Goal: Task Accomplishment & Management: Use online tool/utility

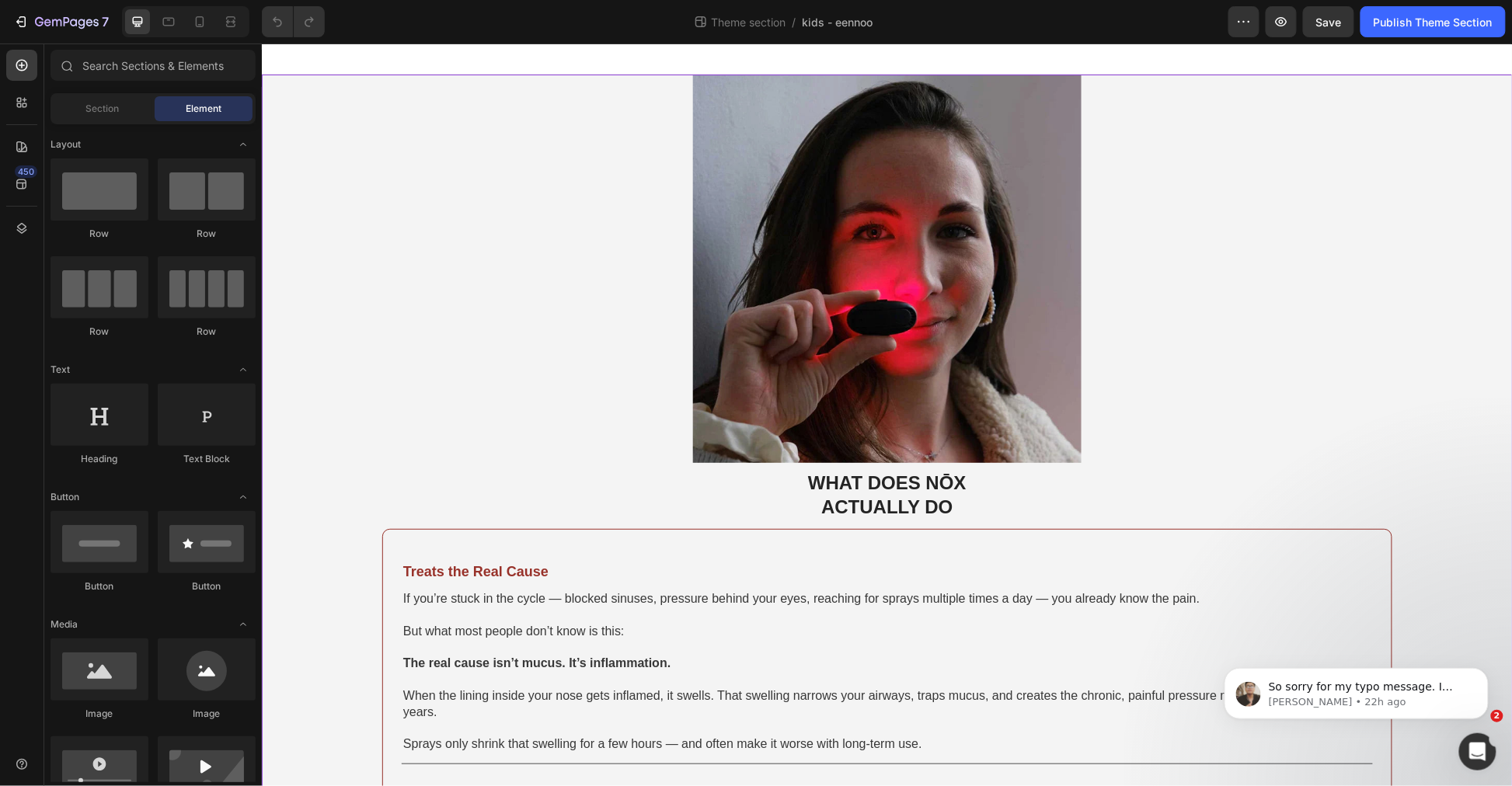
scroll to position [173, 0]
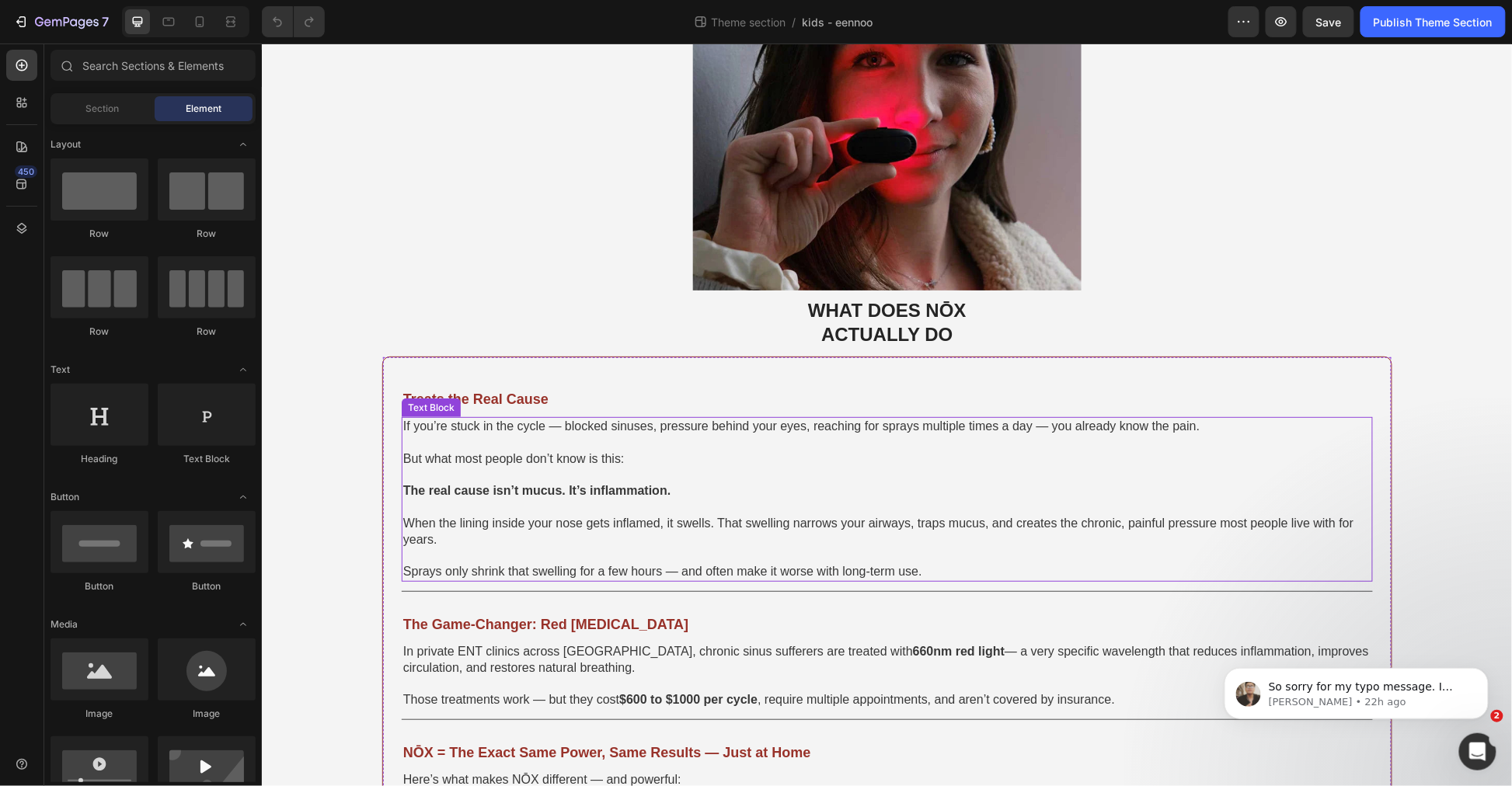
click at [673, 430] on span "If you’re stuck in the cycle — blocked sinuses, pressure behind your eyes, reac…" at bounding box center [801, 425] width 797 height 13
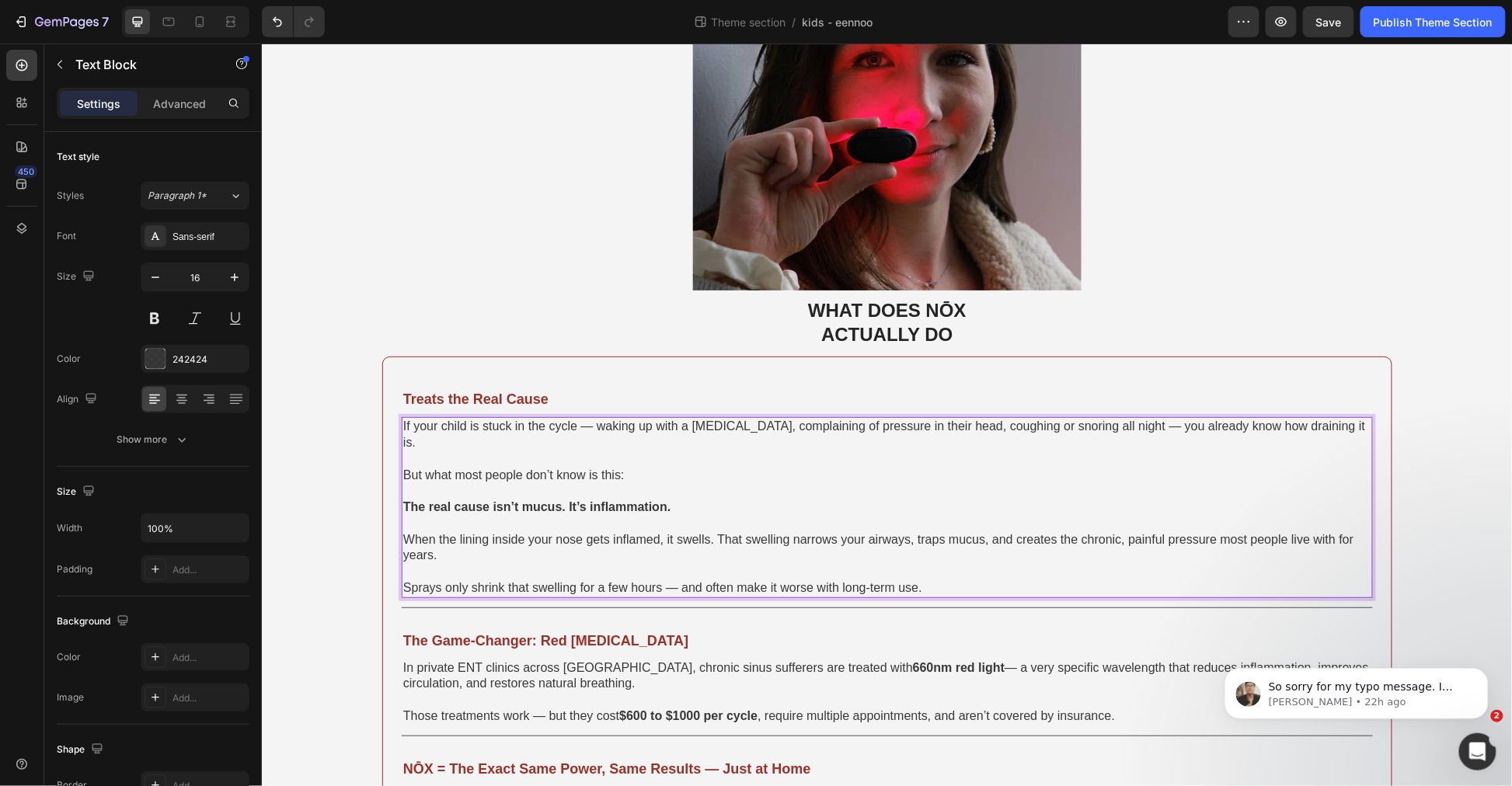
click at [495, 468] on span "But what most people don’t know is this:" at bounding box center [513, 474] width 222 height 13
click at [517, 500] on strong "The real cause isn’t mucus. It’s inflammation." at bounding box center [536, 506] width 267 height 13
click at [719, 563] on p "Rich Text Editor. Editing area: main" at bounding box center [887, 571] width 969 height 17
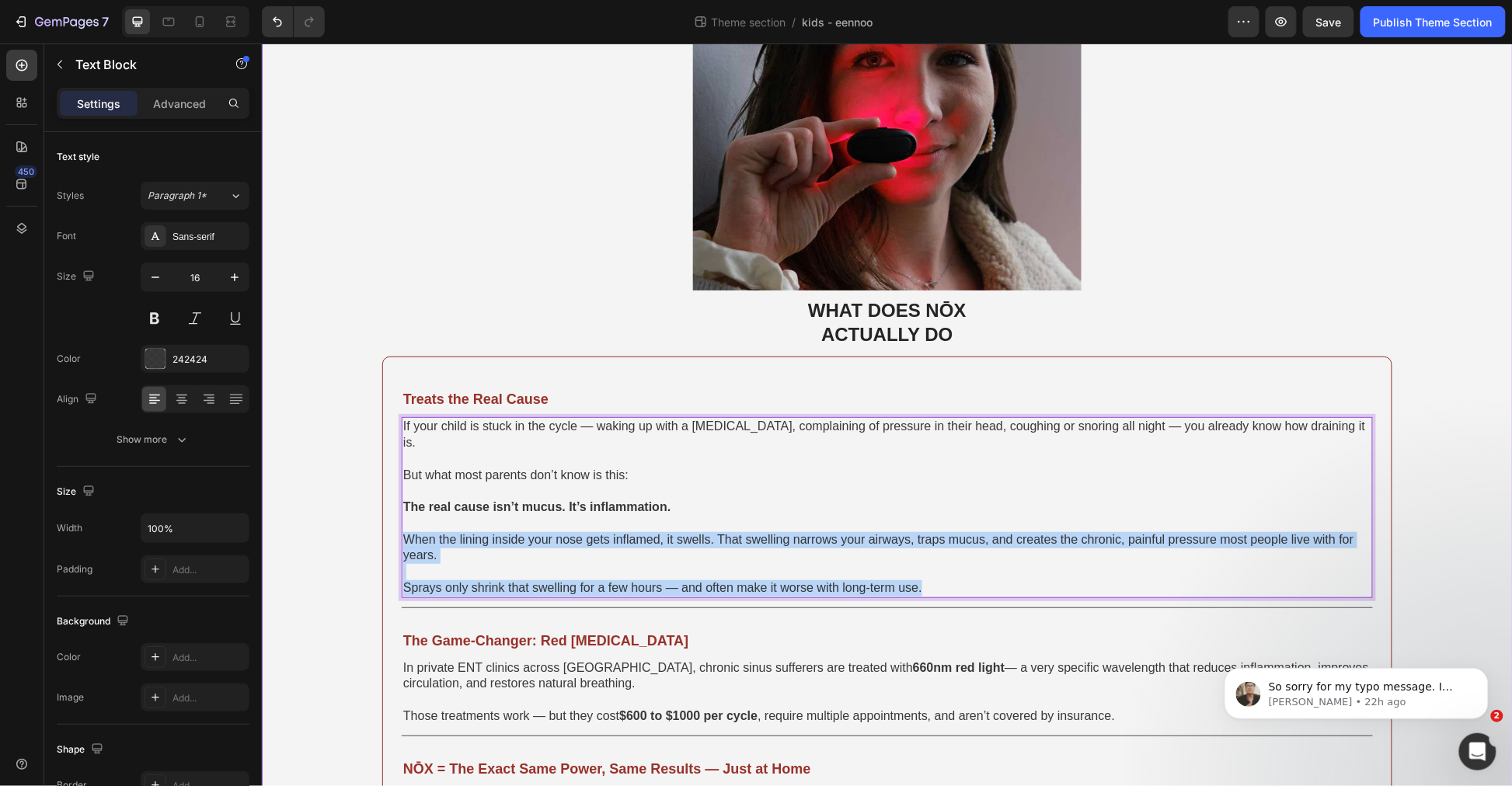
drag, startPoint x: 951, startPoint y: 571, endPoint x: 304, endPoint y: 520, distance: 649.0
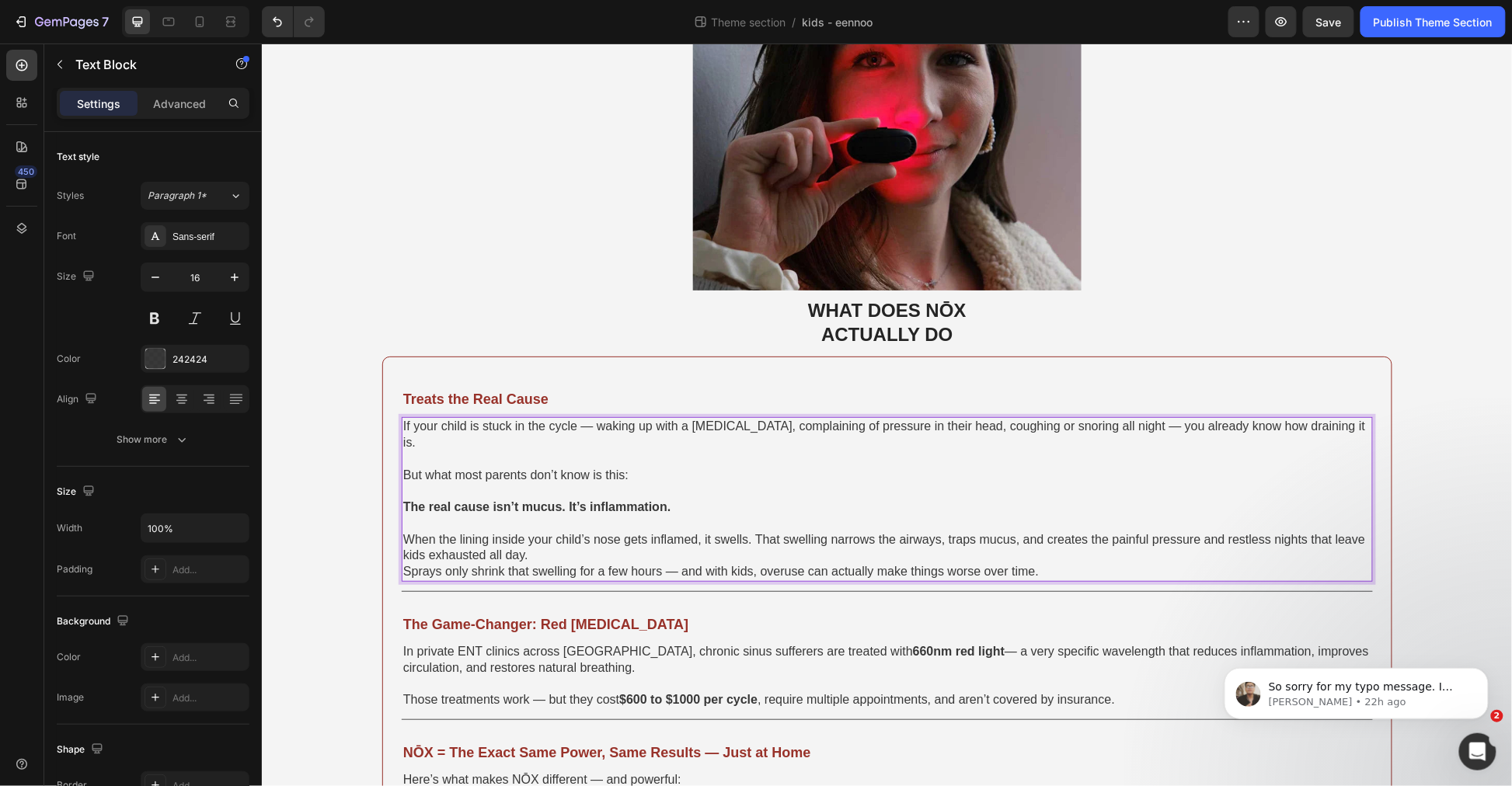
click at [686, 540] on p "When the lining inside your child’s nose gets inflamed, it swells. That swellin…" at bounding box center [887, 547] width 969 height 32
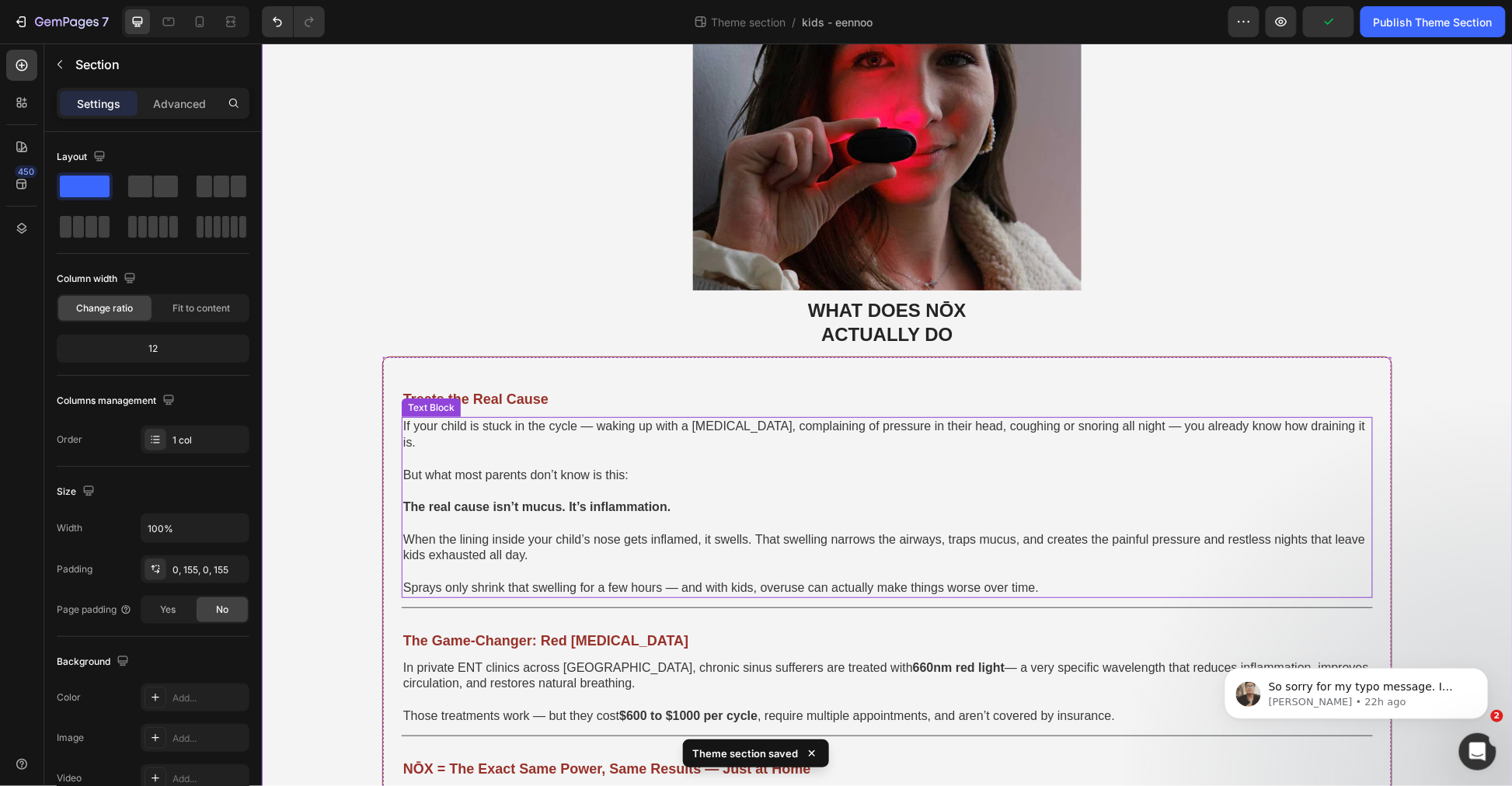
click at [895, 580] on span "Sprays only shrink that swelling for a few hours — and with kids, overuse can a…" at bounding box center [720, 587] width 636 height 13
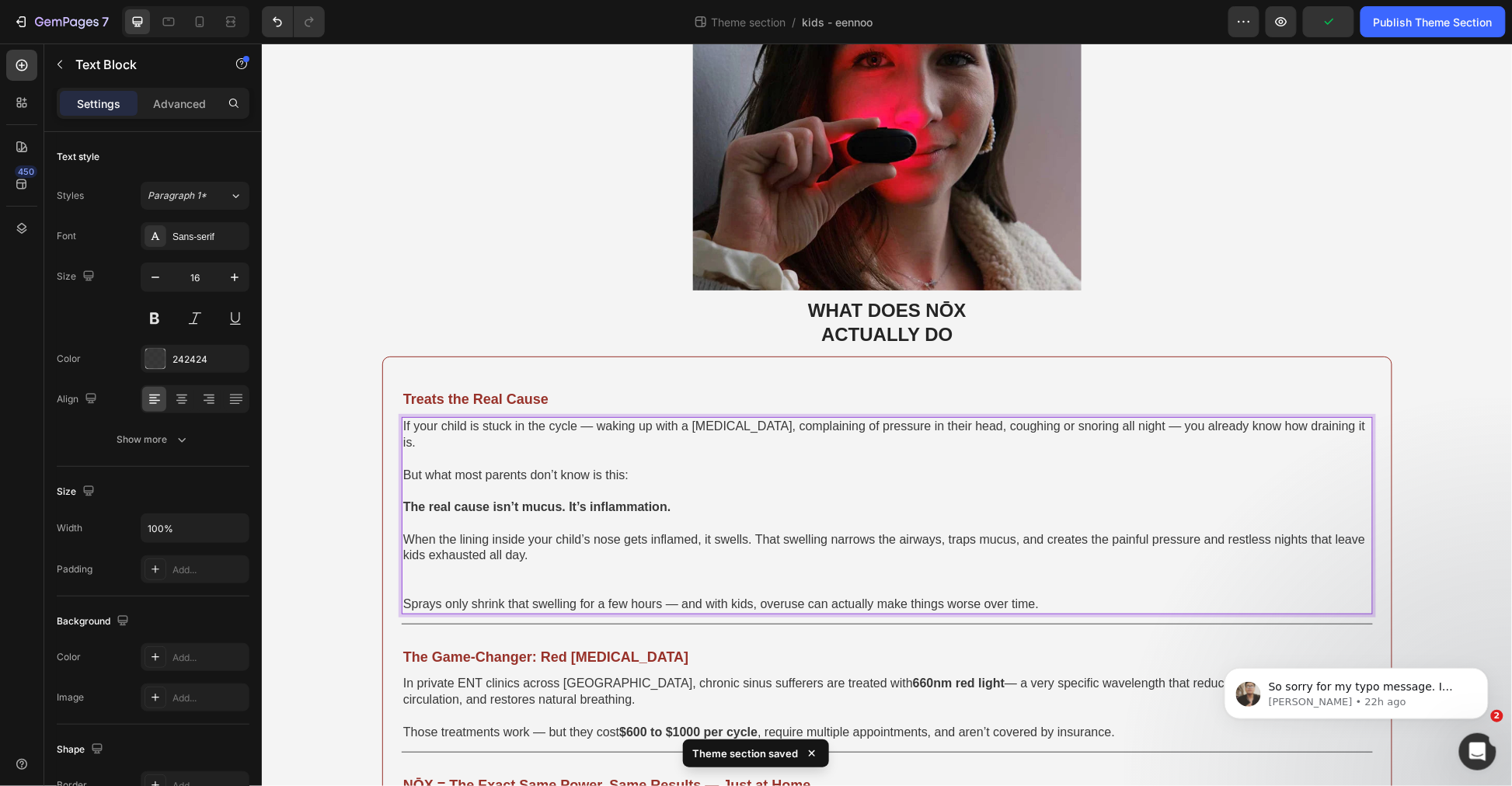
click at [893, 563] on p "Rich Text Editor. Editing area: main" at bounding box center [887, 579] width 969 height 32
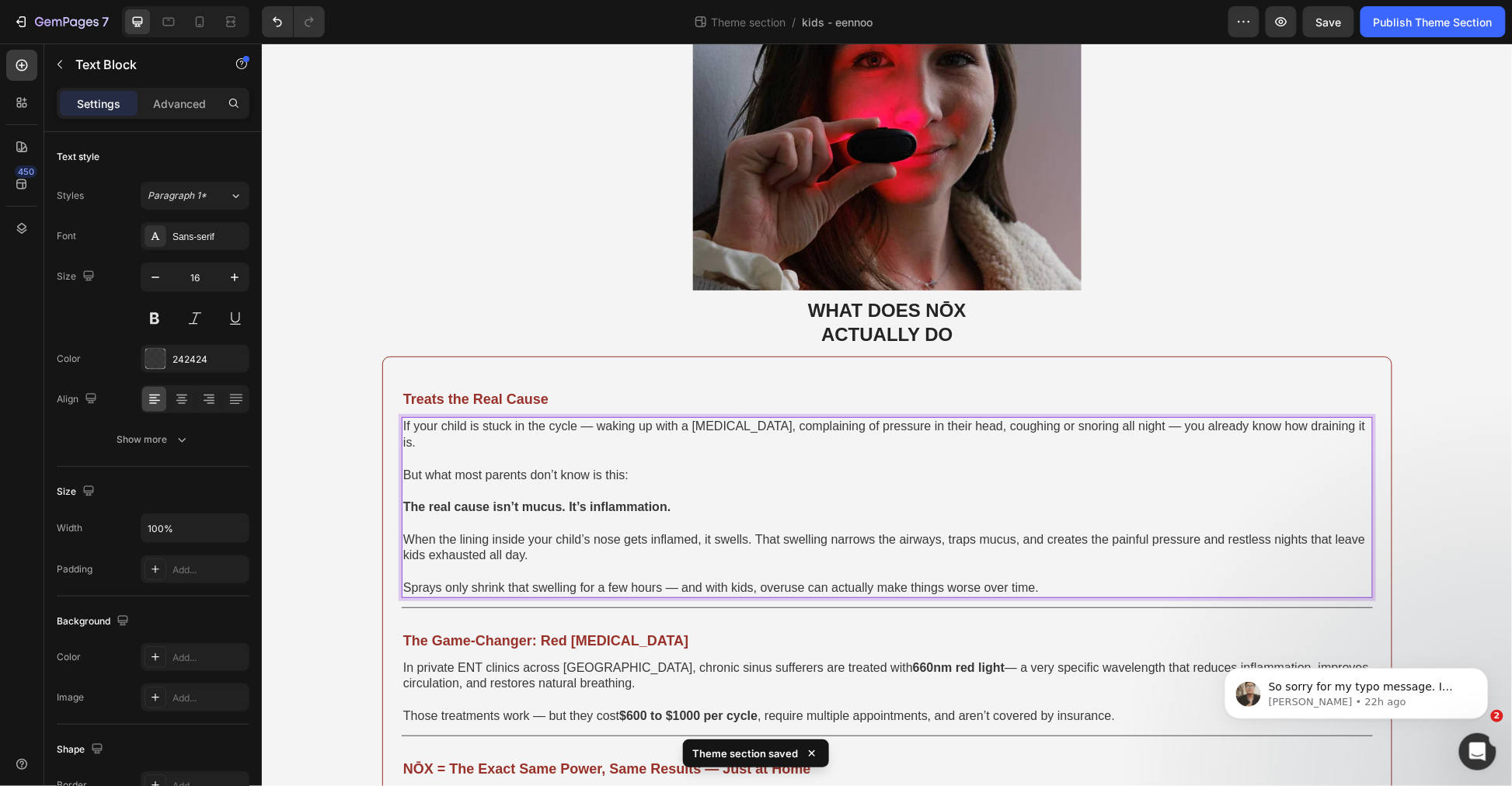
click at [941, 580] on span "Sprays only shrink that swelling for a few hours — and with kids, overuse can a…" at bounding box center [720, 587] width 636 height 13
click at [836, 559] on p "When the lining inside your child’s nose gets inflamed, it swells. That swellin…" at bounding box center [887, 555] width 969 height 48
click at [1013, 556] on p "When the lining inside your child’s nose gets inflamed, it swells. That swellin…" at bounding box center [887, 555] width 969 height 48
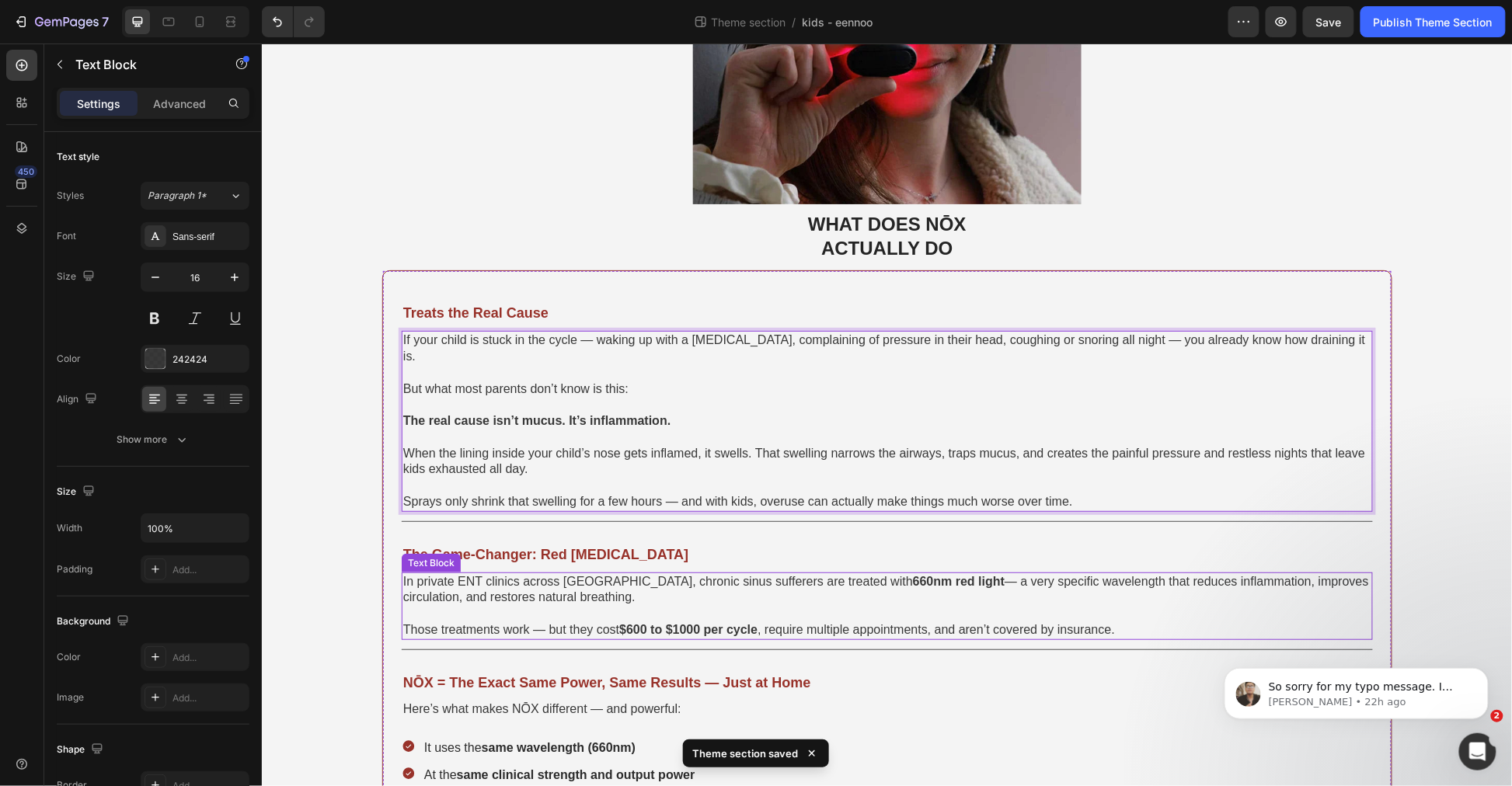
drag, startPoint x: 894, startPoint y: 590, endPoint x: 931, endPoint y: 596, distance: 37.5
click at [894, 588] on p "In private ENT clinics across [GEOGRAPHIC_DATA], chronic sinus sufferers are tr…" at bounding box center [887, 589] width 969 height 32
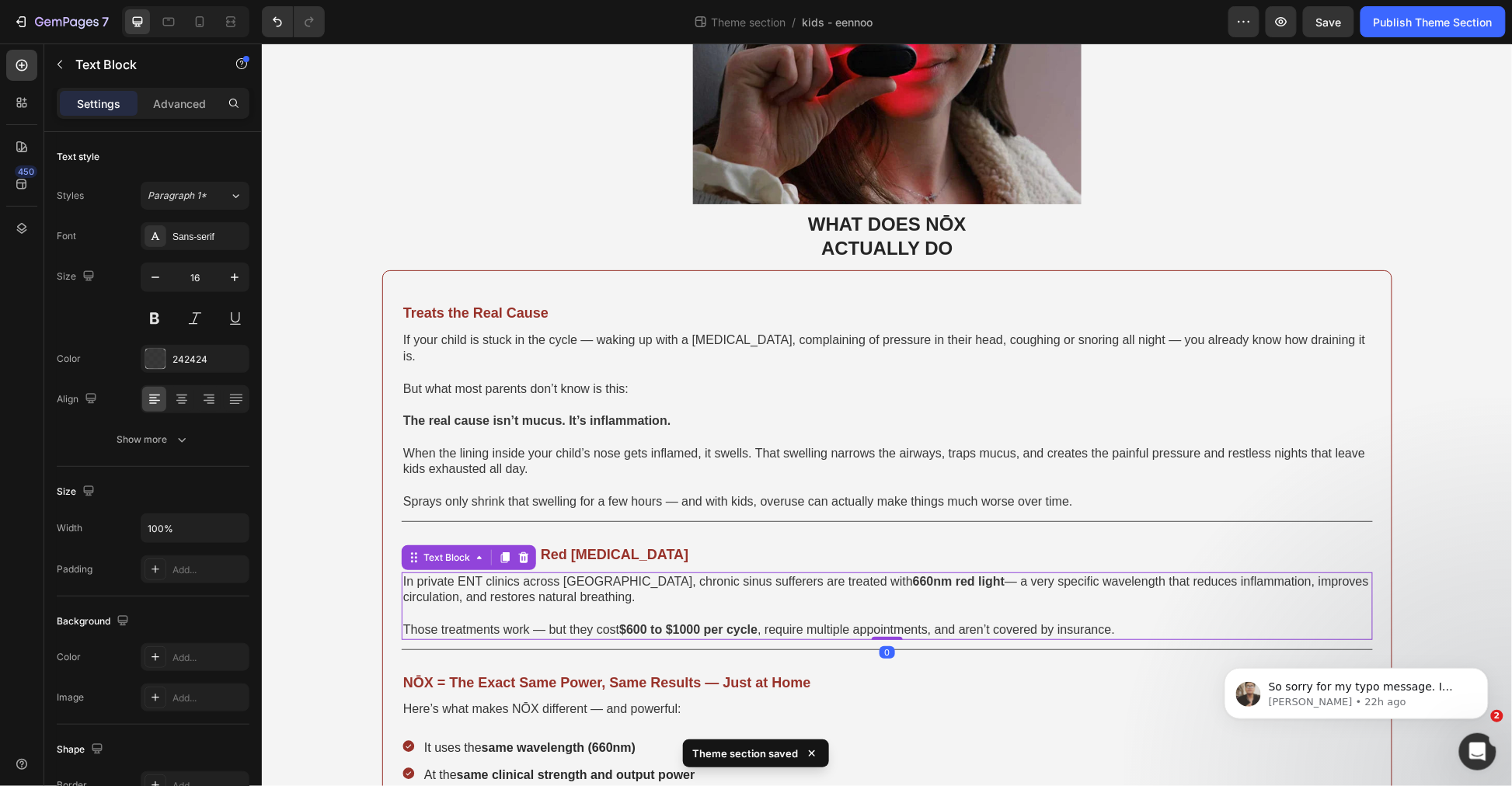
click at [999, 605] on p at bounding box center [887, 613] width 969 height 17
click at [1108, 621] on p "Those treatments work — but they cost $600 to $1000 per cycle , require multipl…" at bounding box center [887, 629] width 969 height 17
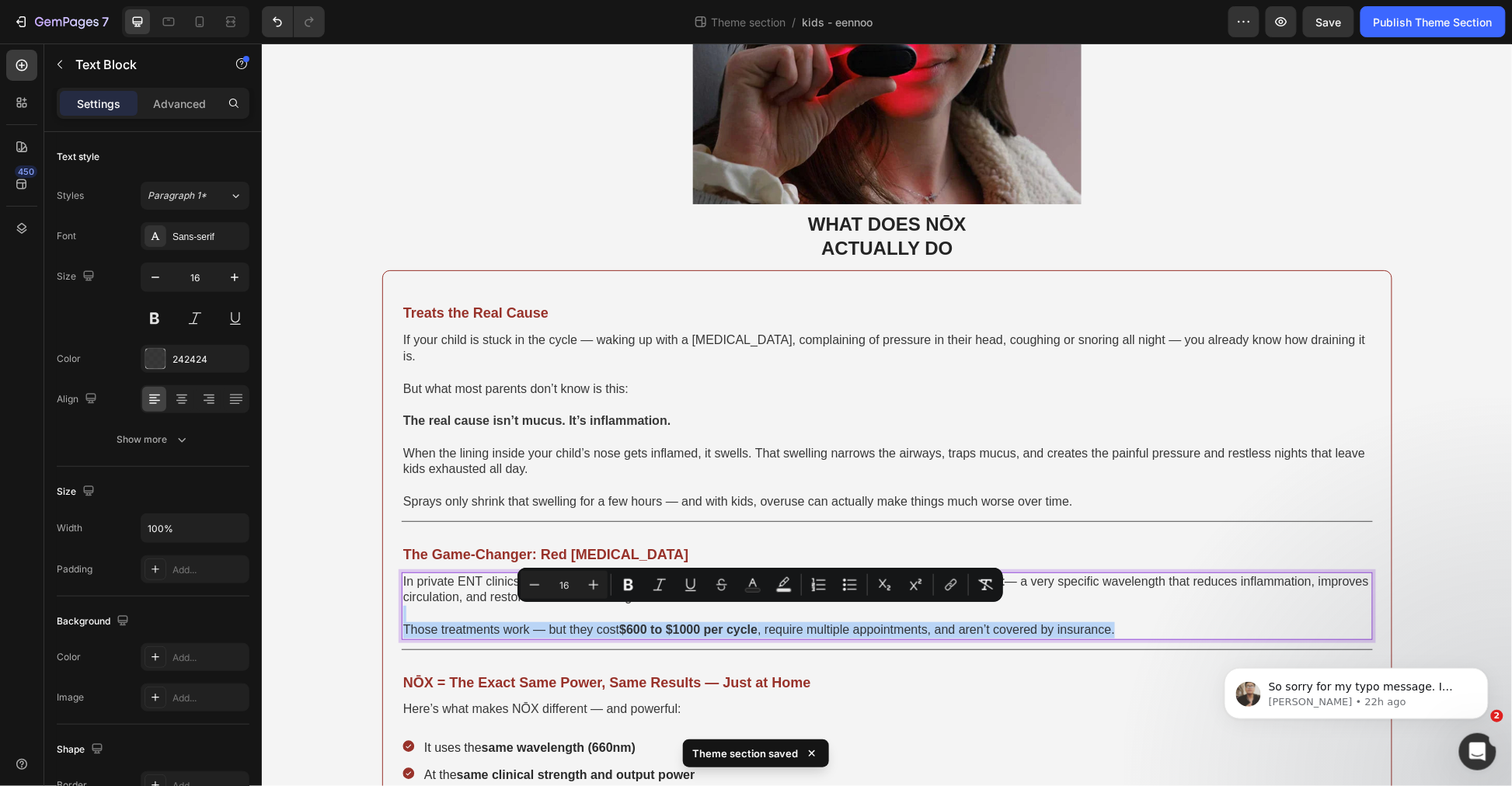
drag, startPoint x: 1165, startPoint y: 611, endPoint x: 639, endPoint y: 595, distance: 526.2
click at [639, 595] on div "In private ENT clinics across [GEOGRAPHIC_DATA], chronic sinus sufferers are tr…" at bounding box center [887, 605] width 972 height 68
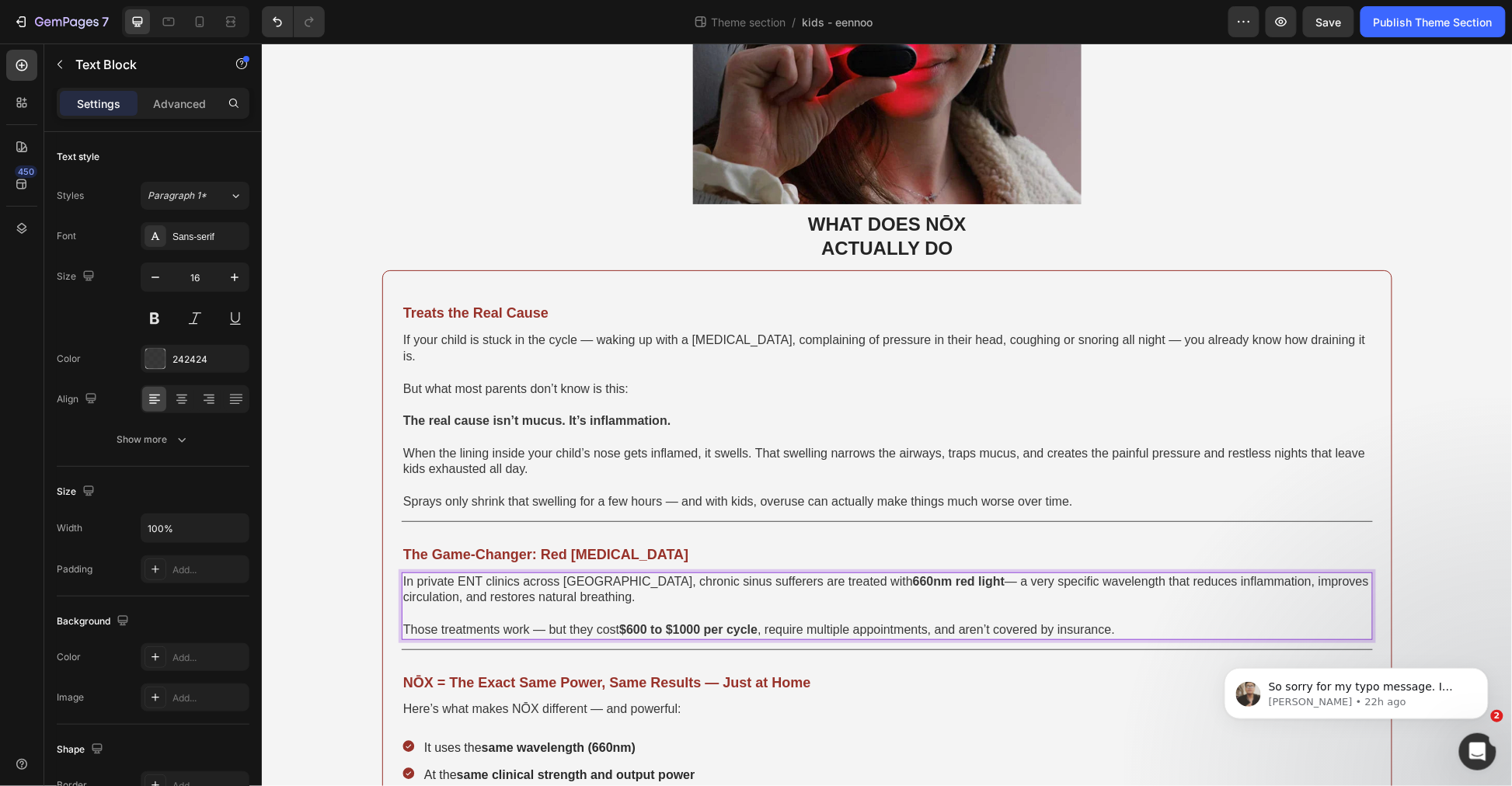
click at [693, 574] on span "In private ENT clinics across [GEOGRAPHIC_DATA], chronic sinus sufferers are tr…" at bounding box center [885, 588] width 966 height 29
click at [484, 573] on p "In private ENT clinics across [GEOGRAPHIC_DATA], chronic sinus sufferers are tr…" at bounding box center [887, 589] width 969 height 32
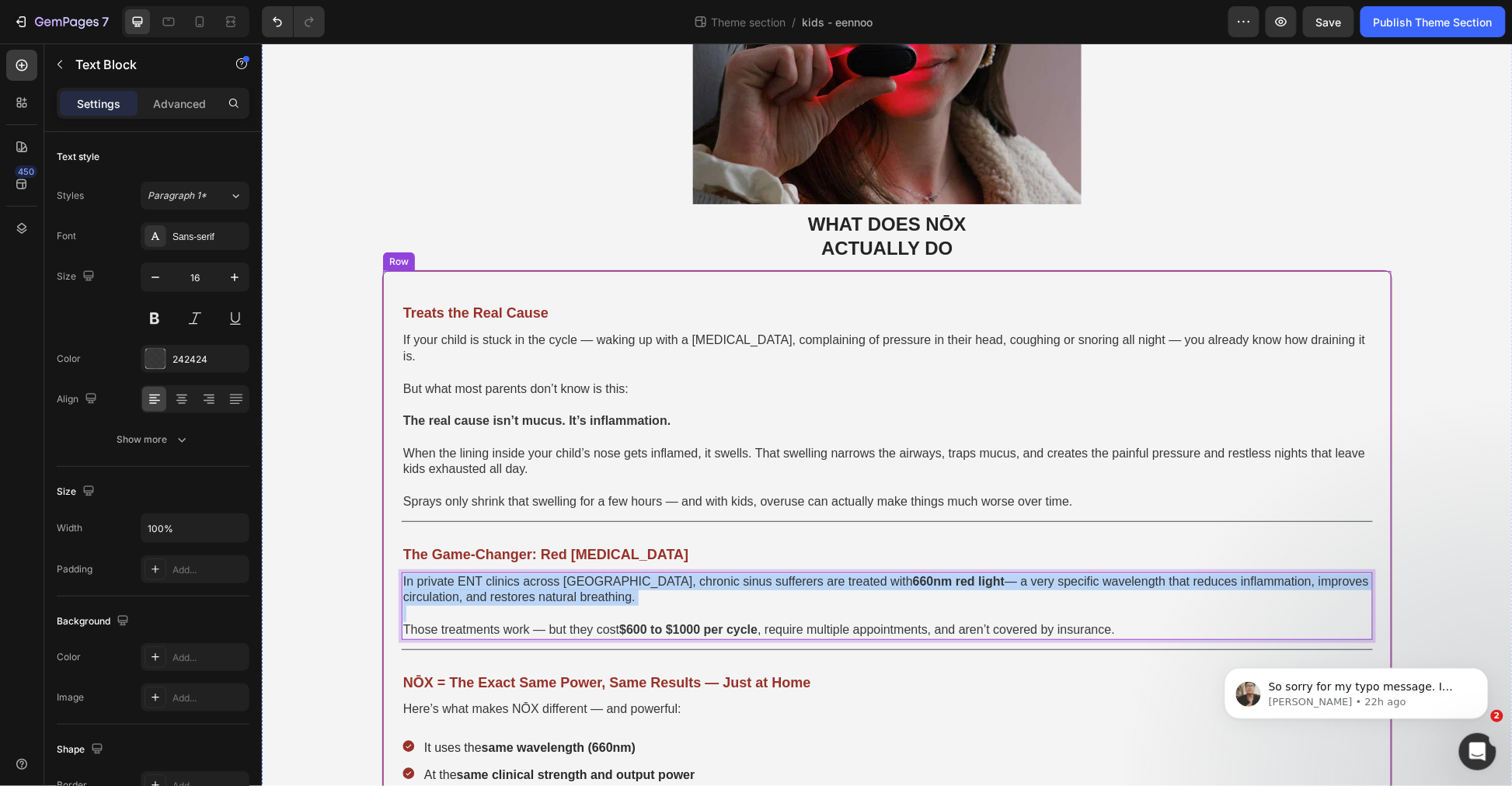
drag, startPoint x: 408, startPoint y: 548, endPoint x: 190, endPoint y: 521, distance: 219.7
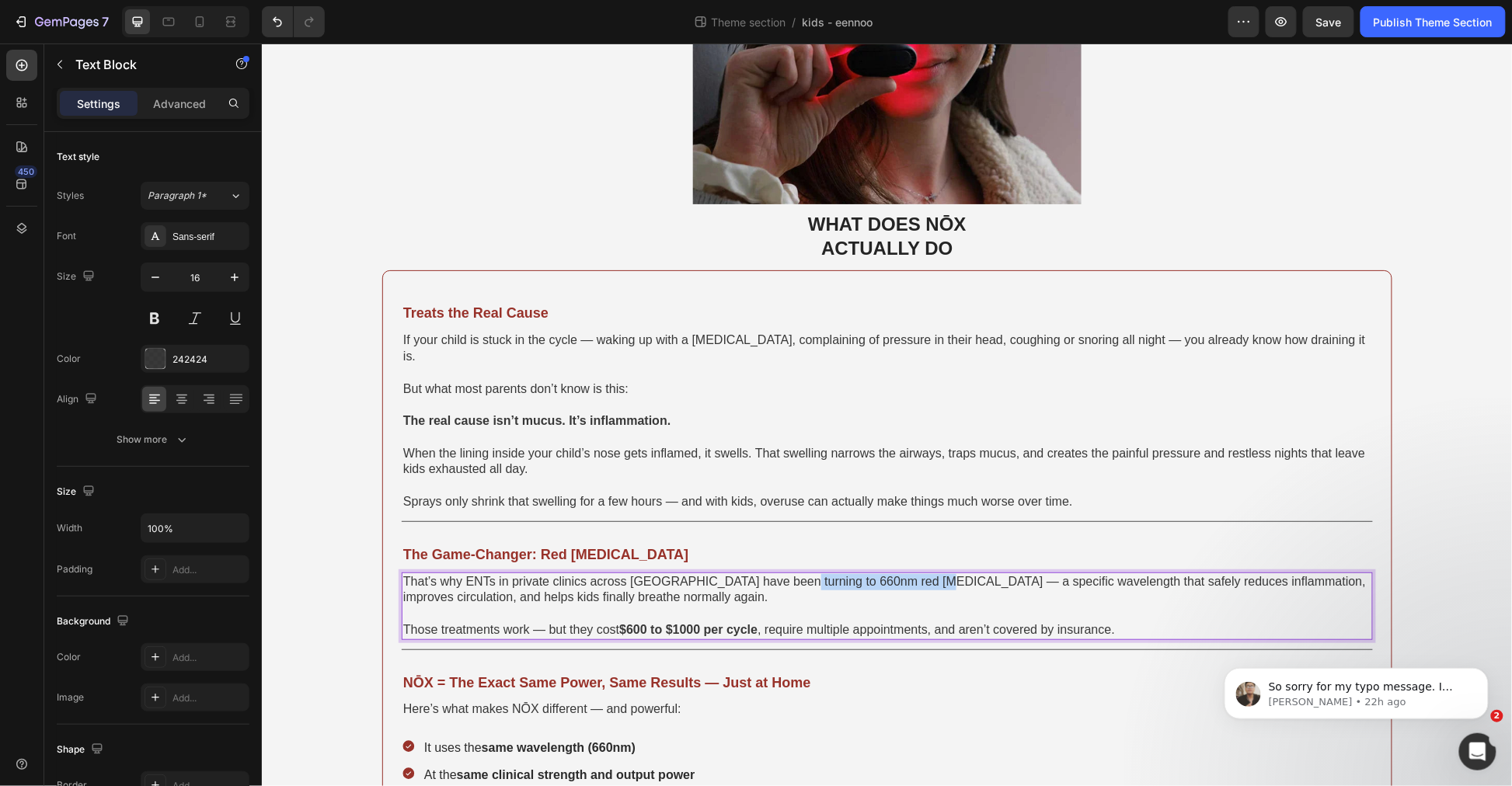
drag, startPoint x: 786, startPoint y: 560, endPoint x: 918, endPoint y: 572, distance: 132.5
click at [918, 574] on span "That’s why ENTs in private clinics across [GEOGRAPHIC_DATA] have been turning t…" at bounding box center [883, 588] width 963 height 29
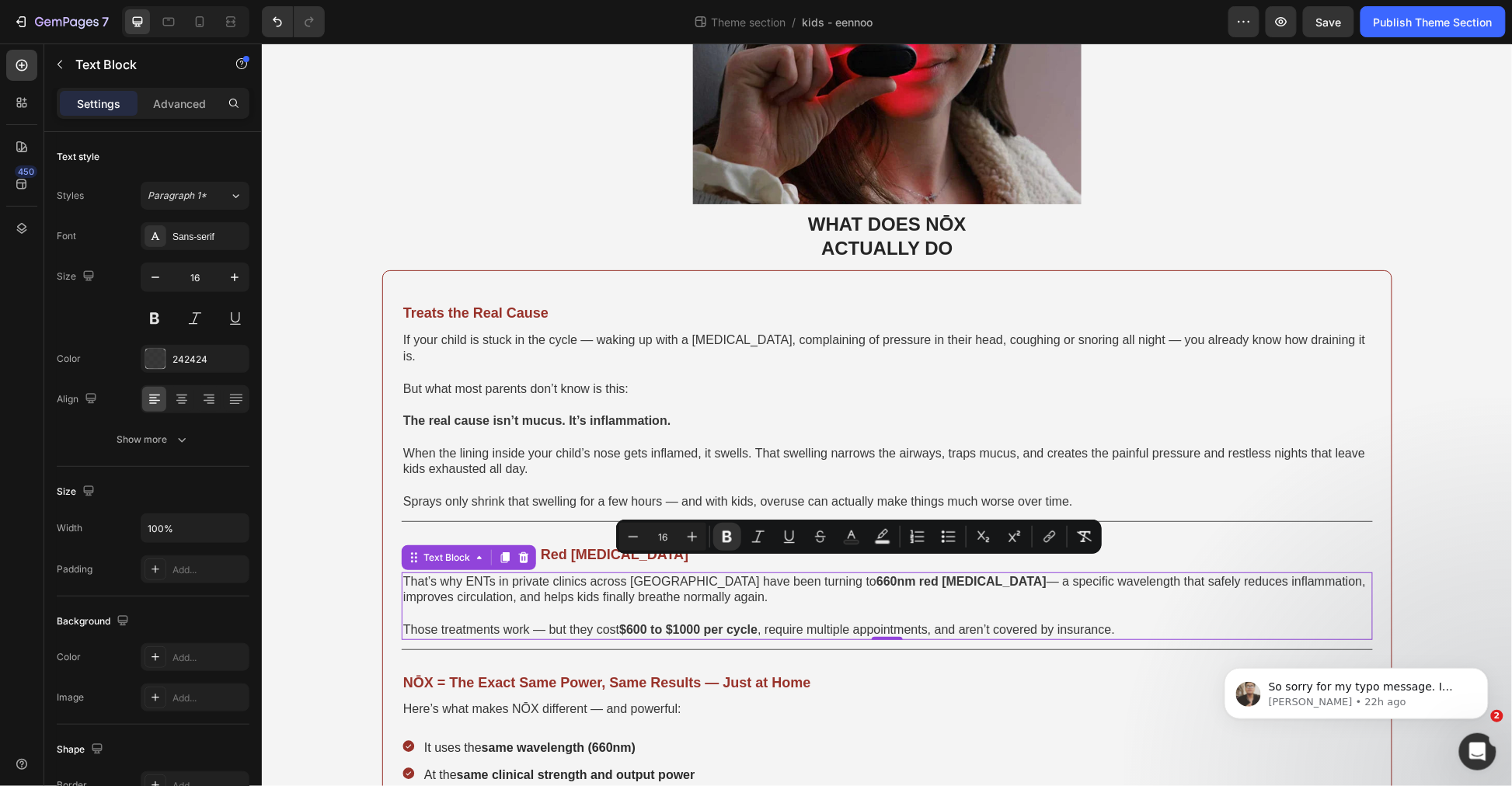
click at [768, 622] on span "Those treatments work — but they cost $600 to $1000 per cycle , require multipl…" at bounding box center [758, 628] width 712 height 13
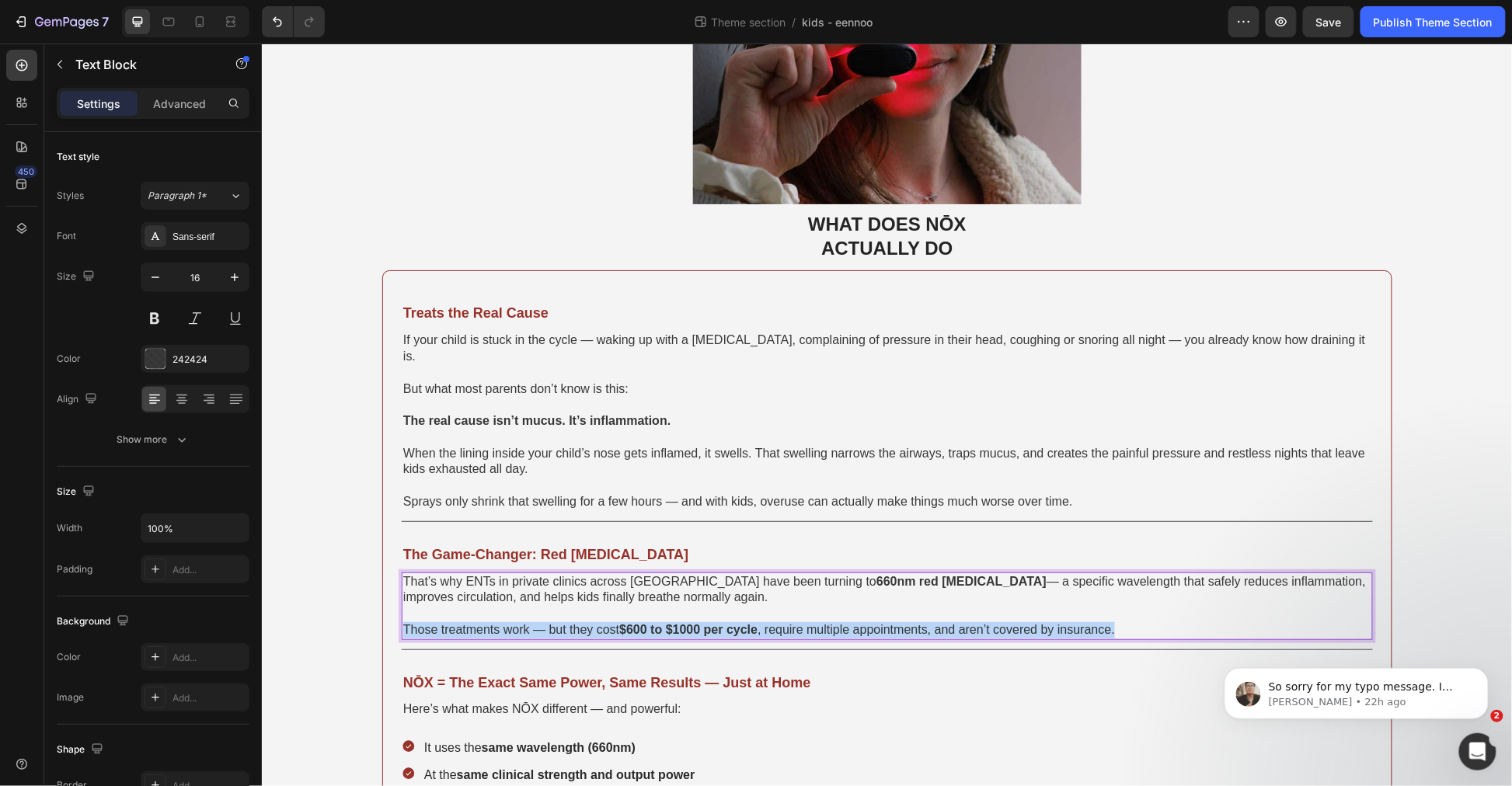
click at [768, 622] on span "Those treatments work — but they cost $600 to $1000 per cycle , require multipl…" at bounding box center [758, 628] width 712 height 13
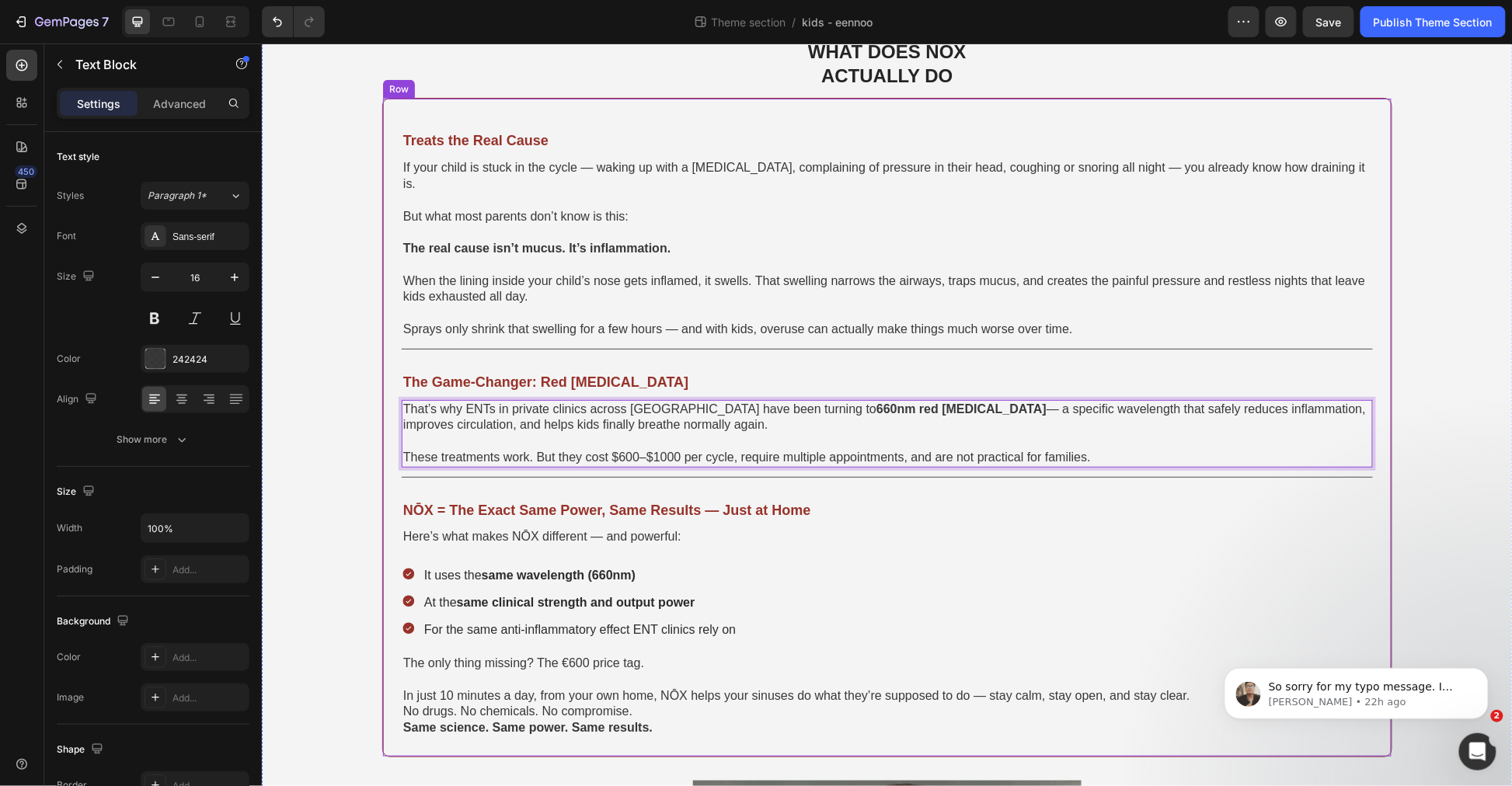
scroll to position [517, 0]
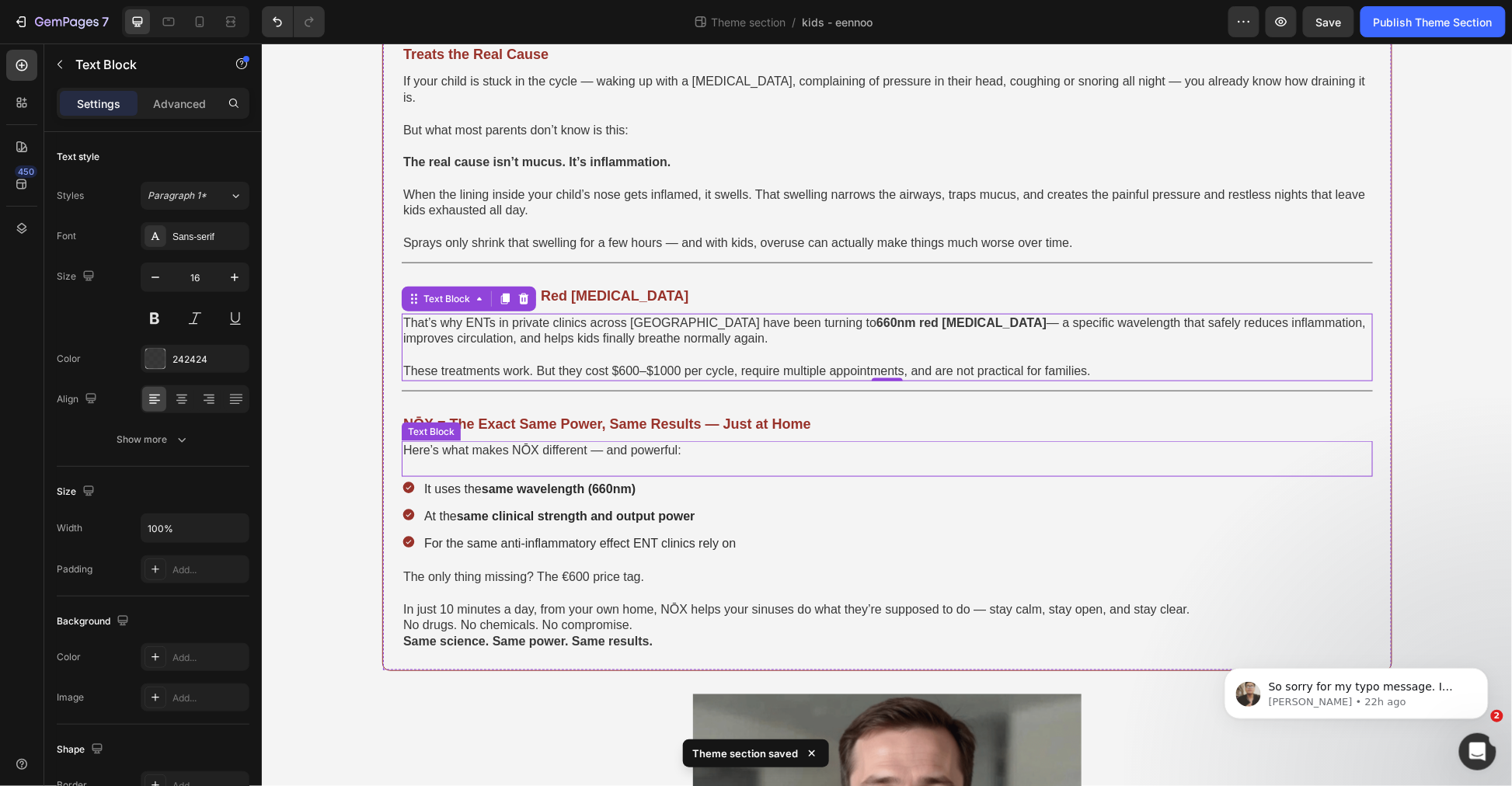
click at [613, 443] on span "Here’s what makes NŌX different — and powerful:" at bounding box center [541, 449] width 278 height 13
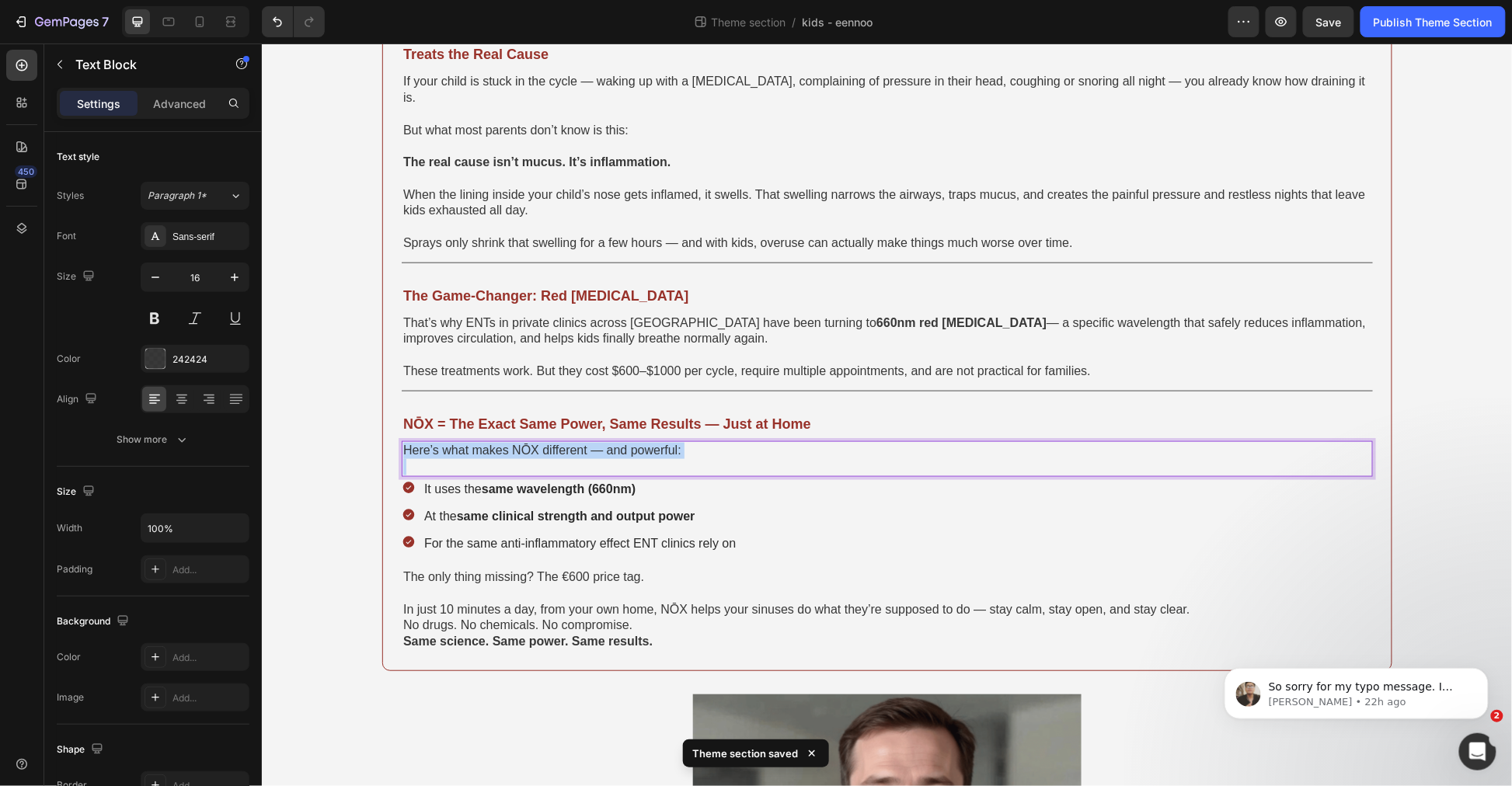
click at [613, 443] on span "Here’s what makes NŌX different — and powerful:" at bounding box center [541, 449] width 278 height 13
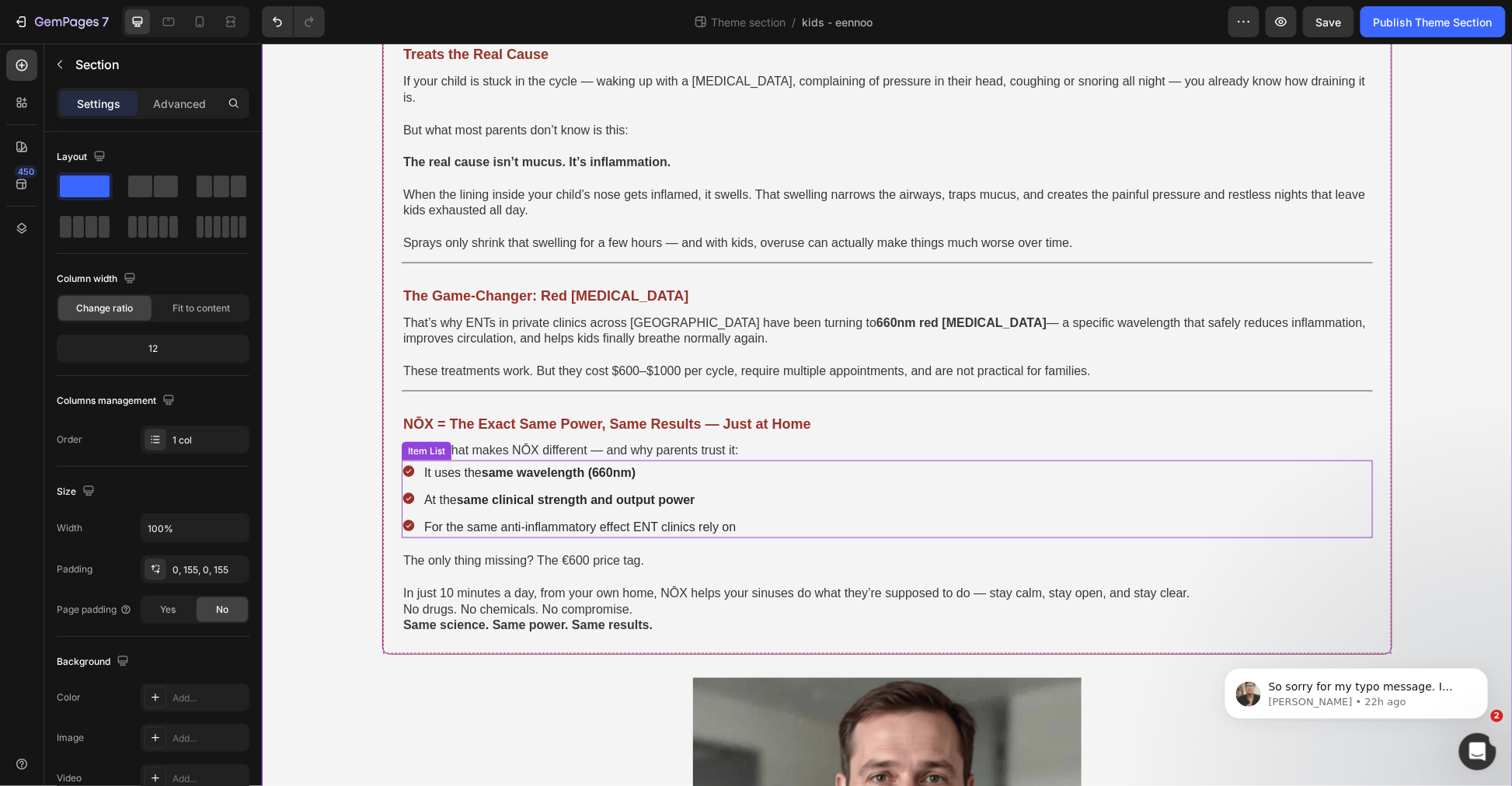
click at [625, 443] on span "Here’s what makes NŌX different — and why parents trust it:" at bounding box center [570, 449] width 336 height 13
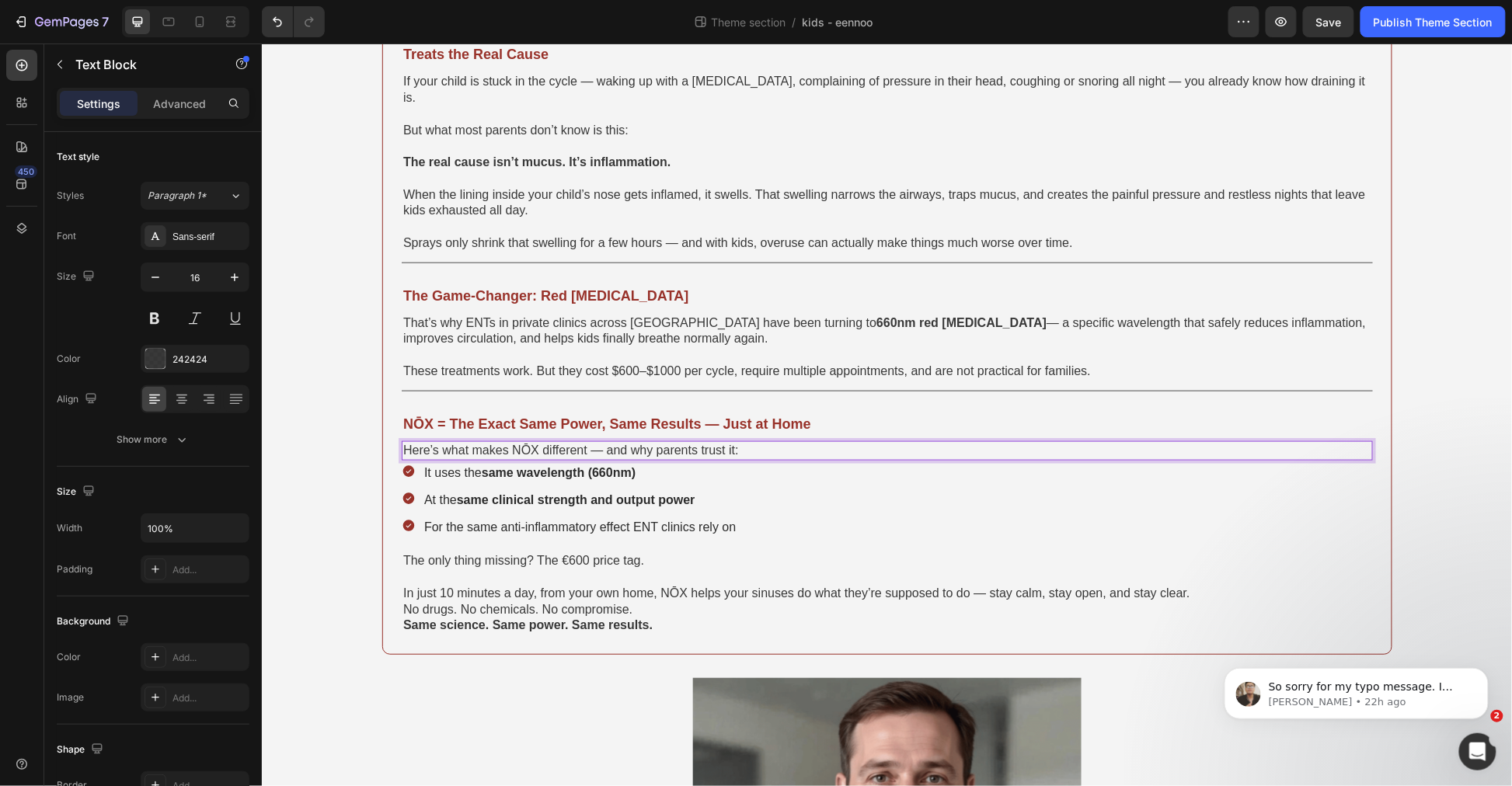
click at [777, 442] on p "Here’s what makes NŌX different — and why parents trust it:" at bounding box center [887, 450] width 969 height 17
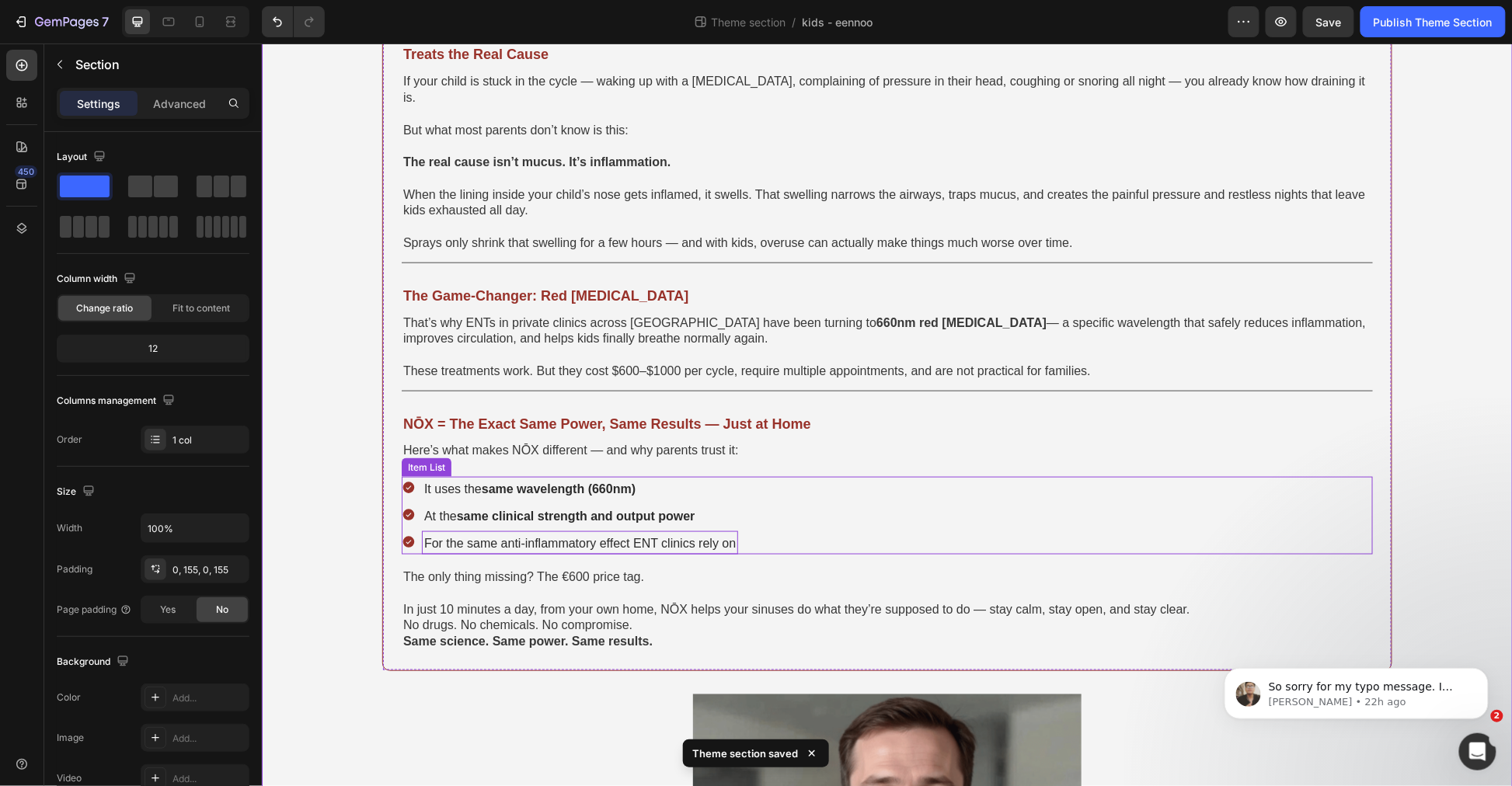
click at [461, 536] on span "For the same anti-inflammatory effect ENT clinics rely on" at bounding box center [579, 542] width 312 height 13
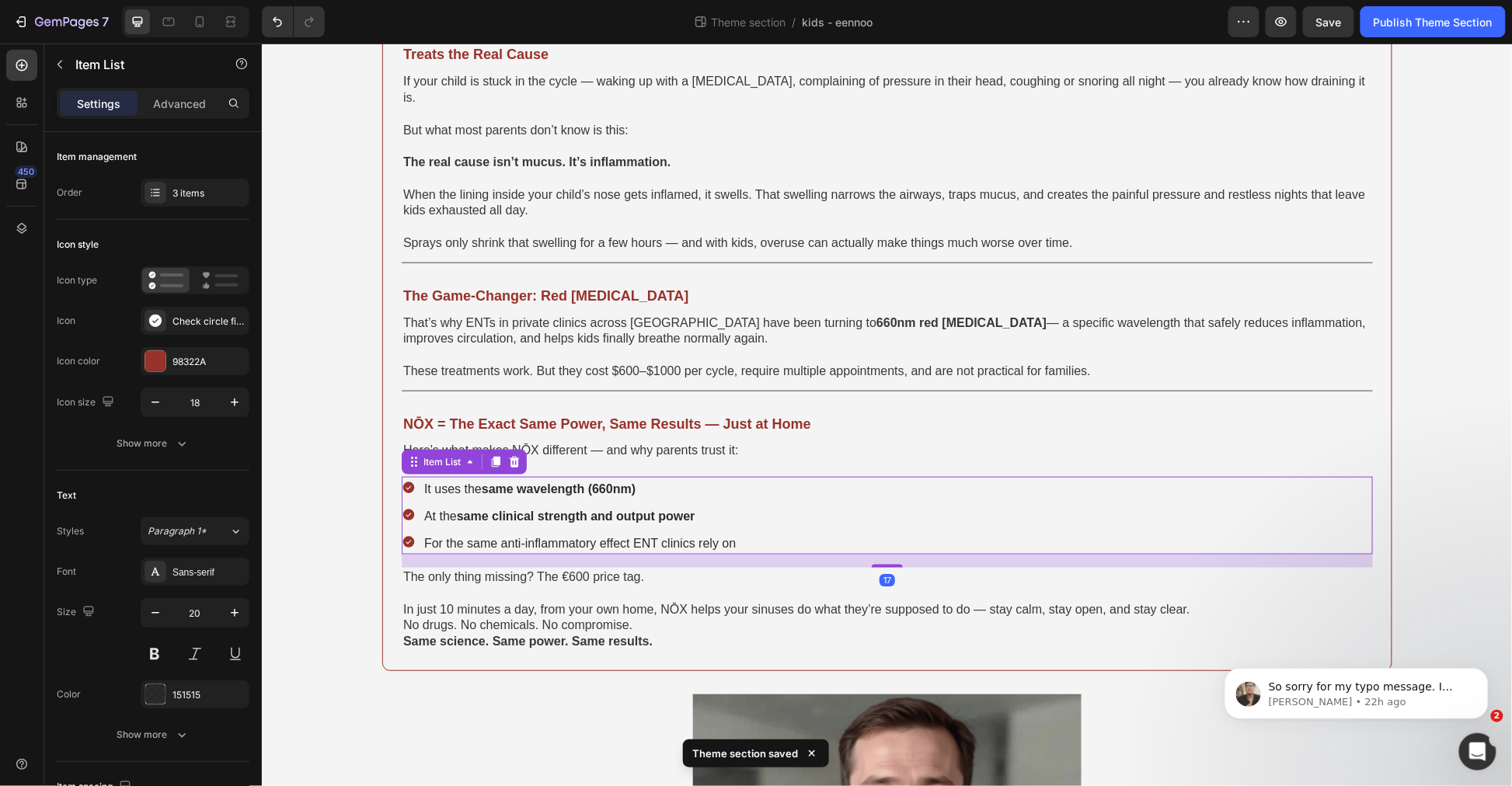
click at [924, 486] on div "It uses the same wavelength (660nm) At the same clinical strength and output po…" at bounding box center [887, 515] width 972 height 78
click at [210, 192] on div "3 items" at bounding box center [209, 193] width 73 height 14
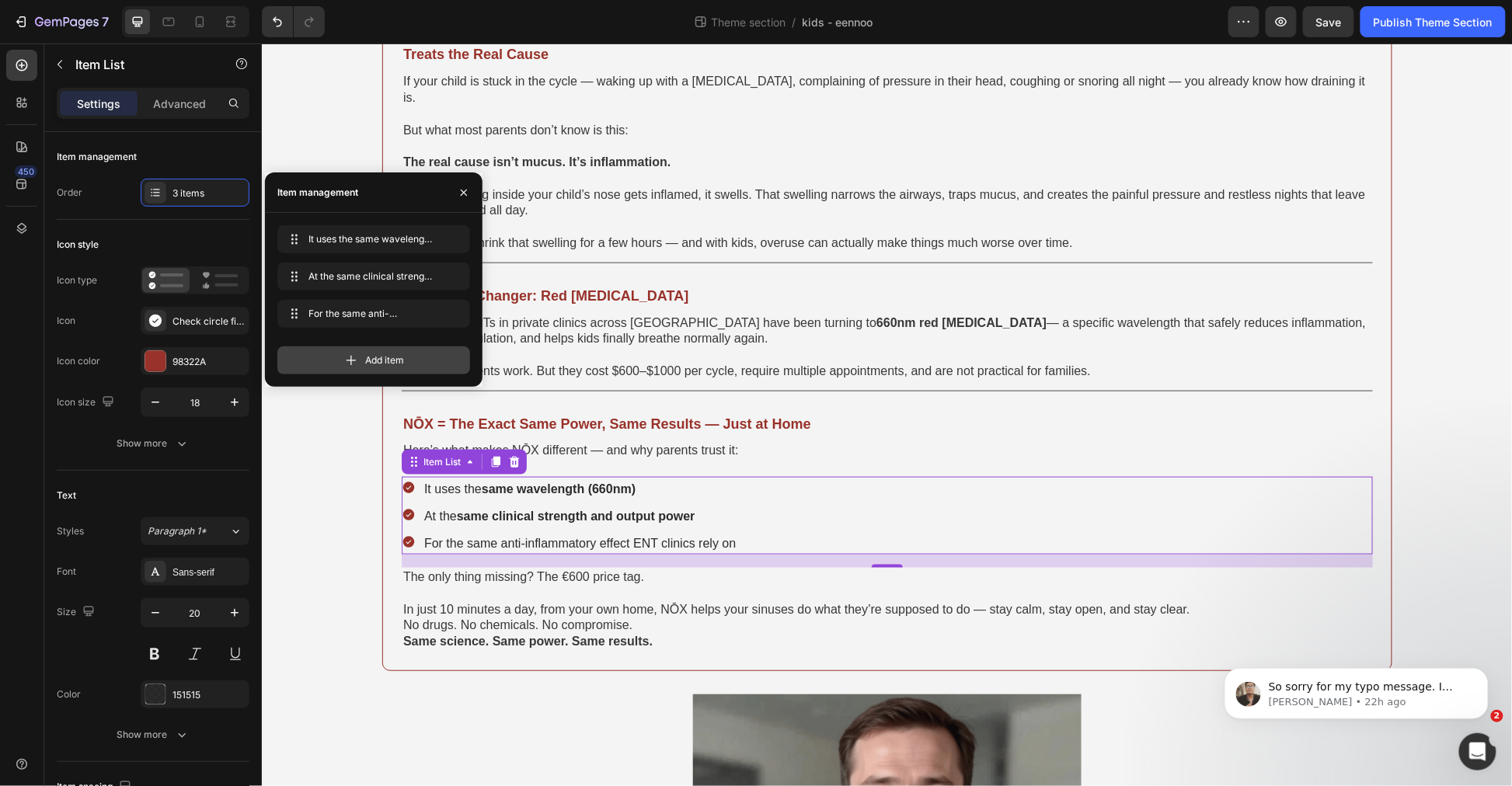
click at [377, 355] on span "Add item" at bounding box center [384, 360] width 39 height 14
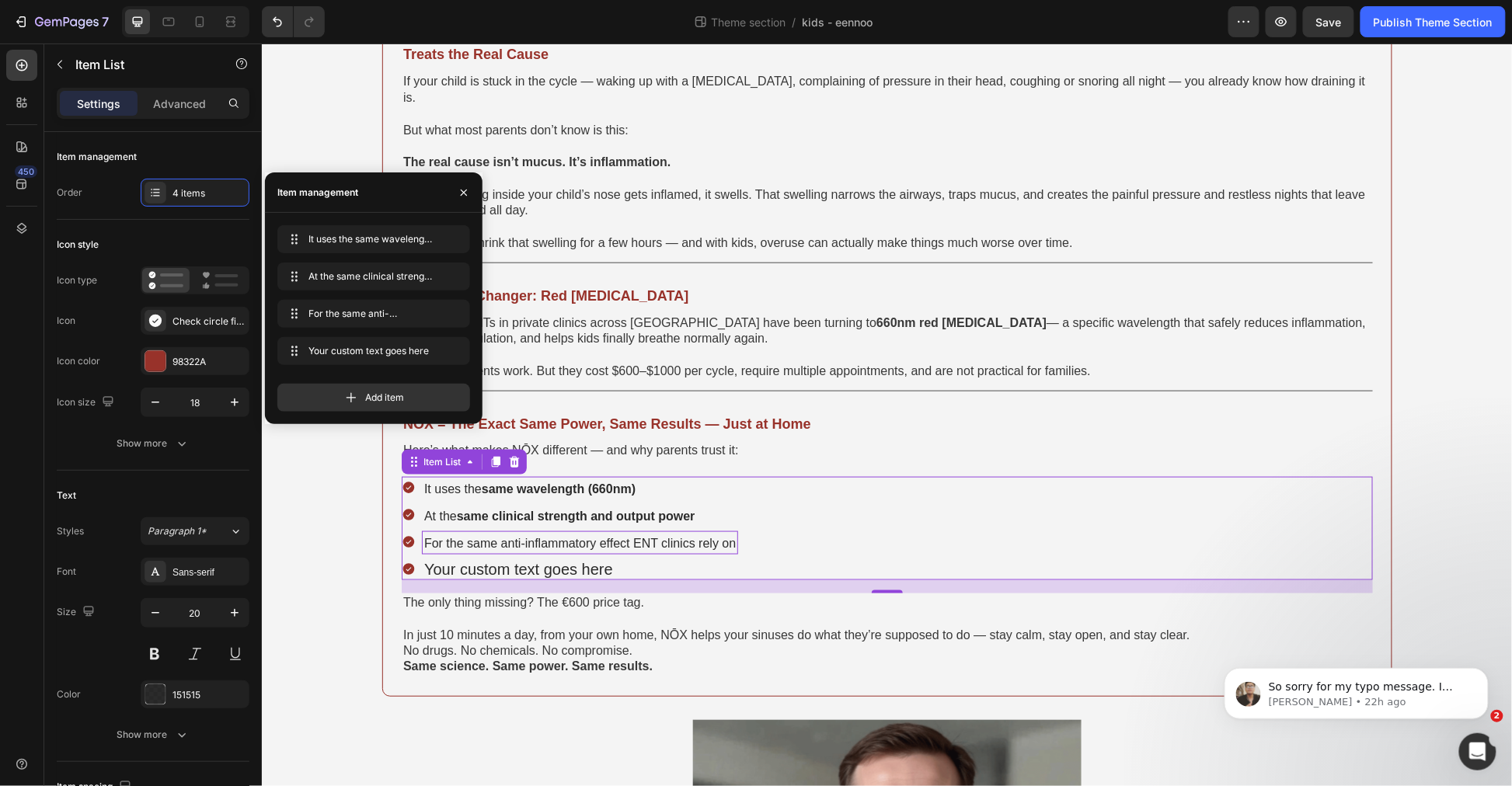
click at [509, 536] on span "For the same anti-inflammatory effect ENT clinics rely on" at bounding box center [579, 542] width 312 height 13
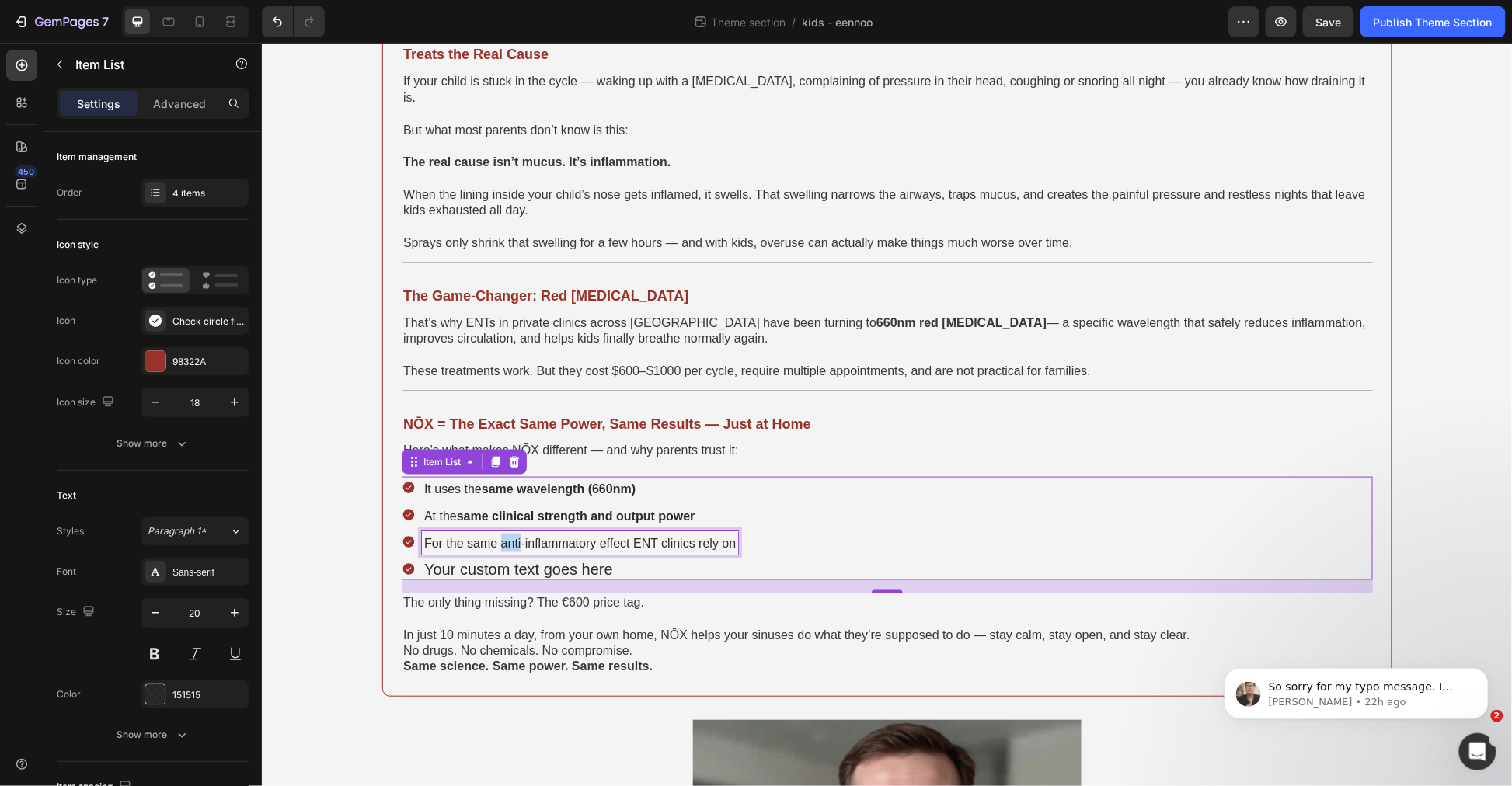
click at [509, 536] on span "For the same anti-inflammatory effect ENT clinics rely on" at bounding box center [579, 542] width 312 height 13
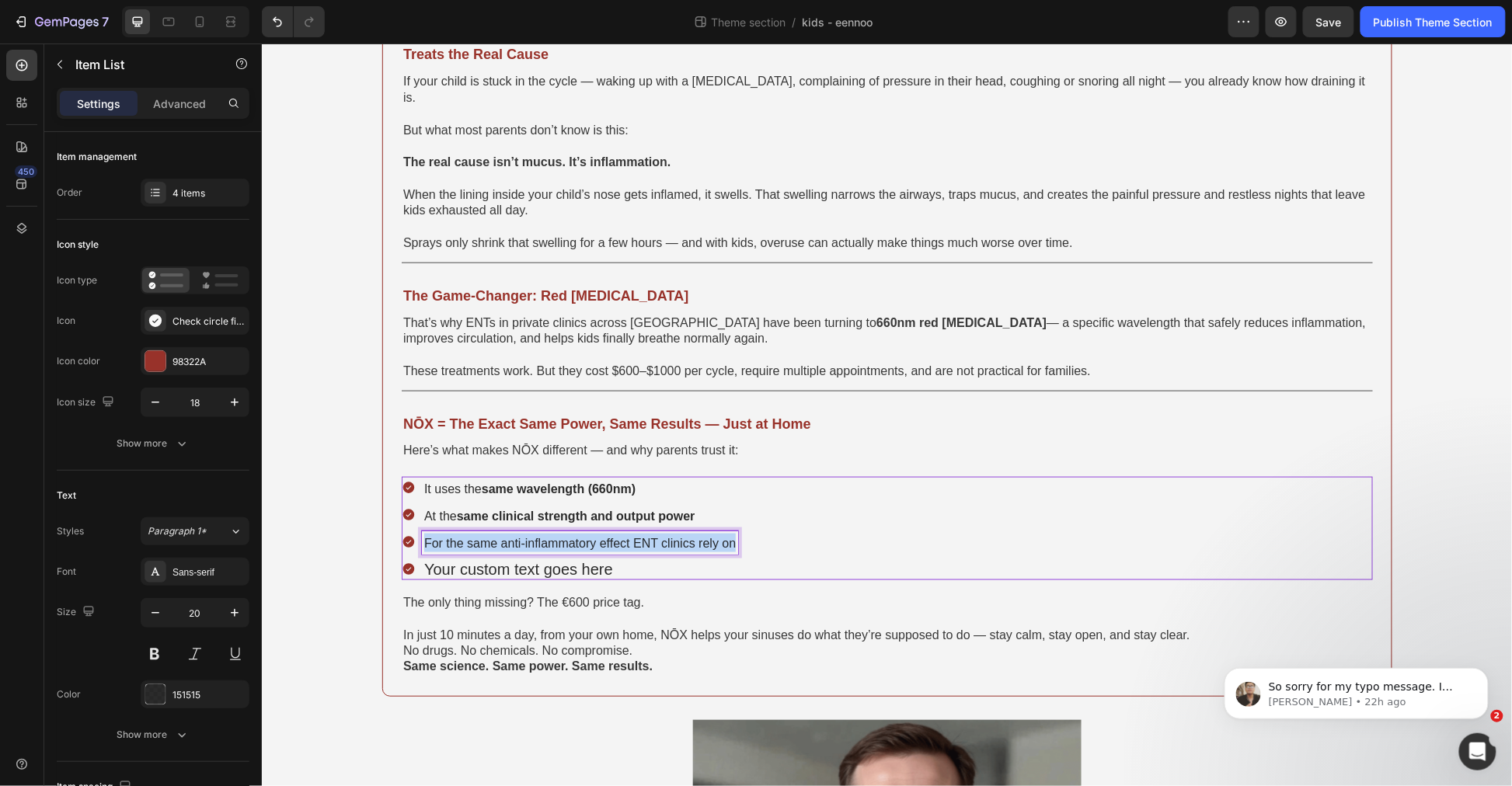
click at [509, 536] on span "For the same anti-inflammatory effect ENT clinics rely on" at bounding box center [579, 542] width 312 height 13
copy span "For the same anti-inflammatory effect ENT clinics rely on"
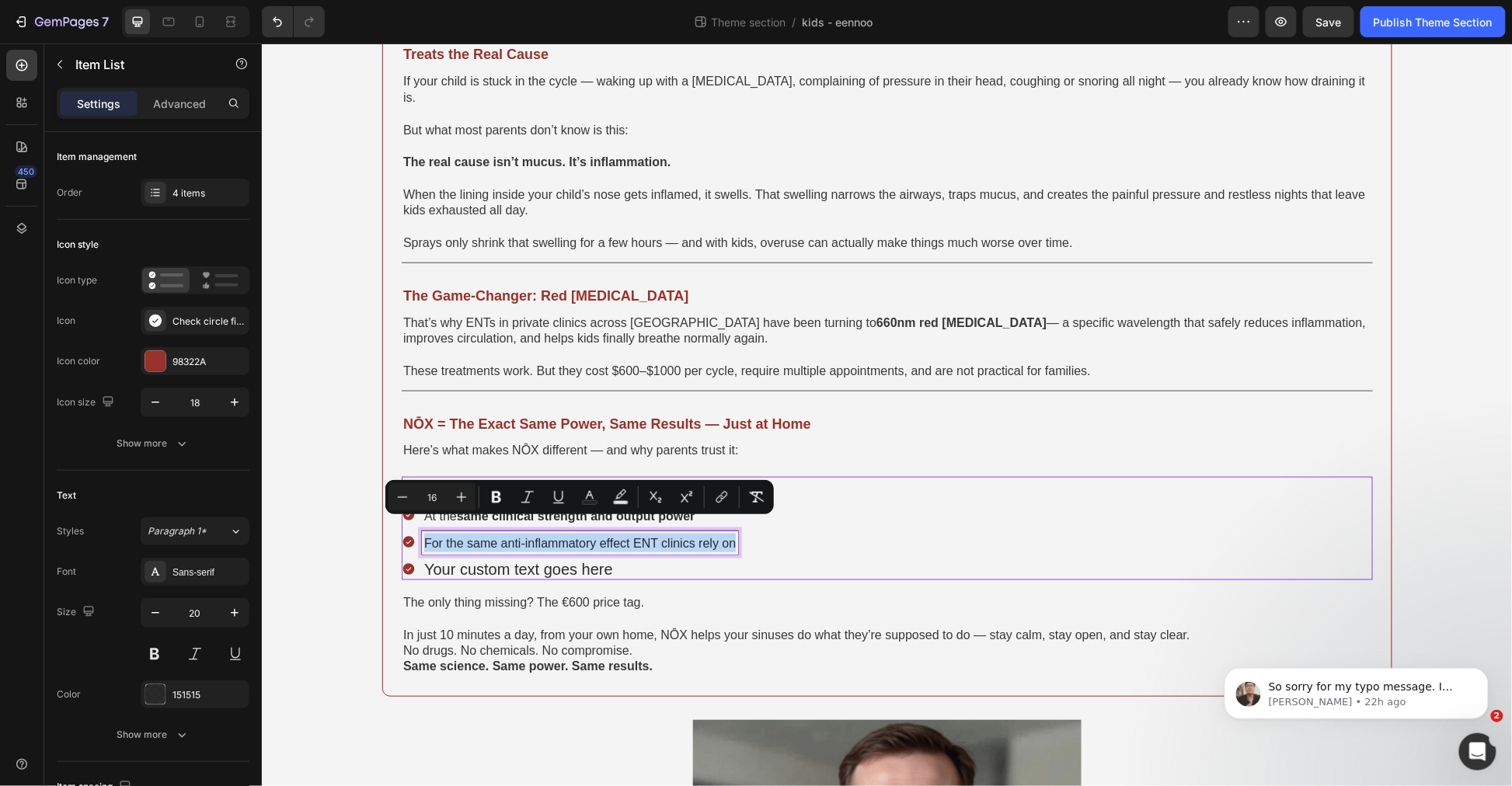
click at [479, 567] on div "Treats the Real Cause Text Block If your child is stuck in the cycle — waking u…" at bounding box center [887, 353] width 972 height 646
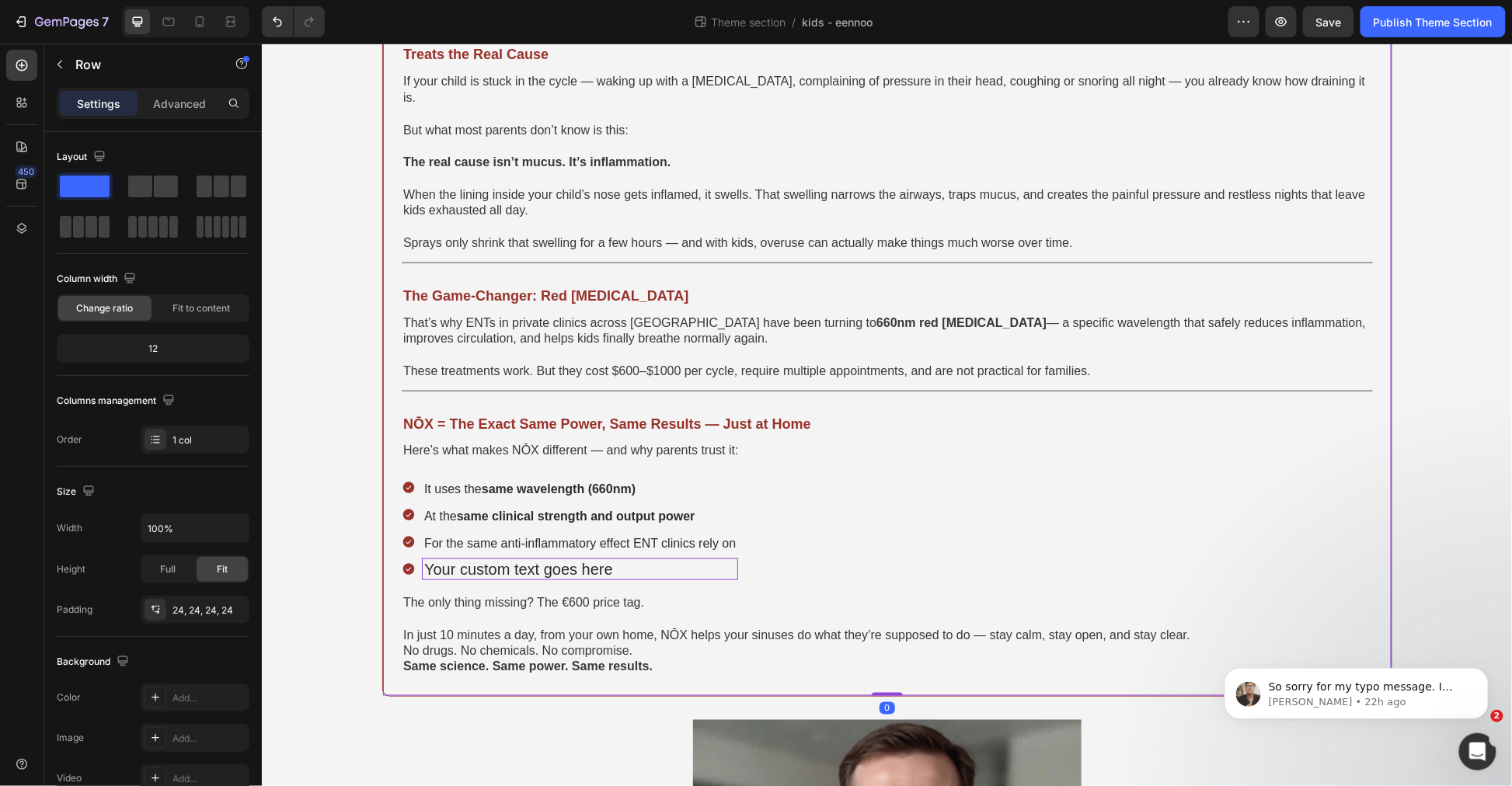
click at [484, 560] on p "Your custom text goes here" at bounding box center [579, 568] width 312 height 17
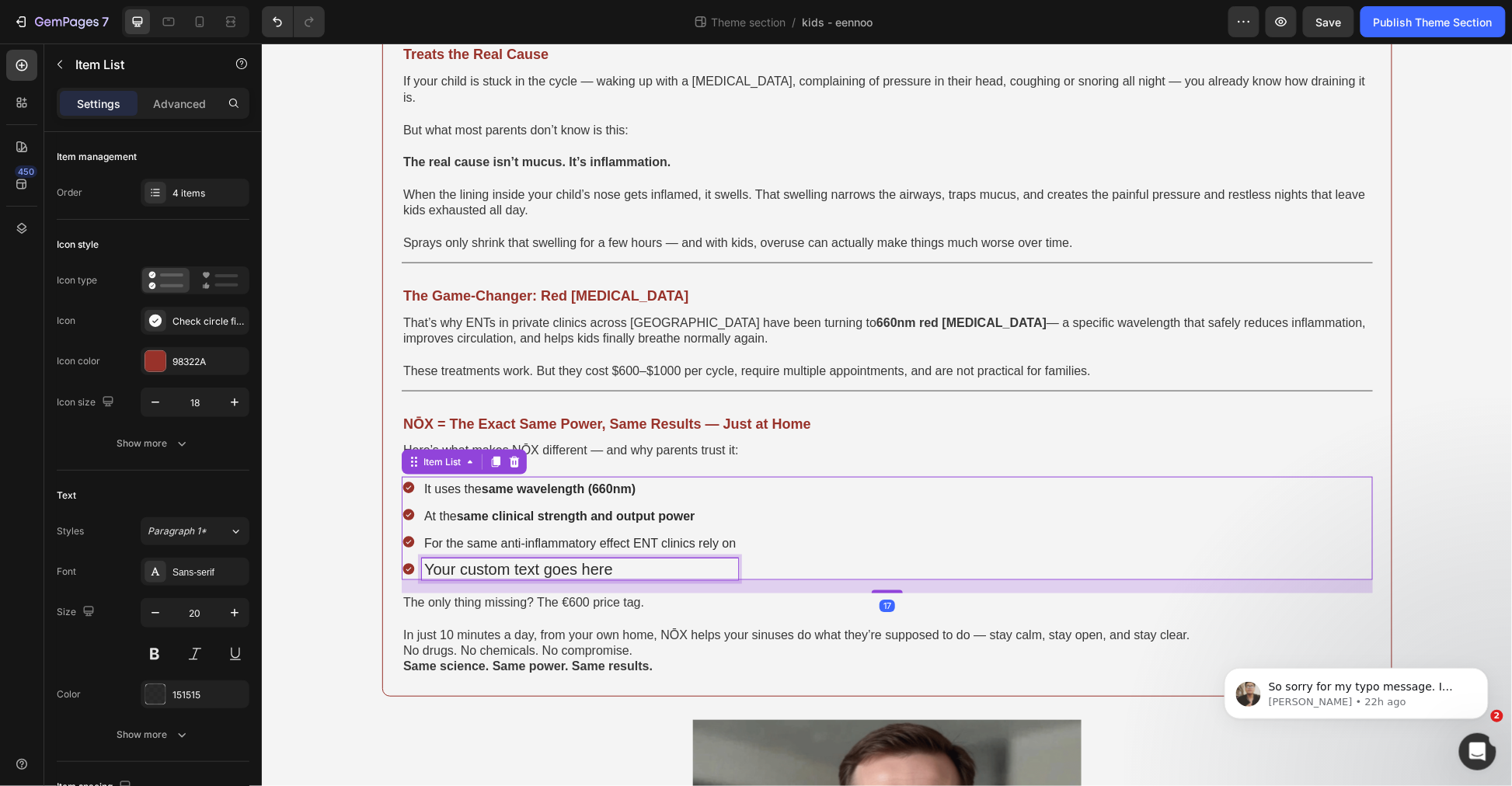
click at [484, 560] on p "Your custom text goes here" at bounding box center [579, 568] width 312 height 17
click at [614, 563] on span "For the same anti-inflammatory effect ENT clinics rely on" at bounding box center [579, 569] width 312 height 13
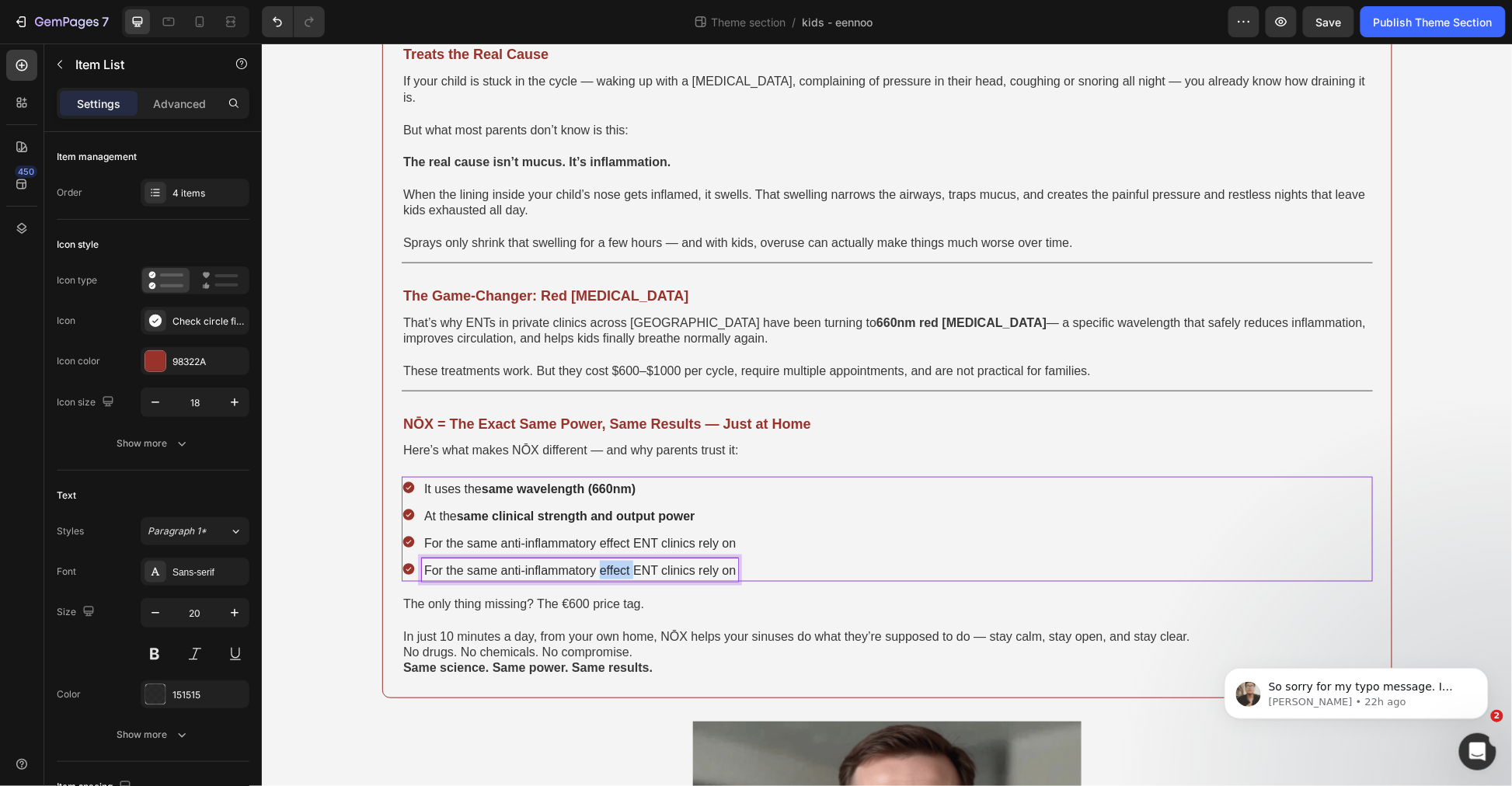
click at [614, 563] on span "For the same anti-inflammatory effect ENT clinics rely on" at bounding box center [579, 569] width 312 height 13
click at [407, 679] on div "Treats the Real Cause Text Block If your child is stuck in the cycle — waking u…" at bounding box center [887, 354] width 1010 height 687
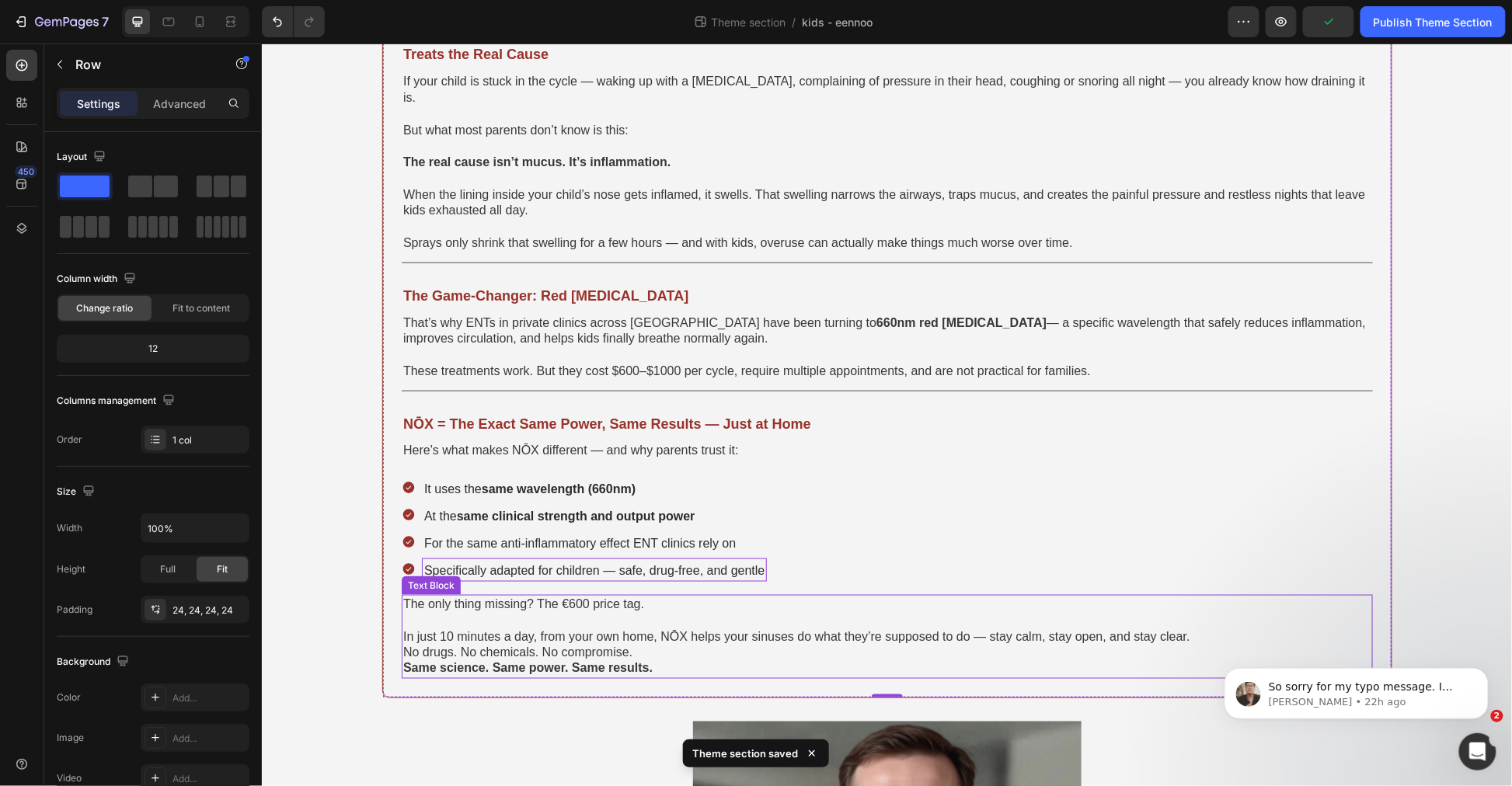
click at [570, 597] on span "The only thing missing? The €600 price tag." at bounding box center [522, 603] width 241 height 13
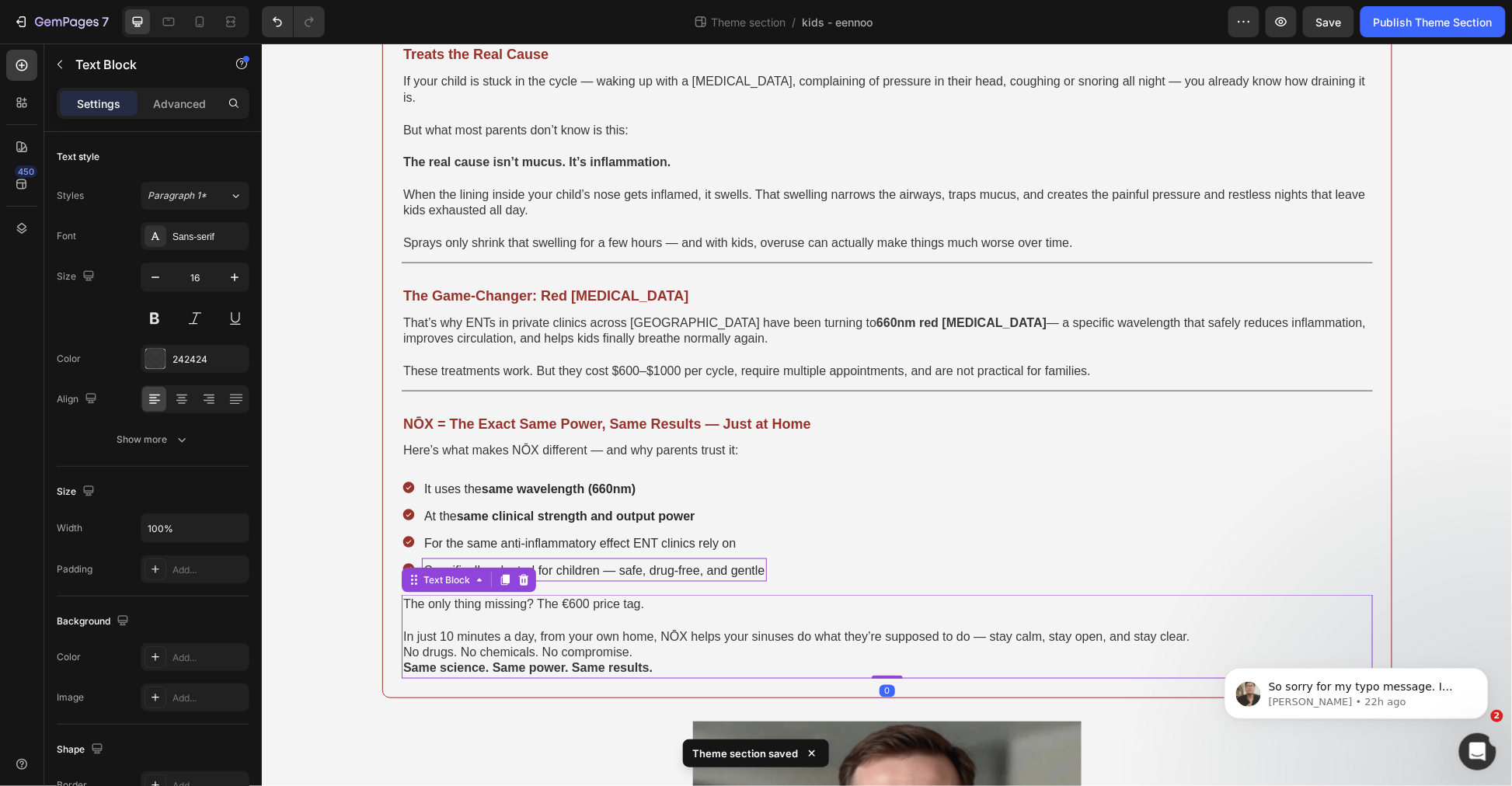
click at [569, 597] on span "The only thing missing? The €600 price tag." at bounding box center [522, 603] width 241 height 13
click at [563, 597] on span "The only thing missing? The €600 price tag." at bounding box center [522, 603] width 241 height 13
click at [575, 597] on span "The only thing missing? The %$600 price tag." at bounding box center [528, 603] width 252 height 13
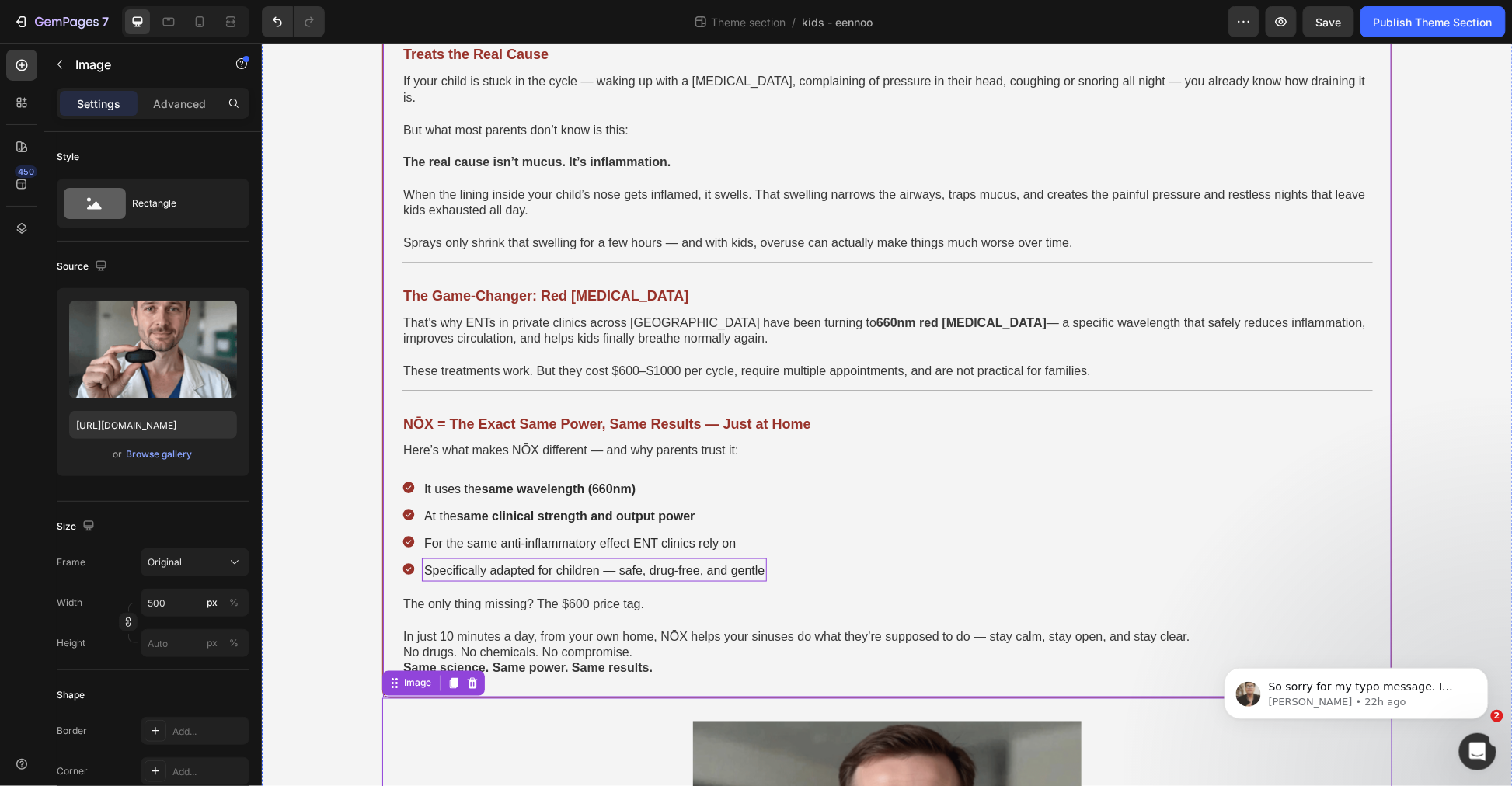
click at [641, 629] on span "In just 10 minutes a day, from your own home, NŌX helps your sinuses do what th…" at bounding box center [796, 635] width 787 height 13
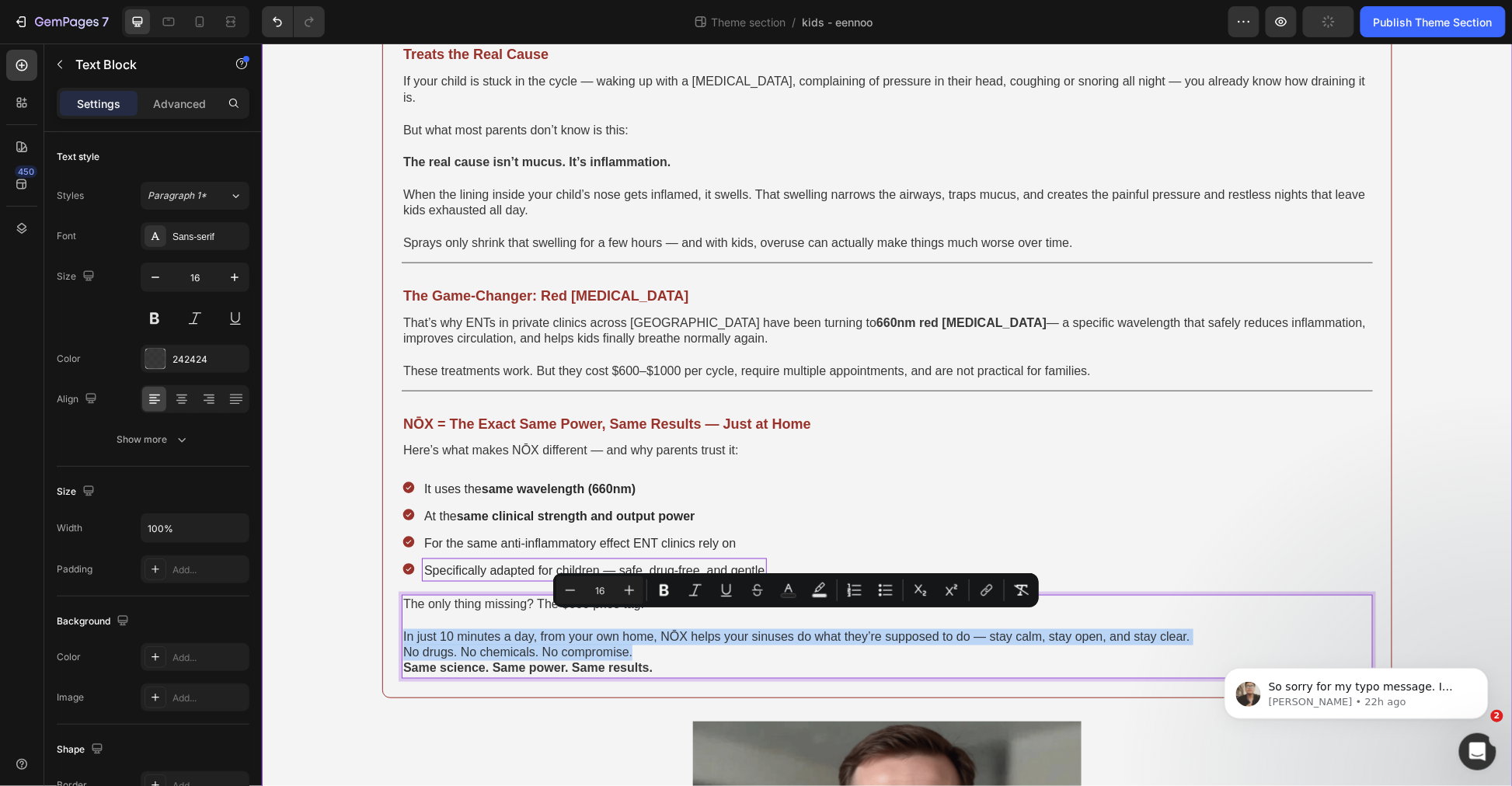
drag, startPoint x: 648, startPoint y: 638, endPoint x: 346, endPoint y: 624, distance: 302.3
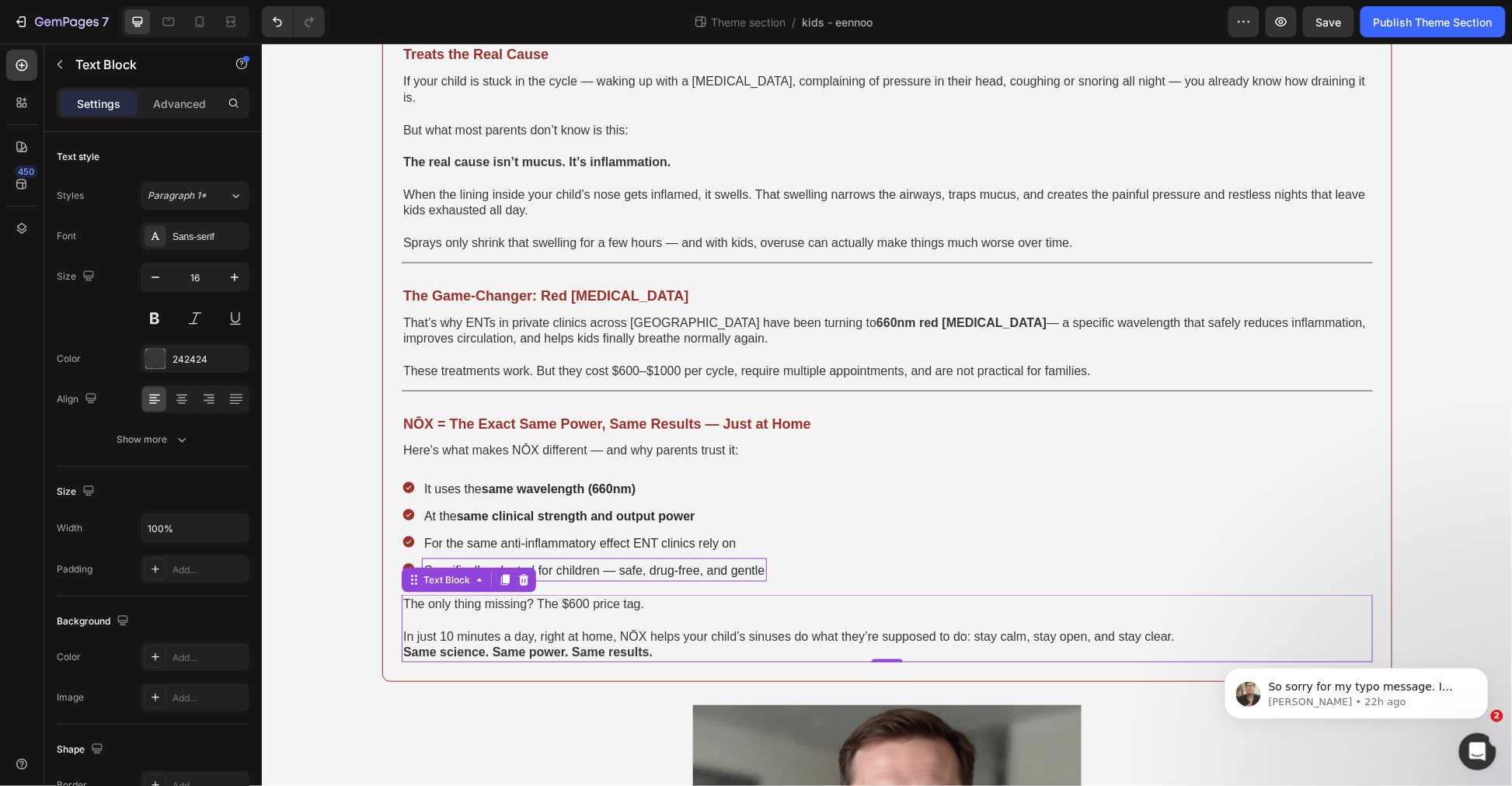
click at [1186, 628] on p "In just 10 minutes a day, right at home, NŌX helps your child’s sinuses do what…" at bounding box center [887, 636] width 969 height 17
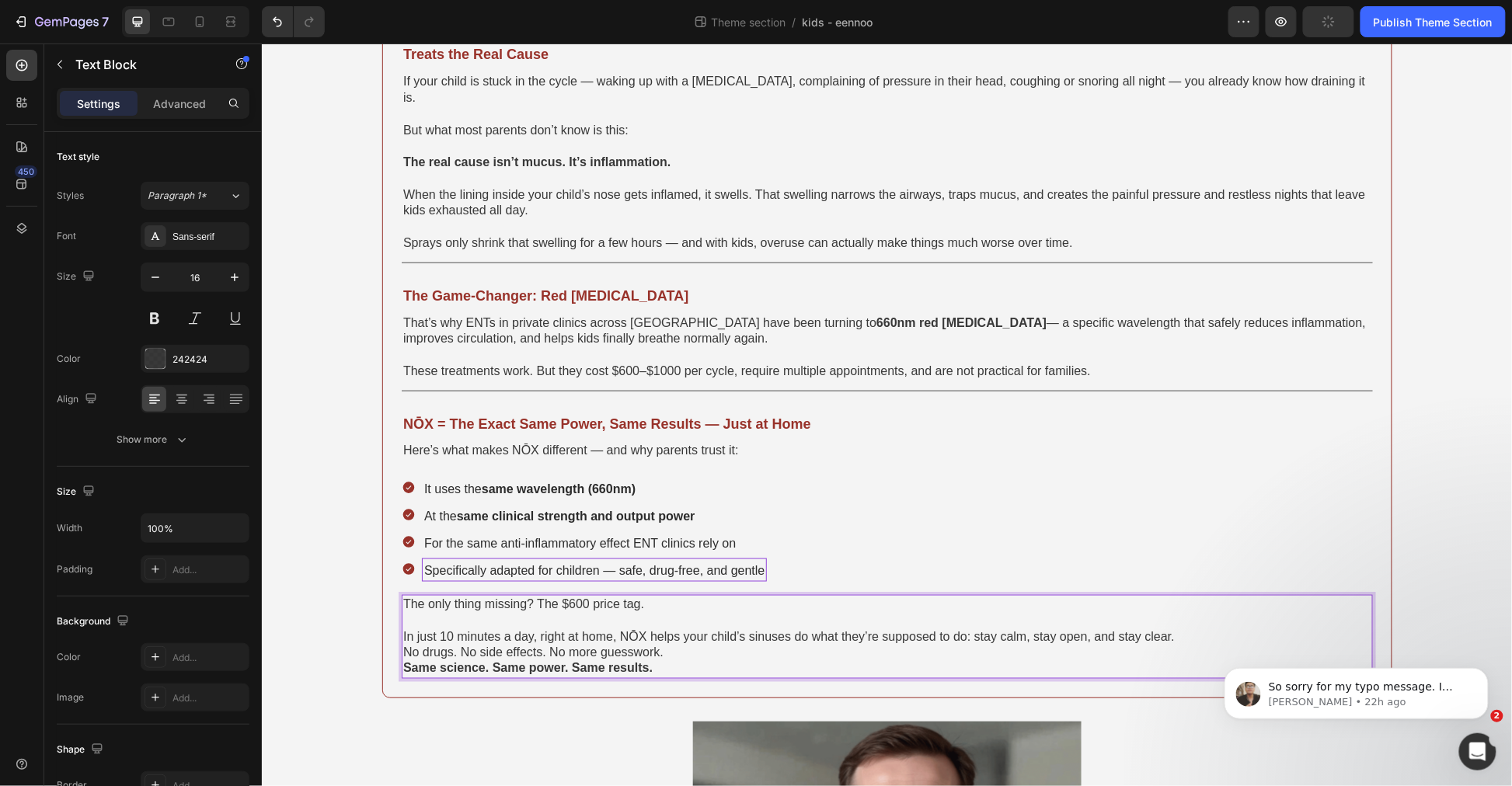
click at [695, 661] on p "Same science. Same power. Same results." at bounding box center [887, 669] width 969 height 17
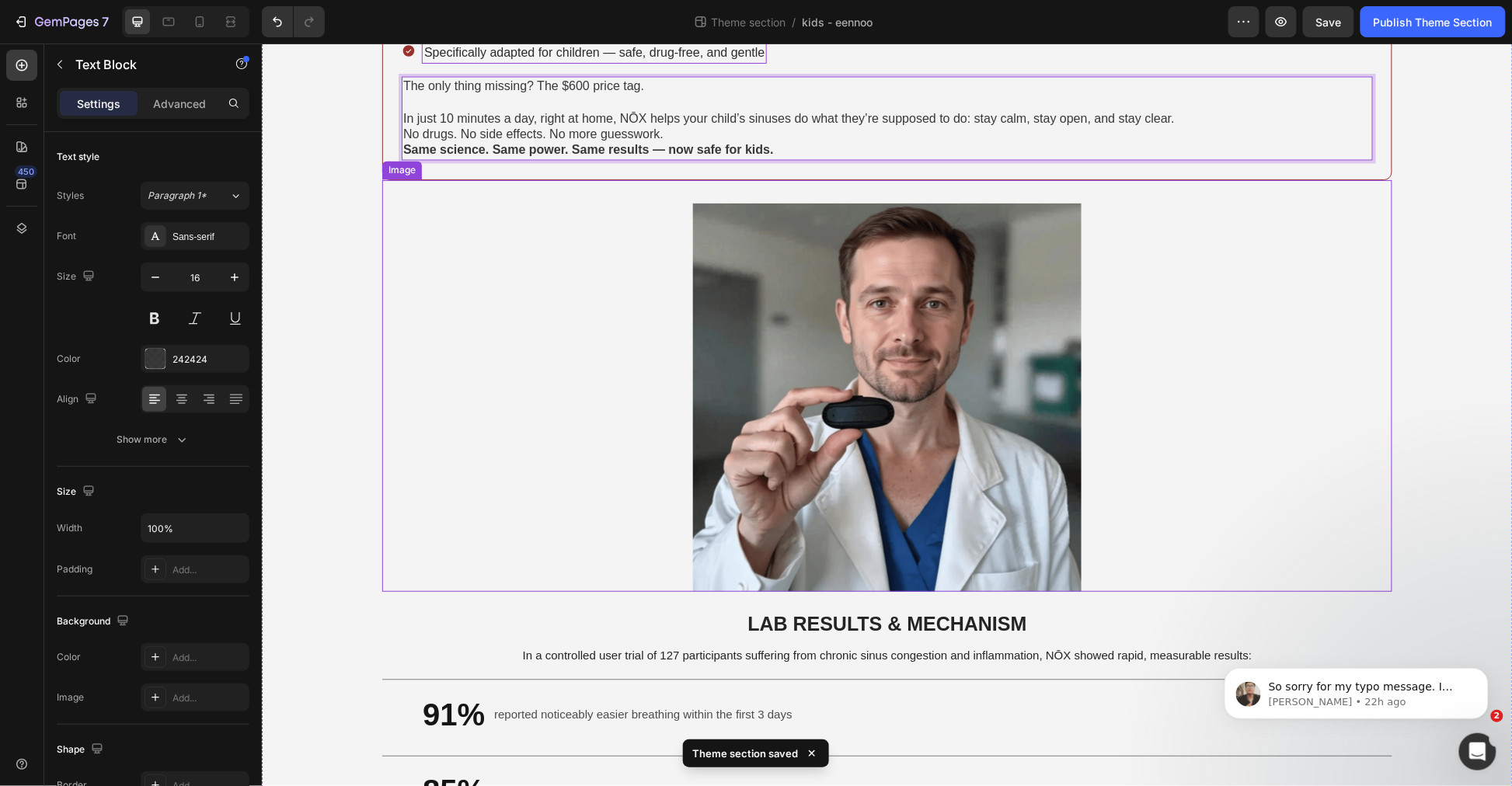
scroll to position [1122, 0]
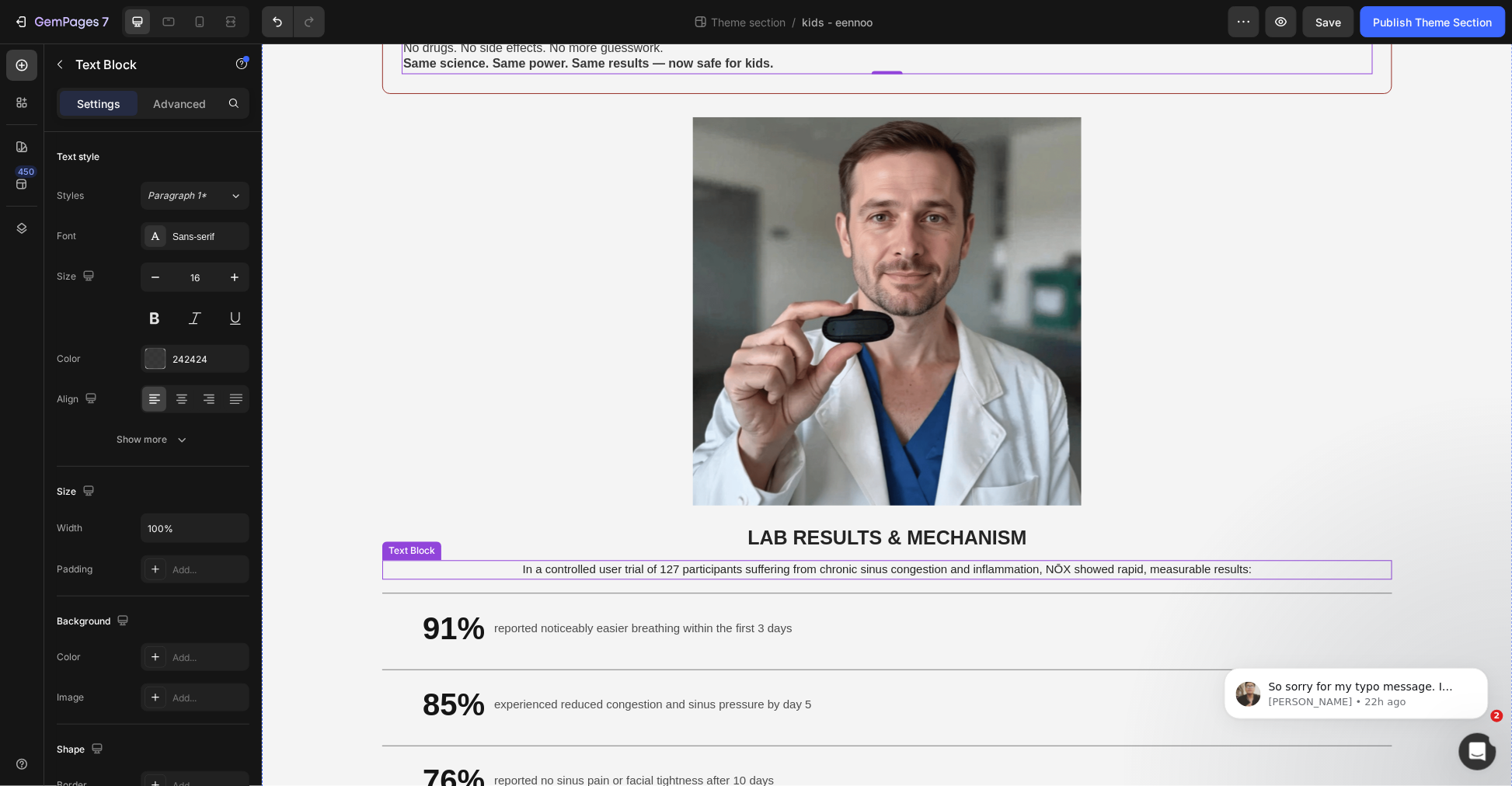
click at [677, 562] on span "In a controlled user trial of 127 participants suffering from chronic sinus con…" at bounding box center [887, 568] width 730 height 13
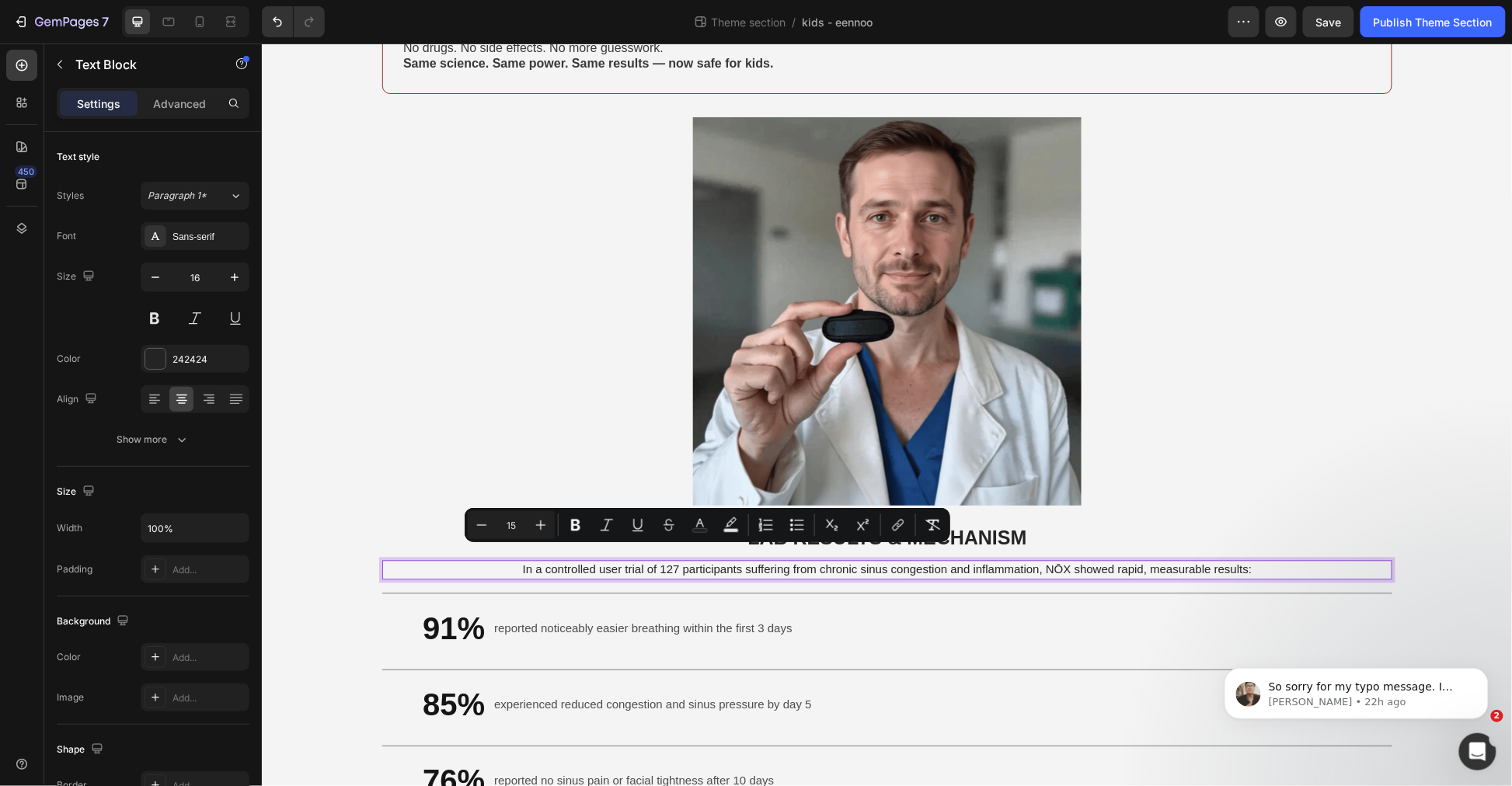
click at [749, 562] on span "In a controlled user trial of 127 participants suffering from chronic sinus con…" at bounding box center [887, 568] width 730 height 13
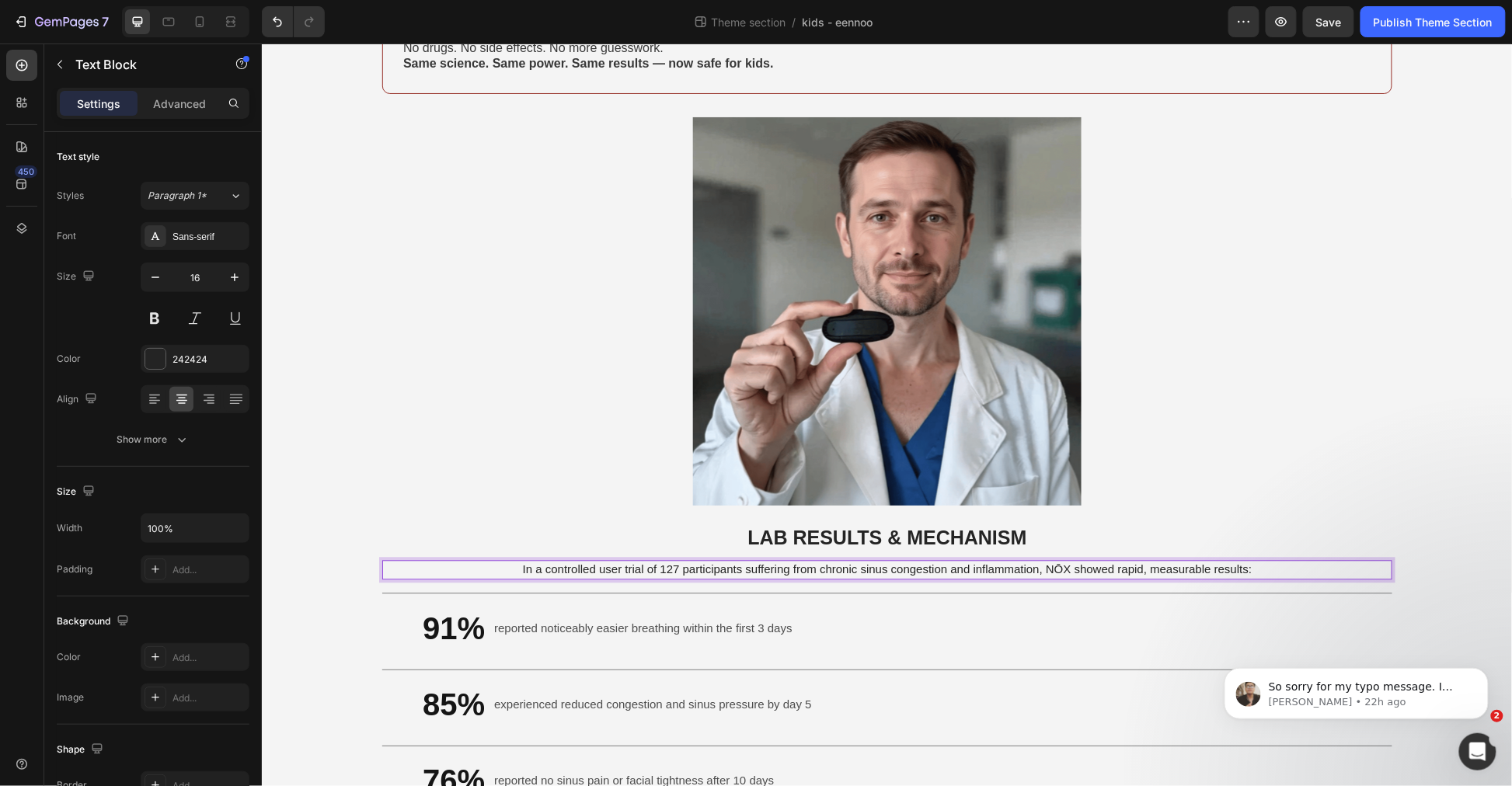
click at [742, 562] on span "In a controlled user trial of 127 participants suffering from chronic sinus con…" at bounding box center [887, 568] width 730 height 13
click at [733, 562] on span "In a controlled user trial of 127 participants suffering from chronic sinus con…" at bounding box center [887, 568] width 730 height 13
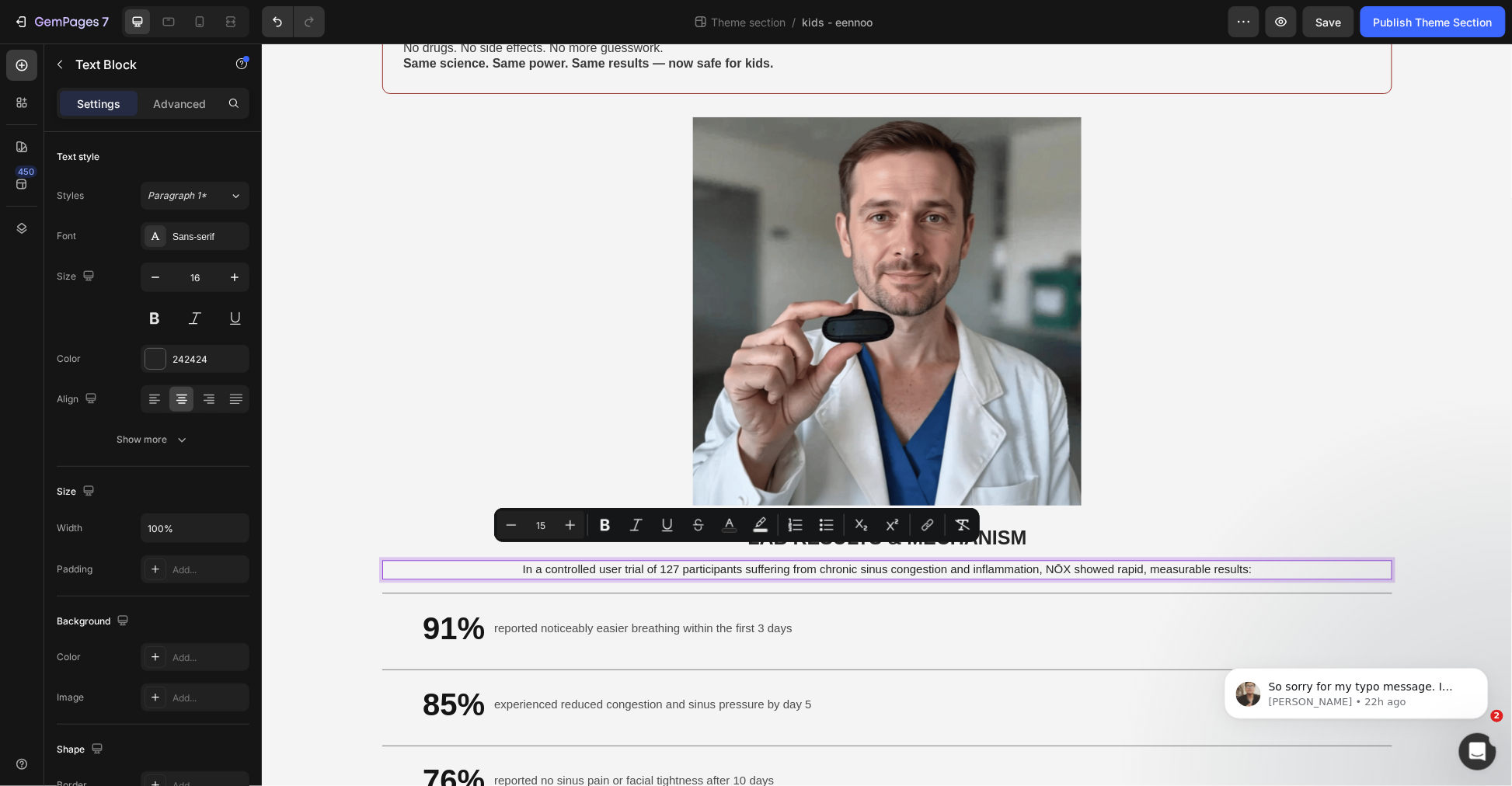
click at [686, 562] on span "In a controlled user trial of 127 participants suffering from chronic sinus con…" at bounding box center [887, 568] width 730 height 13
click at [666, 562] on span "In a controlled user trial of 127 participants suffering from chronic sinus con…" at bounding box center [887, 568] width 730 height 13
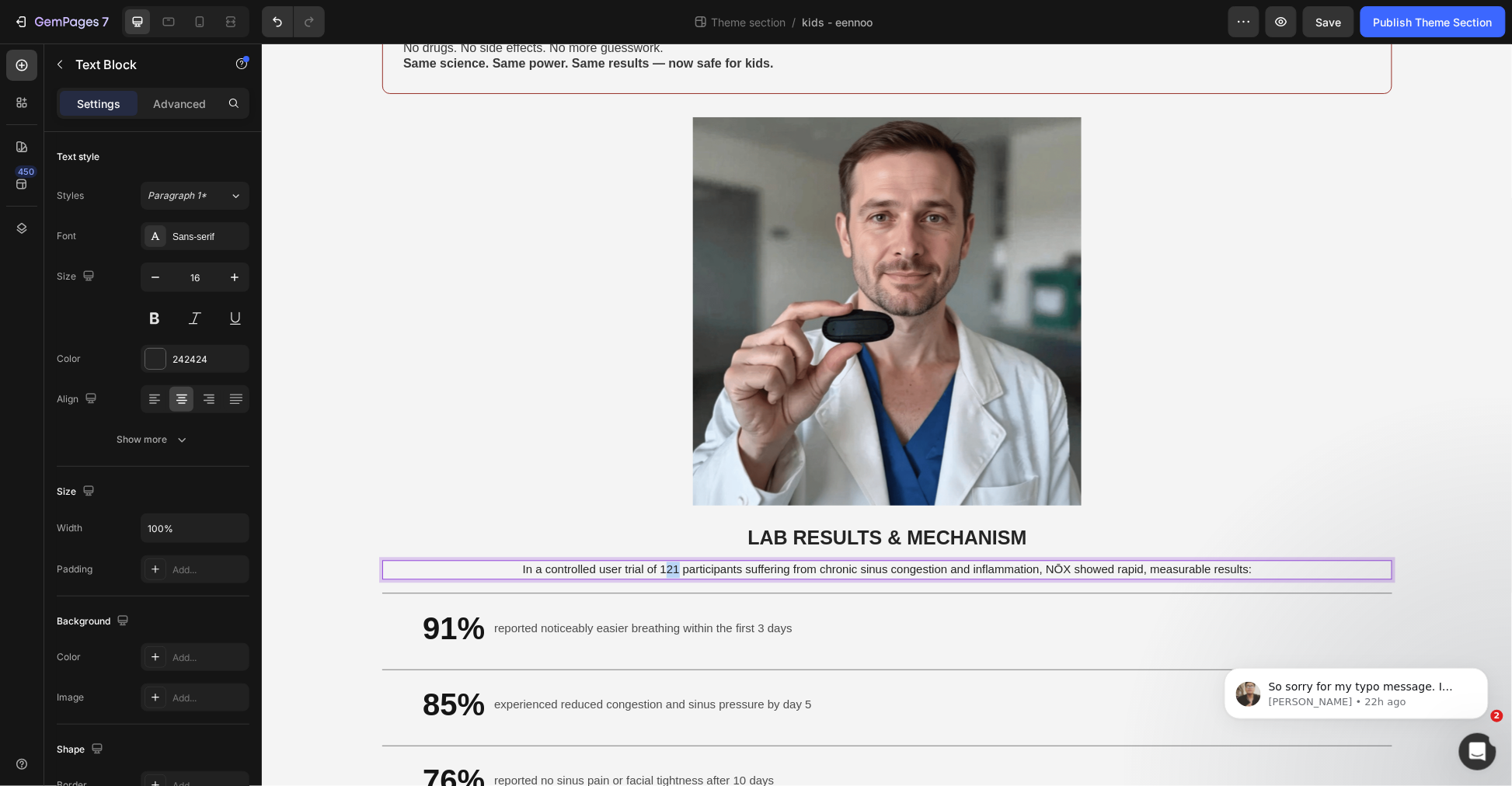
drag, startPoint x: 670, startPoint y: 552, endPoint x: 662, endPoint y: 558, distance: 10.0
click at [662, 562] on span "In a controlled user trial of 121 participants suffering from chronic sinus con…" at bounding box center [887, 568] width 730 height 13
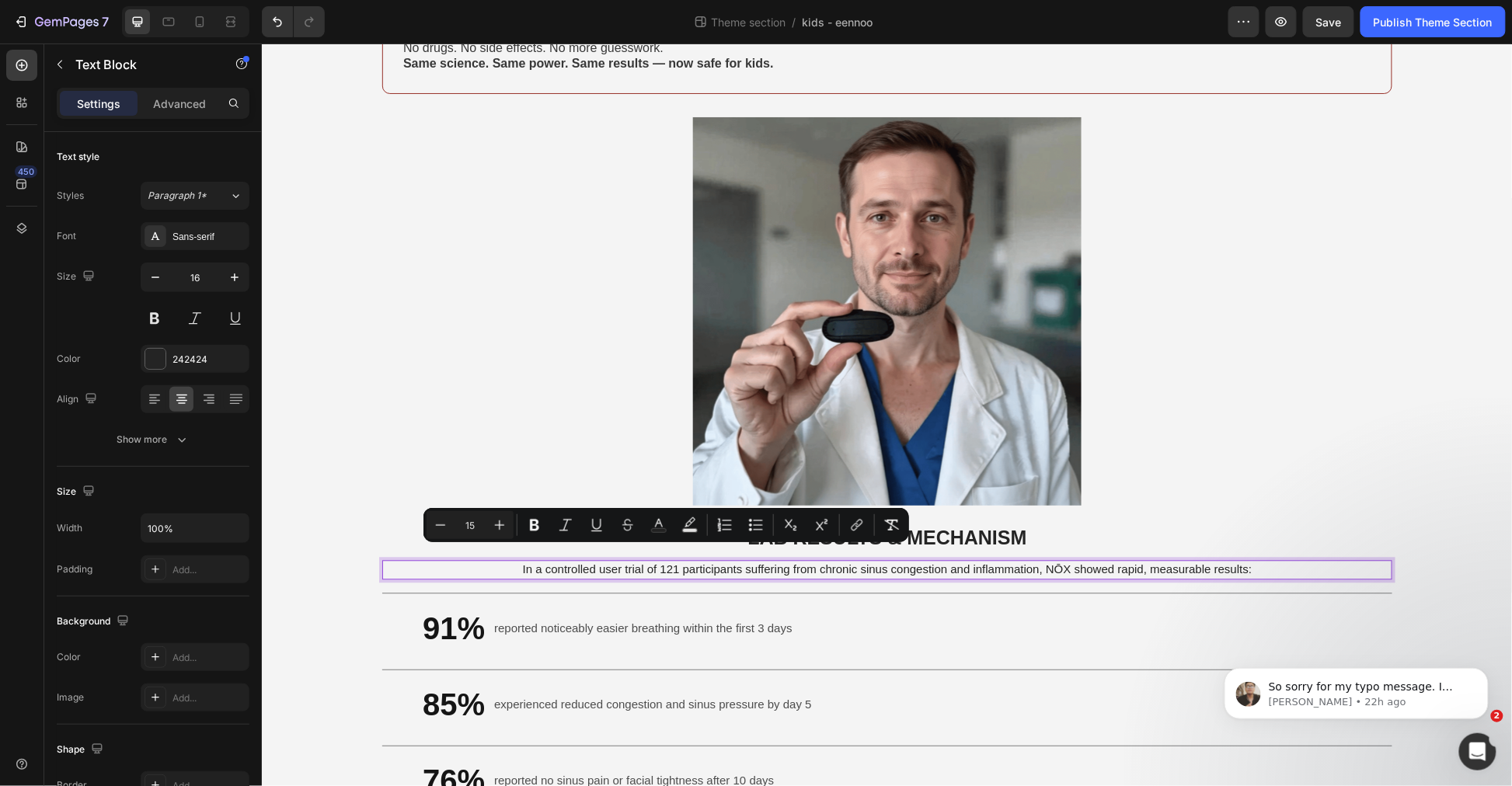
click at [681, 562] on span "In a controlled user trial of 121 participants suffering from chronic sinus con…" at bounding box center [887, 568] width 730 height 13
drag, startPoint x: 678, startPoint y: 554, endPoint x: 734, endPoint y: 557, distance: 56.1
click at [734, 562] on span "In a controlled user trial of 121 participants suffering from chronic sinus con…" at bounding box center [887, 568] width 730 height 13
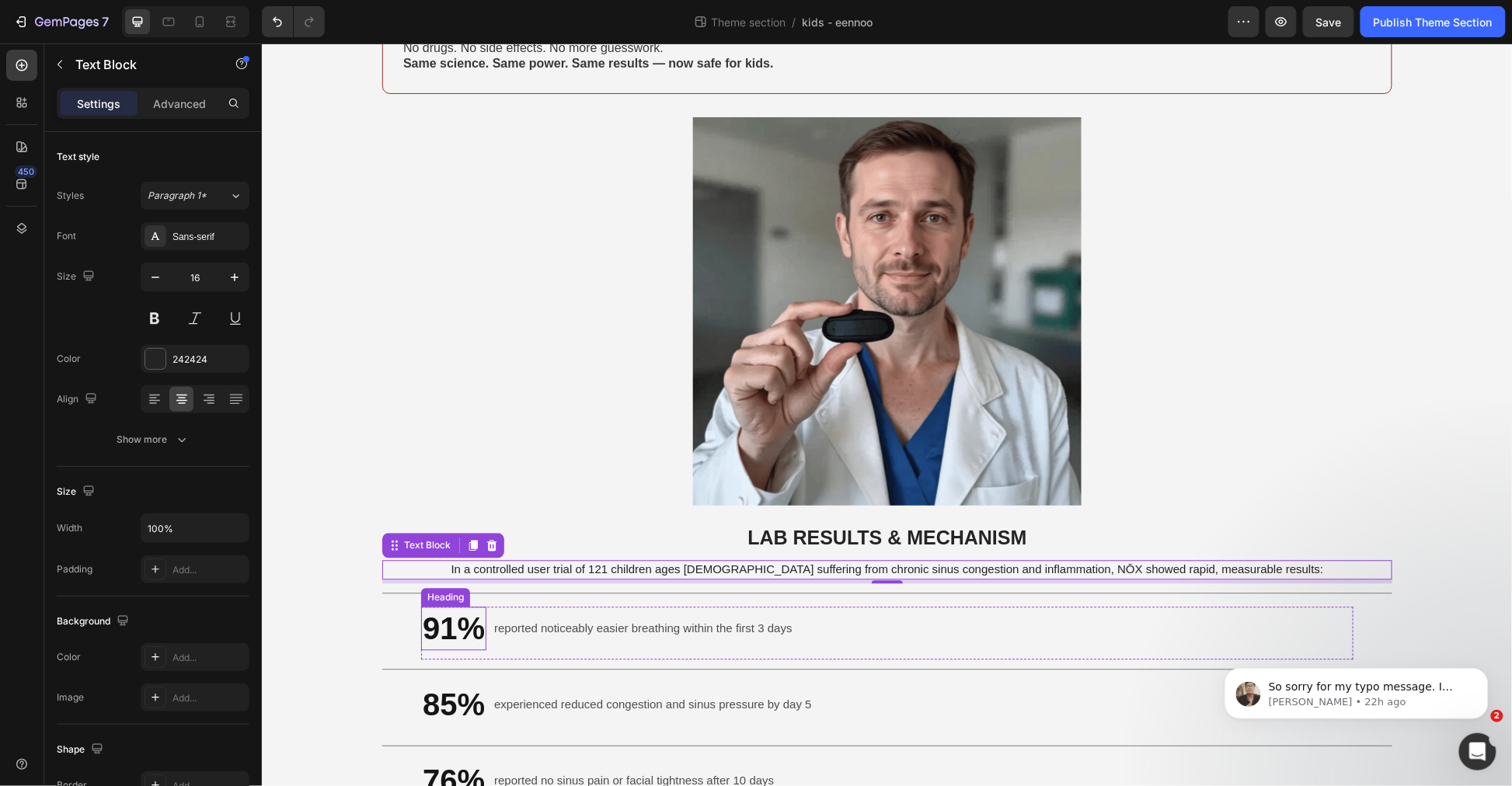
click at [424, 611] on strong "91%" at bounding box center [453, 628] width 62 height 34
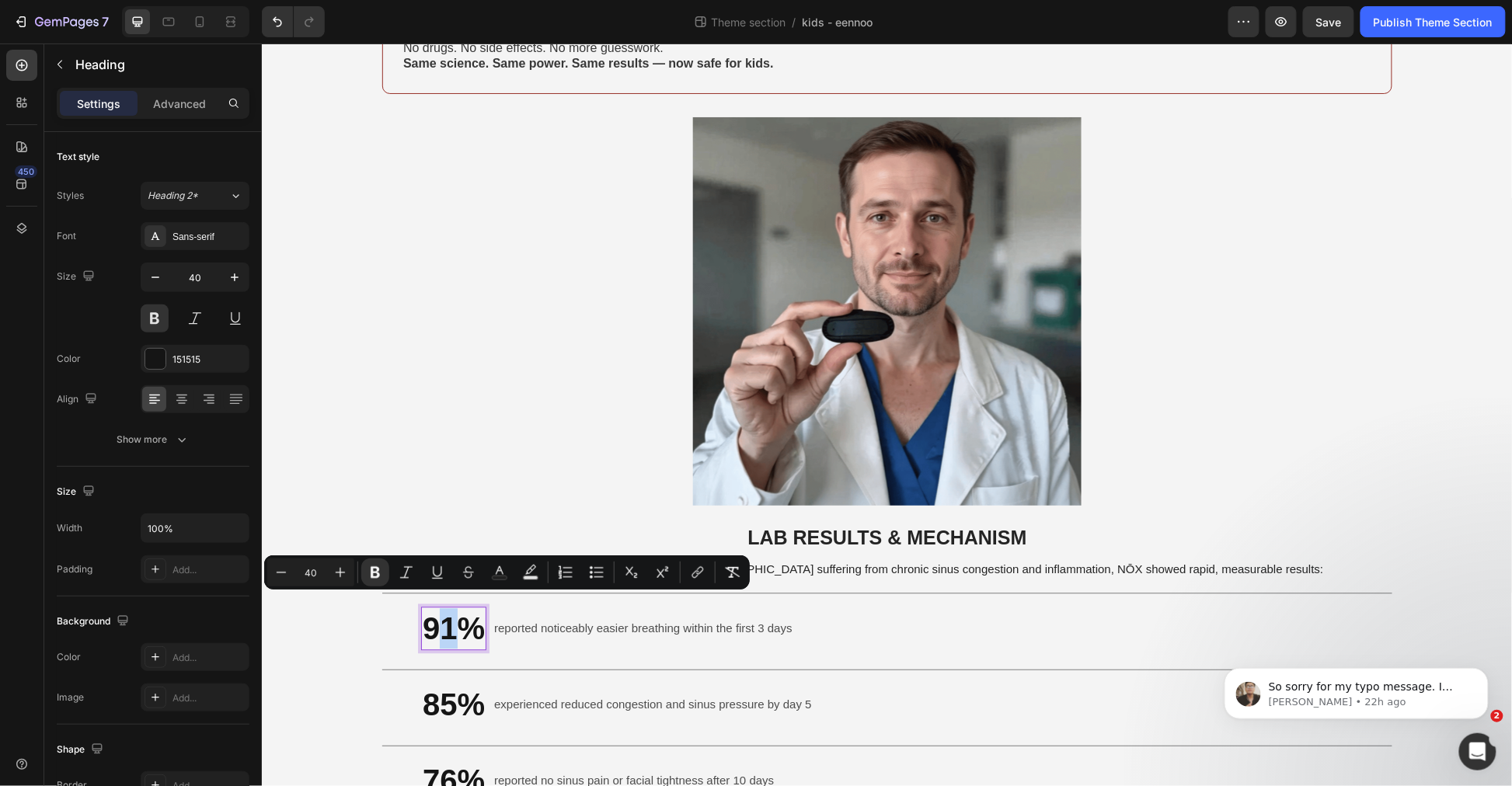
drag, startPoint x: 435, startPoint y: 611, endPoint x: 444, endPoint y: 602, distance: 12.7
click at [444, 611] on strong "91%" at bounding box center [453, 628] width 62 height 34
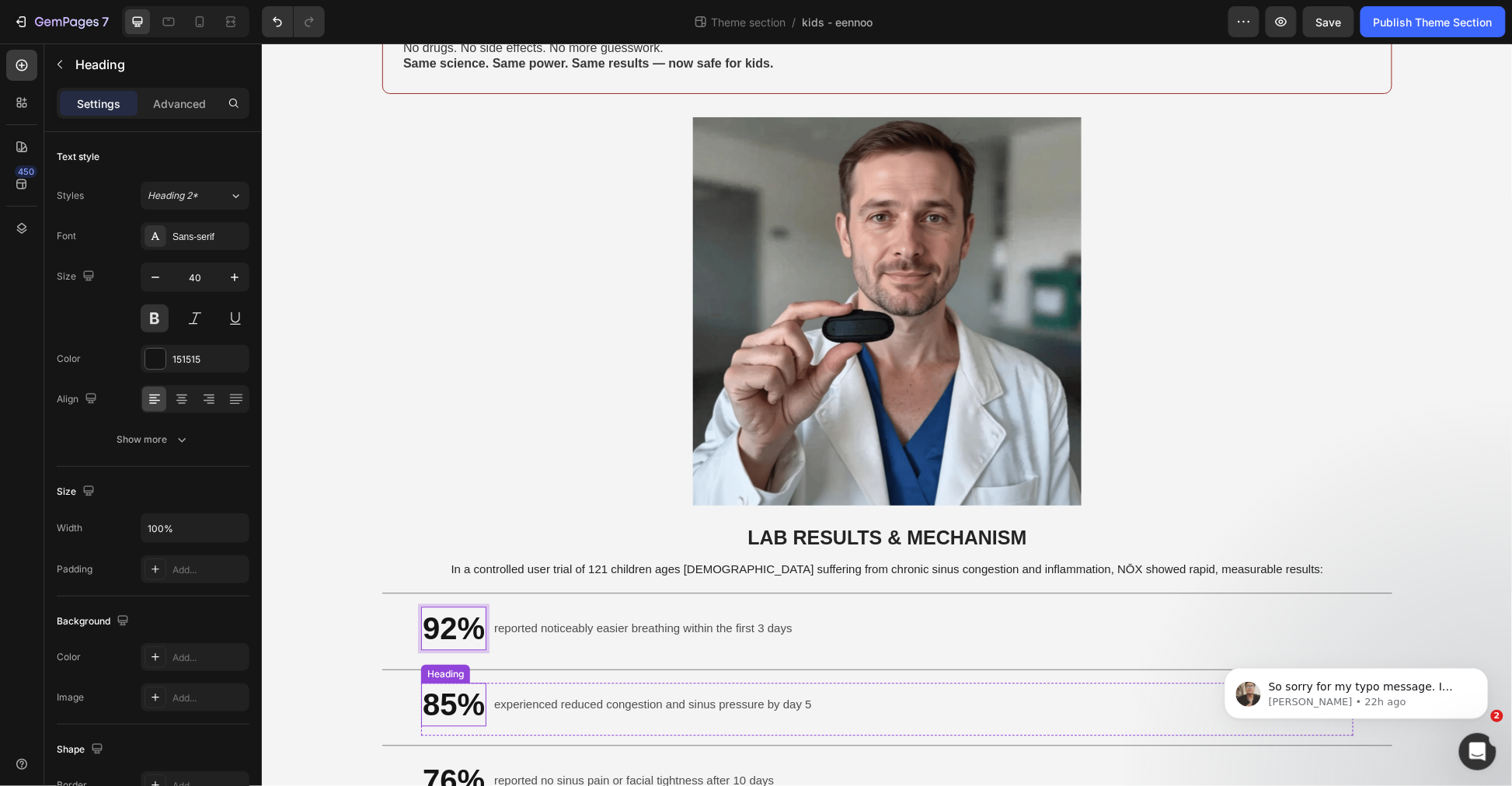
click at [443, 687] on strong "85%" at bounding box center [453, 704] width 62 height 34
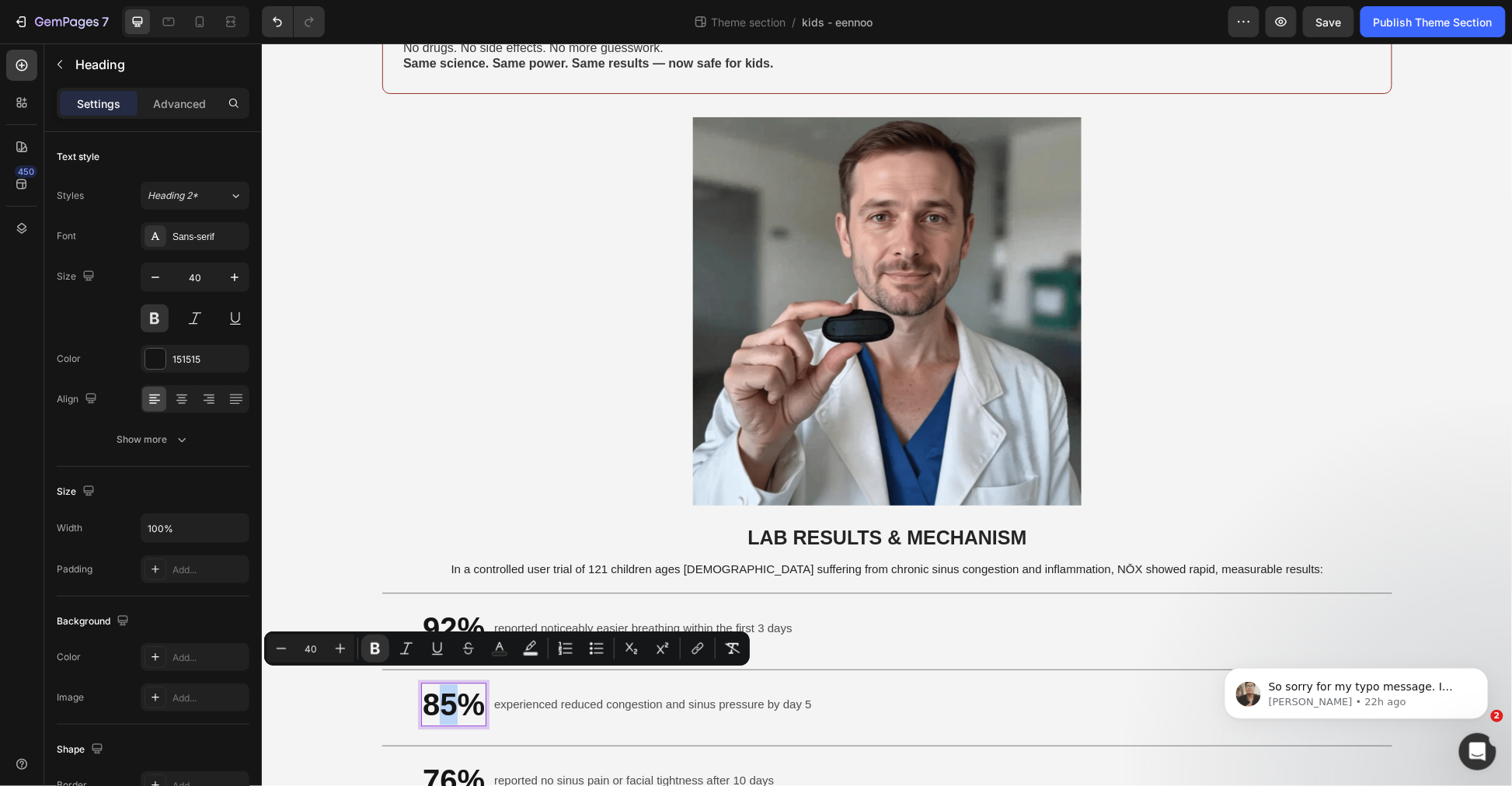
drag, startPoint x: 450, startPoint y: 691, endPoint x: 439, endPoint y: 686, distance: 12.1
click at [439, 687] on strong "85%" at bounding box center [453, 704] width 62 height 34
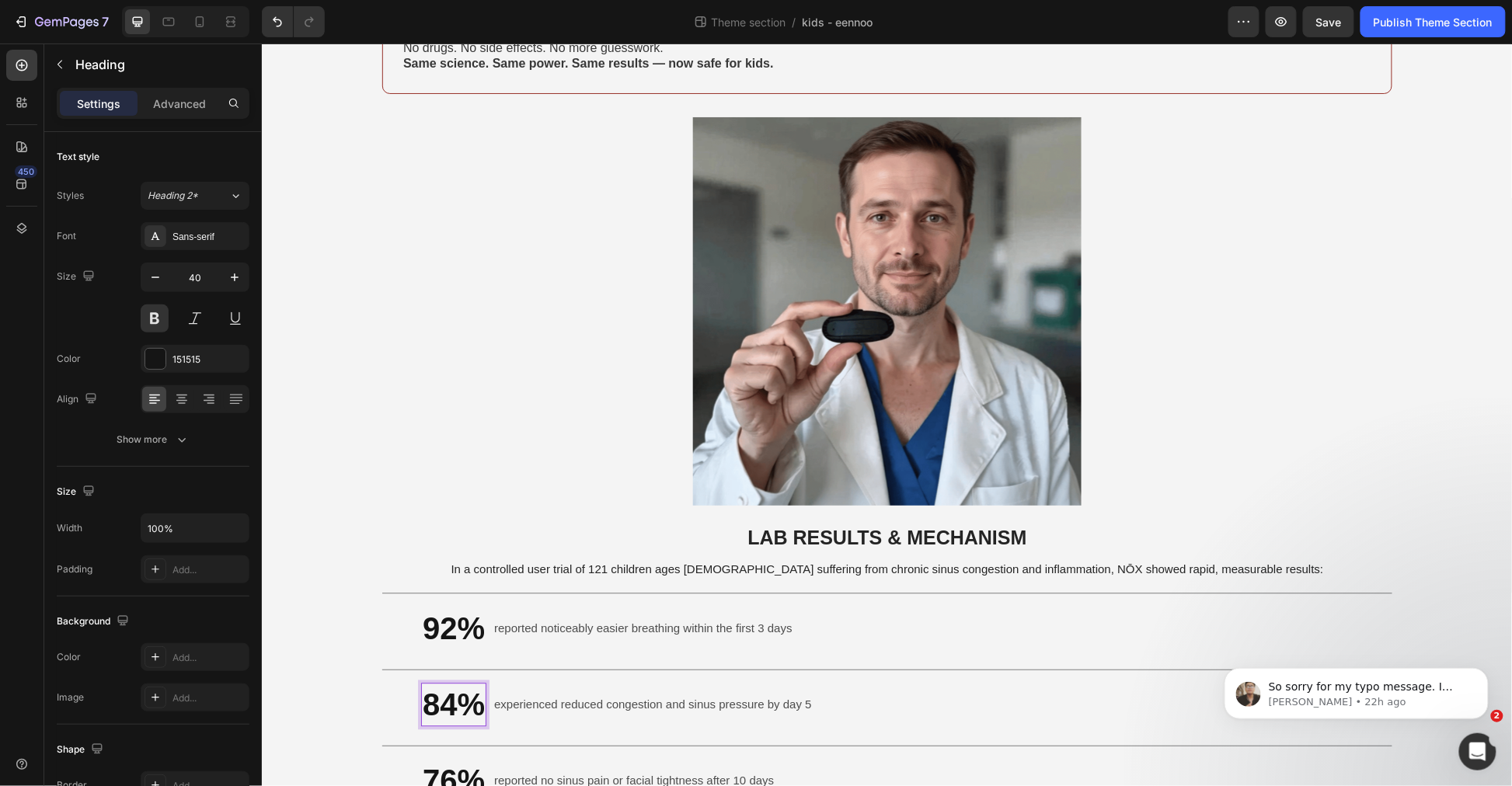
scroll to position [1208, 0]
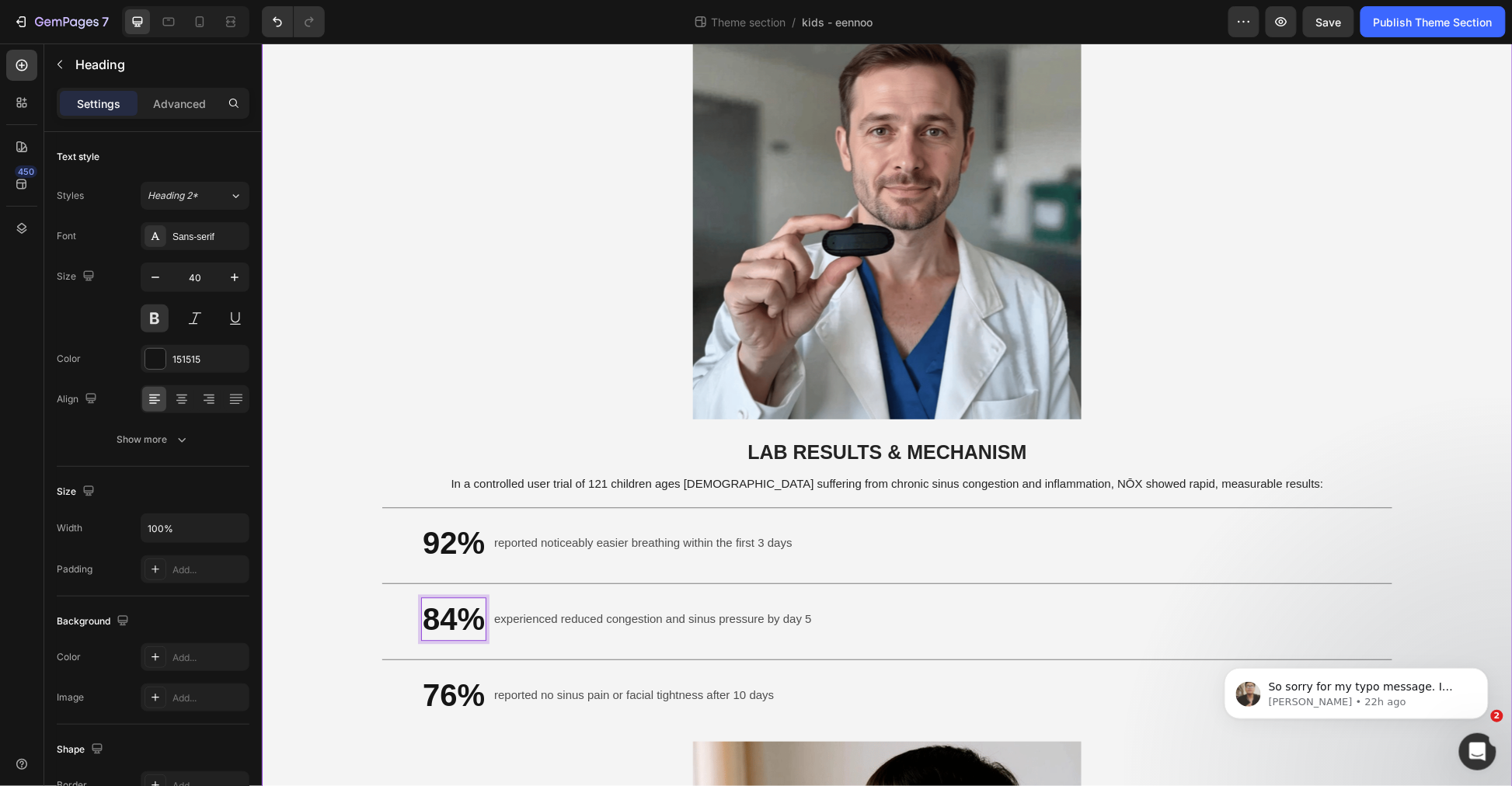
click at [375, 654] on div "Image WHAT DOES NŌX ACTUALLY DO Text Block Treats the Real Cause Text Block If …" at bounding box center [887, 375] width 1251 height 3020
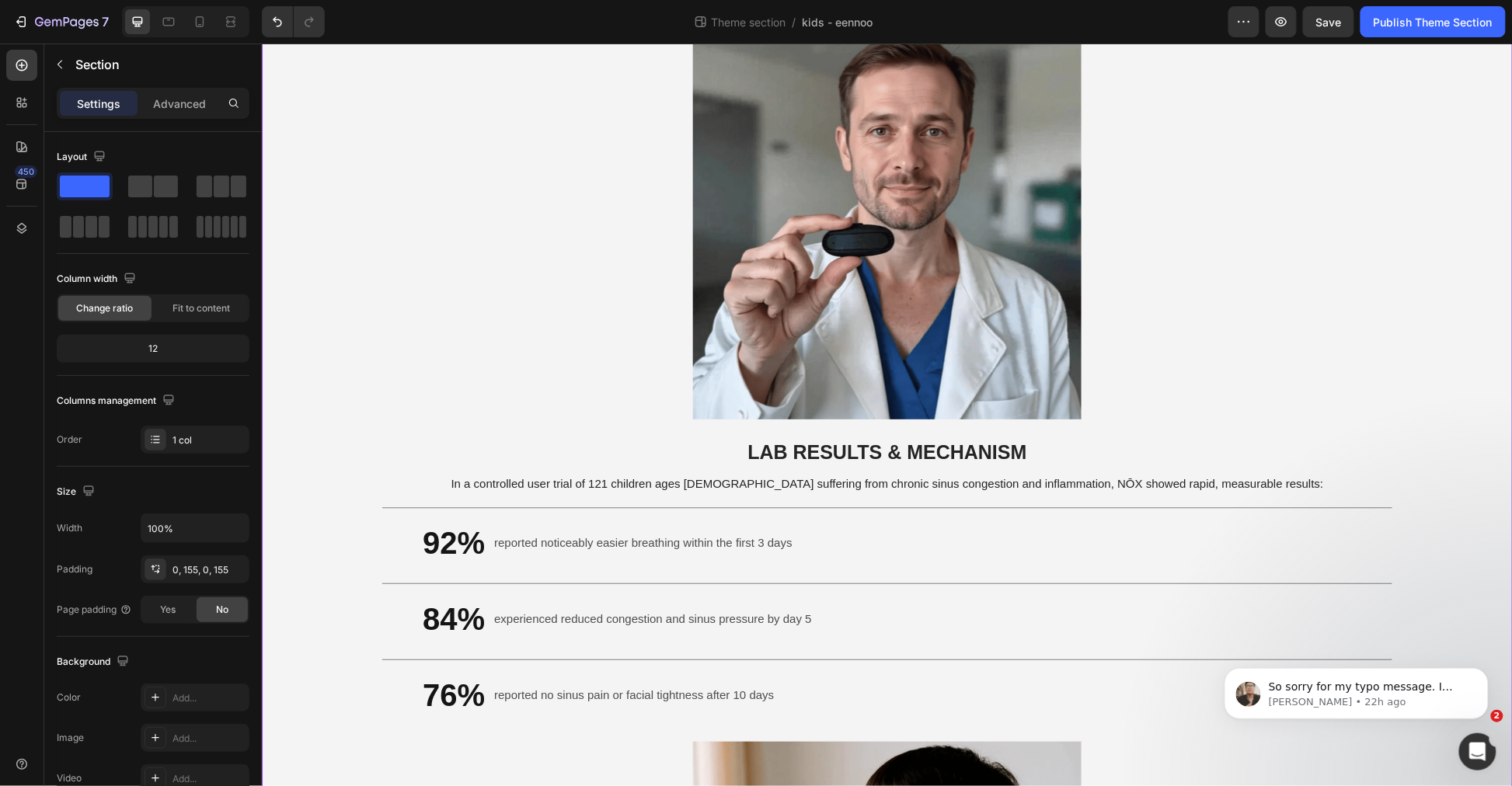
click at [423, 677] on strong "76%" at bounding box center [453, 694] width 62 height 34
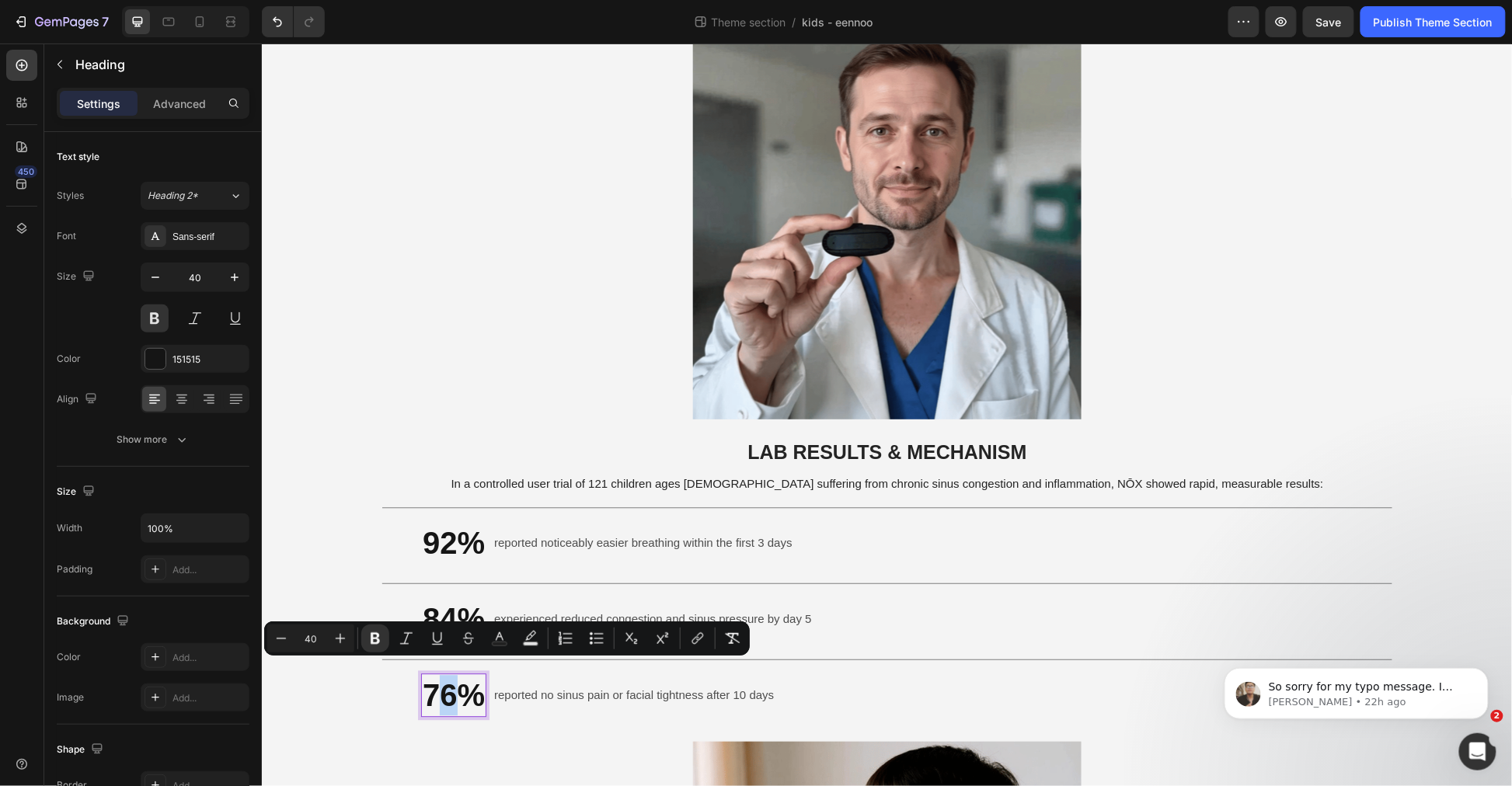
drag, startPoint x: 450, startPoint y: 679, endPoint x: 435, endPoint y: 676, distance: 15.3
click at [435, 677] on strong "76%" at bounding box center [453, 694] width 62 height 34
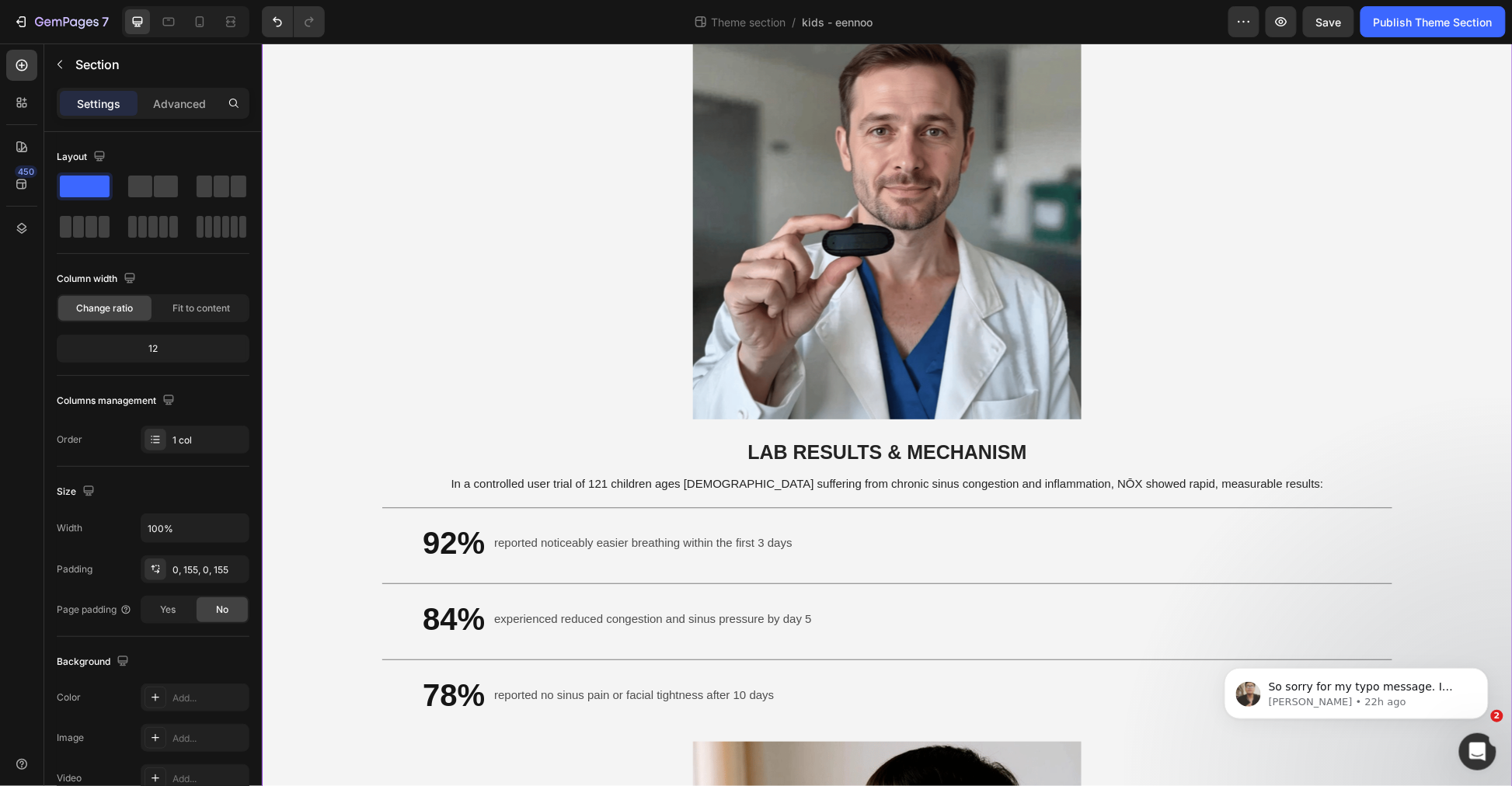
click at [375, 673] on div "Image WHAT DOES NŌX ACTUALLY DO Text Block Treats the Real Cause Text Block If …" at bounding box center [887, 375] width 1251 height 3020
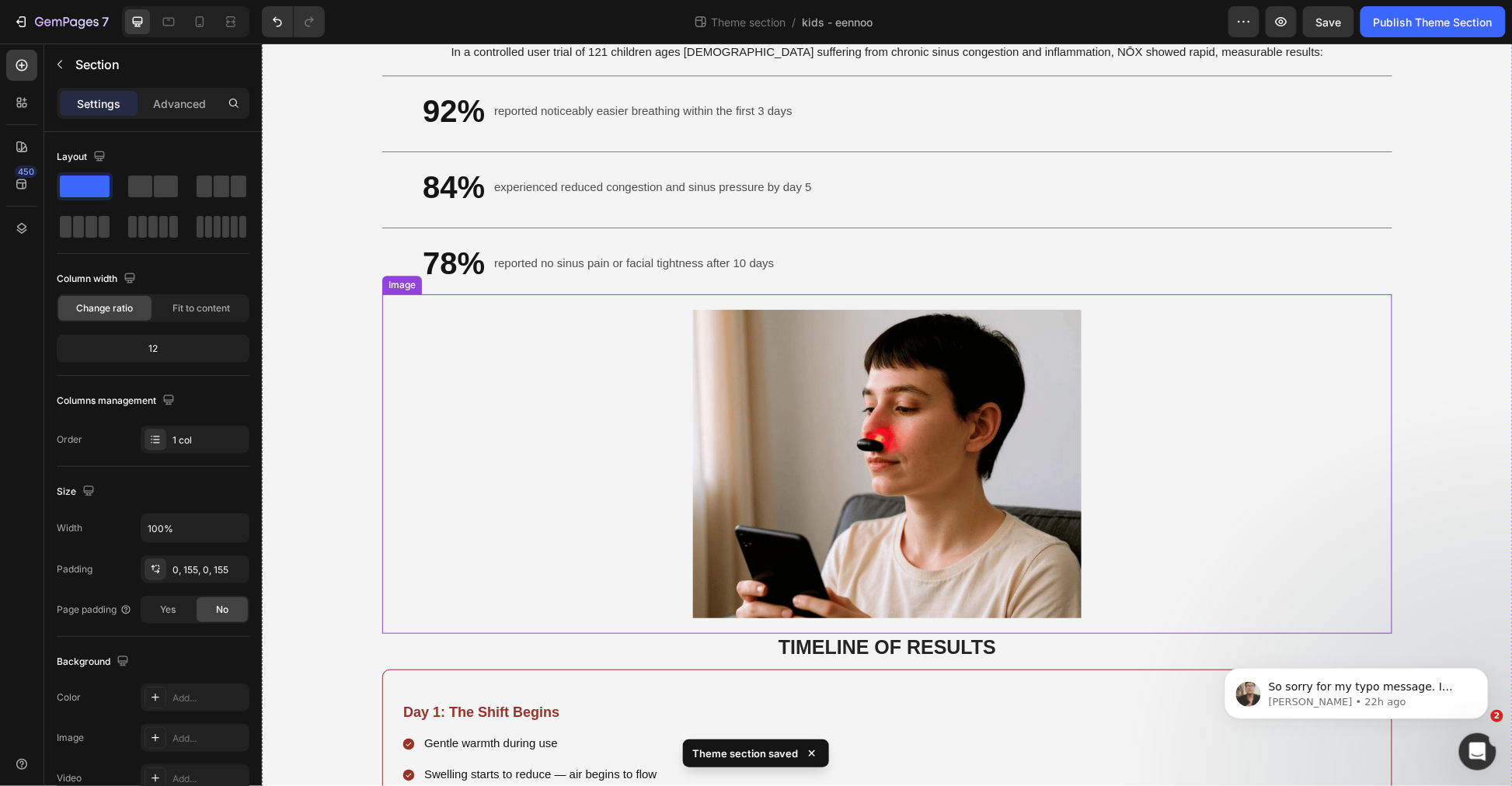
scroll to position [1812, 0]
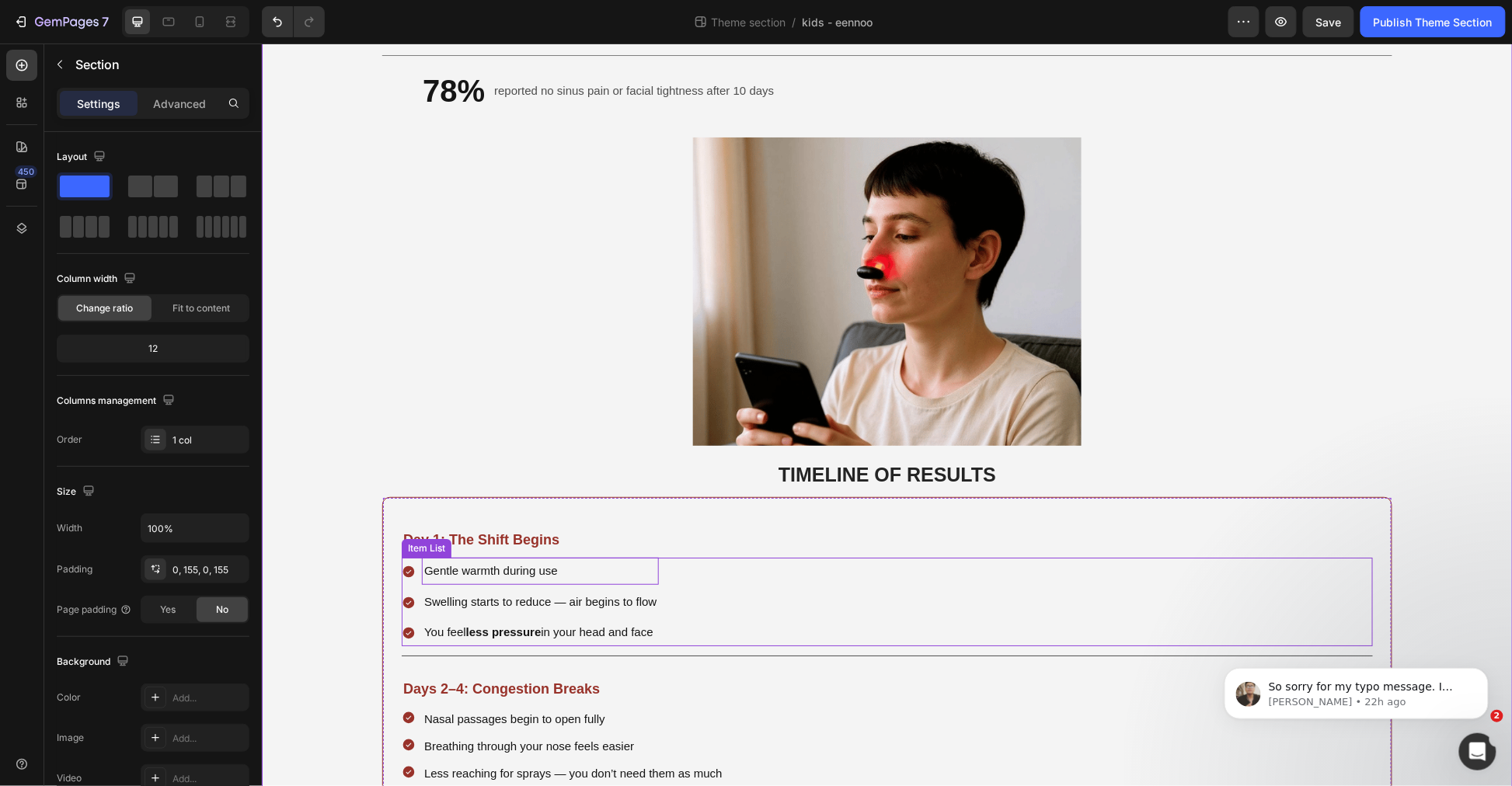
click at [531, 559] on p "Gentle warmth during use" at bounding box center [539, 570] width 233 height 23
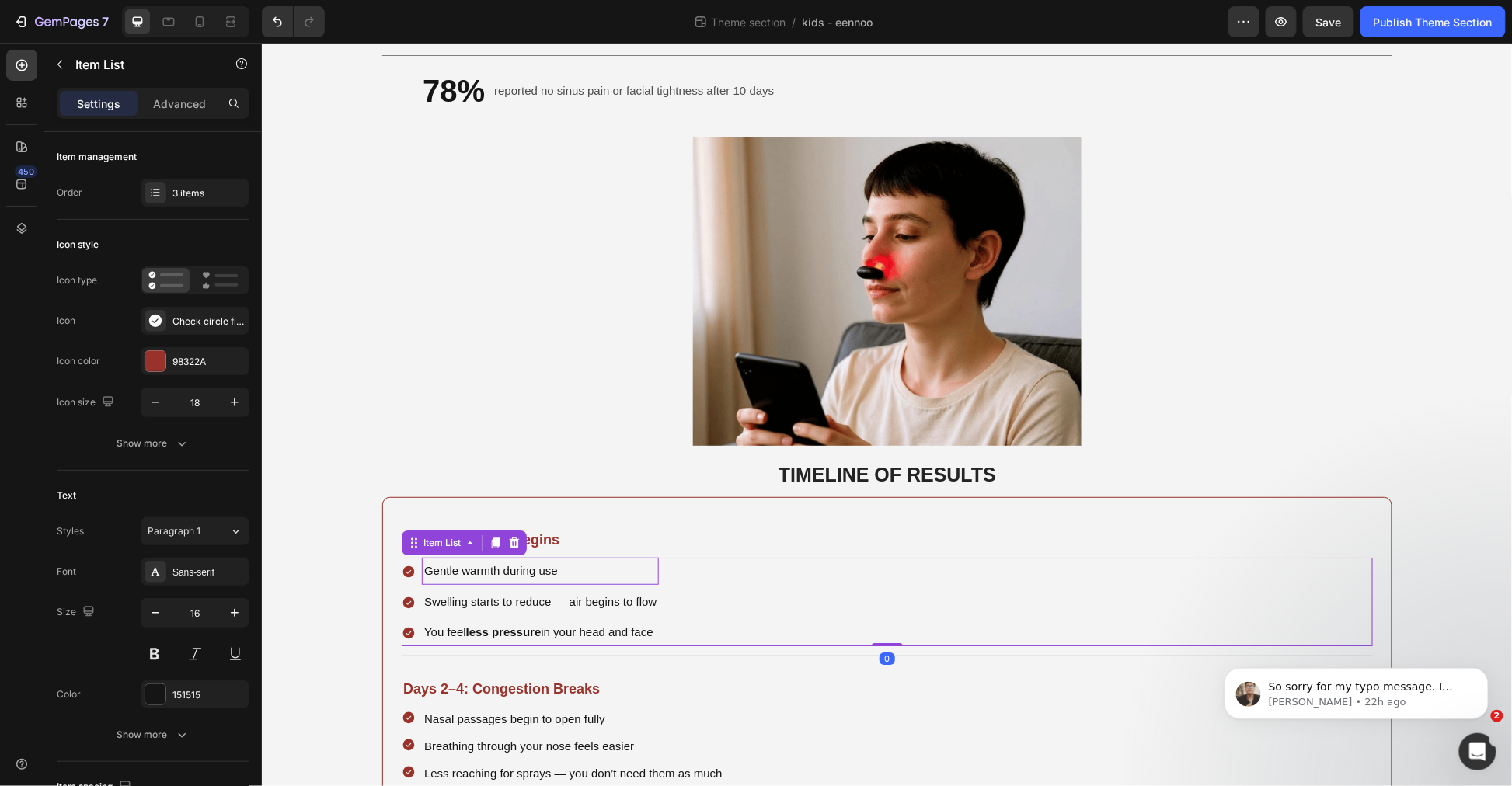
click at [541, 563] on span "Gentle warmth during use" at bounding box center [490, 569] width 133 height 13
click at [552, 624] on span "You feel less pressure in your head and face" at bounding box center [538, 631] width 230 height 13
click at [551, 624] on span "You feel less pressure in your head and face" at bounding box center [538, 631] width 230 height 13
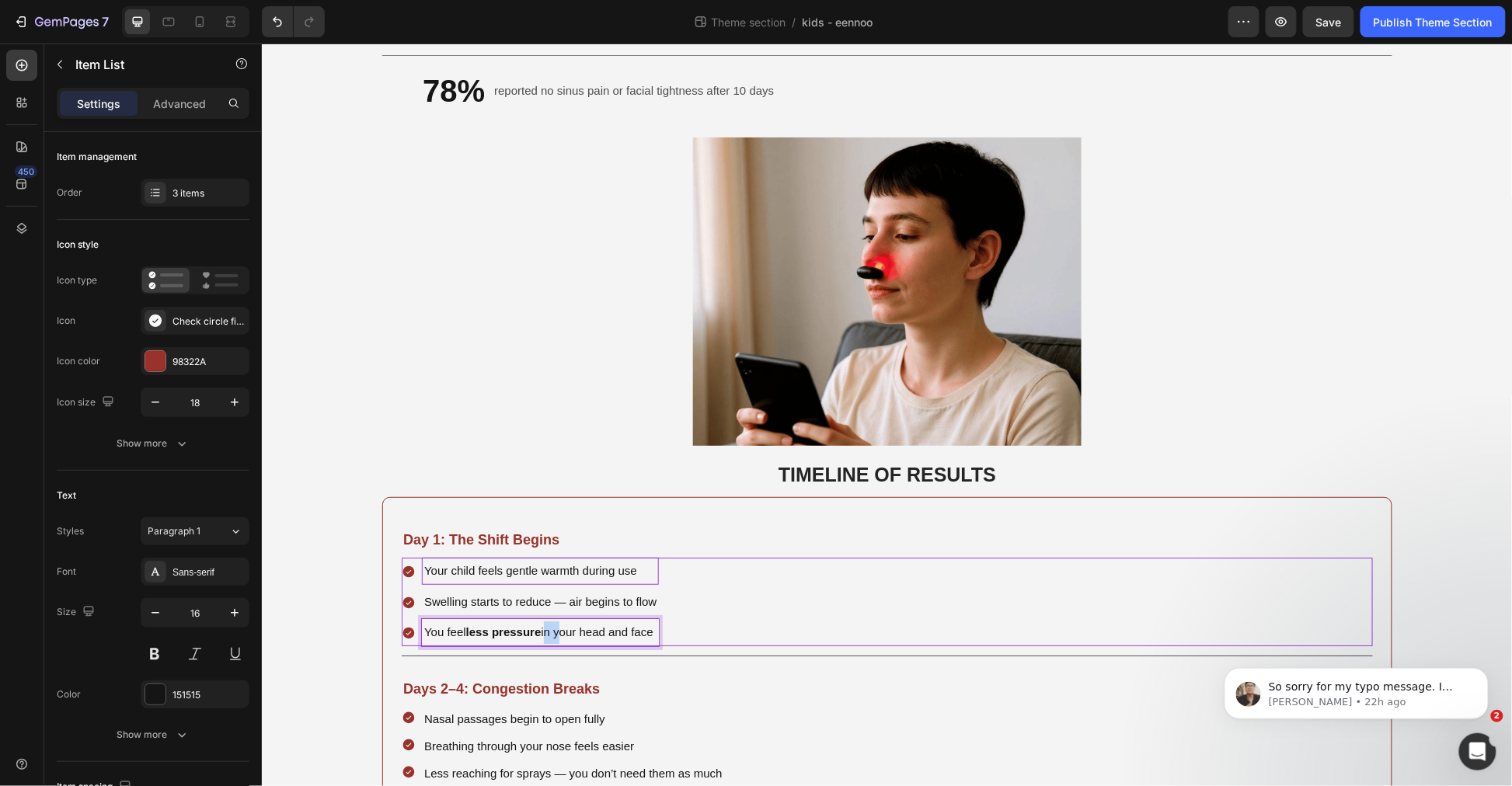
click at [549, 624] on span "You feel less pressure in your head and face" at bounding box center [538, 631] width 230 height 13
drag, startPoint x: 602, startPoint y: 616, endPoint x: 673, endPoint y: 623, distance: 71.3
click at [673, 624] on span "They may tell you their nose feels “less blocked” or “lighter”" at bounding box center [576, 631] width 305 height 13
drag, startPoint x: 699, startPoint y: 615, endPoint x: 745, endPoint y: 624, distance: 46.9
click at [745, 624] on div "Your child feels gentle warmth during use Swelling starts to reduce — air begin…" at bounding box center [887, 601] width 972 height 88
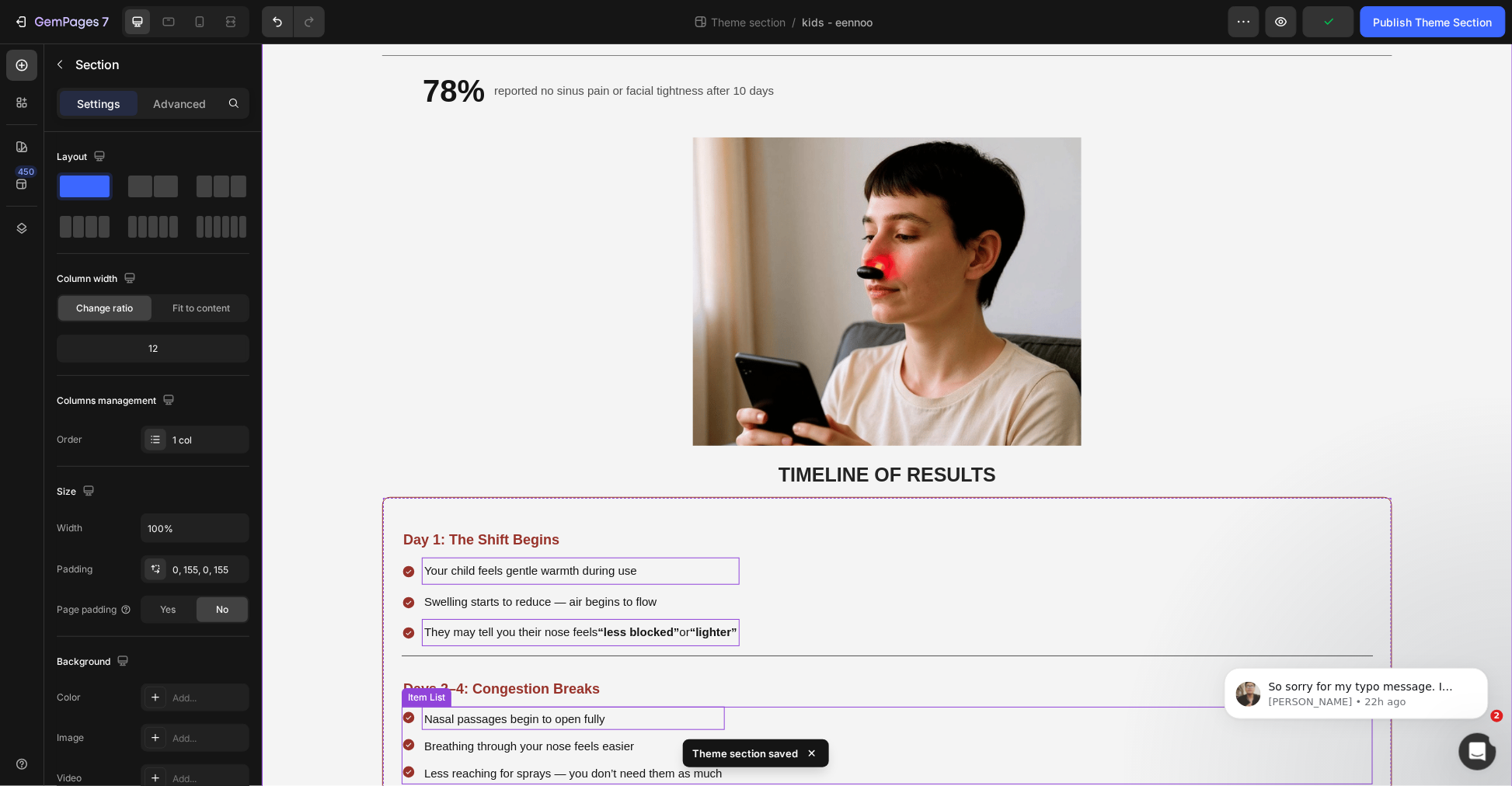
click at [566, 714] on div "Nasal passages begin to open fully" at bounding box center [573, 718] width 303 height 24
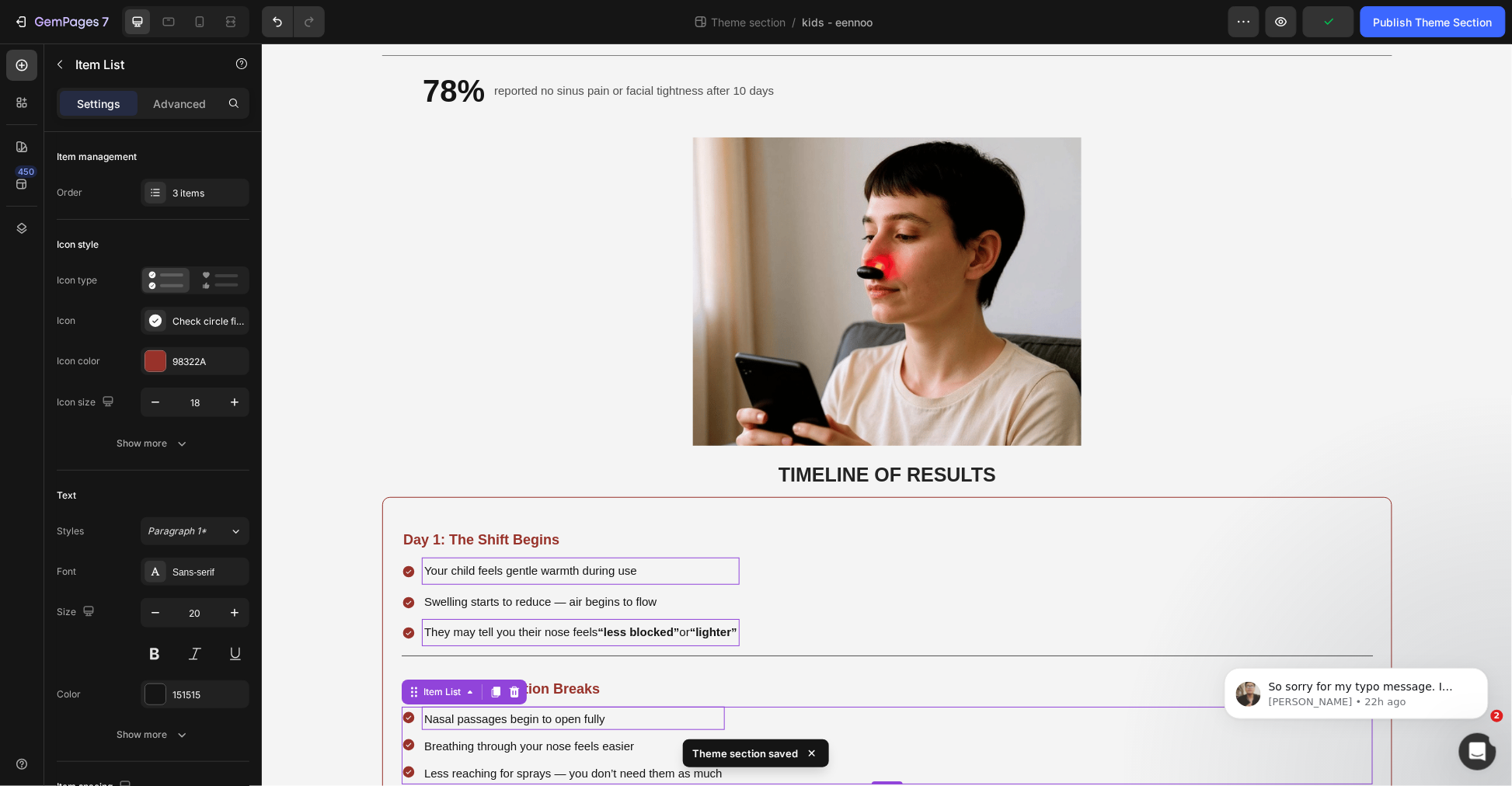
click at [564, 712] on span "Nasal passages begin to open fully" at bounding box center [514, 718] width 181 height 13
click at [590, 739] on span "Breathing through your nose feels easier" at bounding box center [528, 745] width 210 height 13
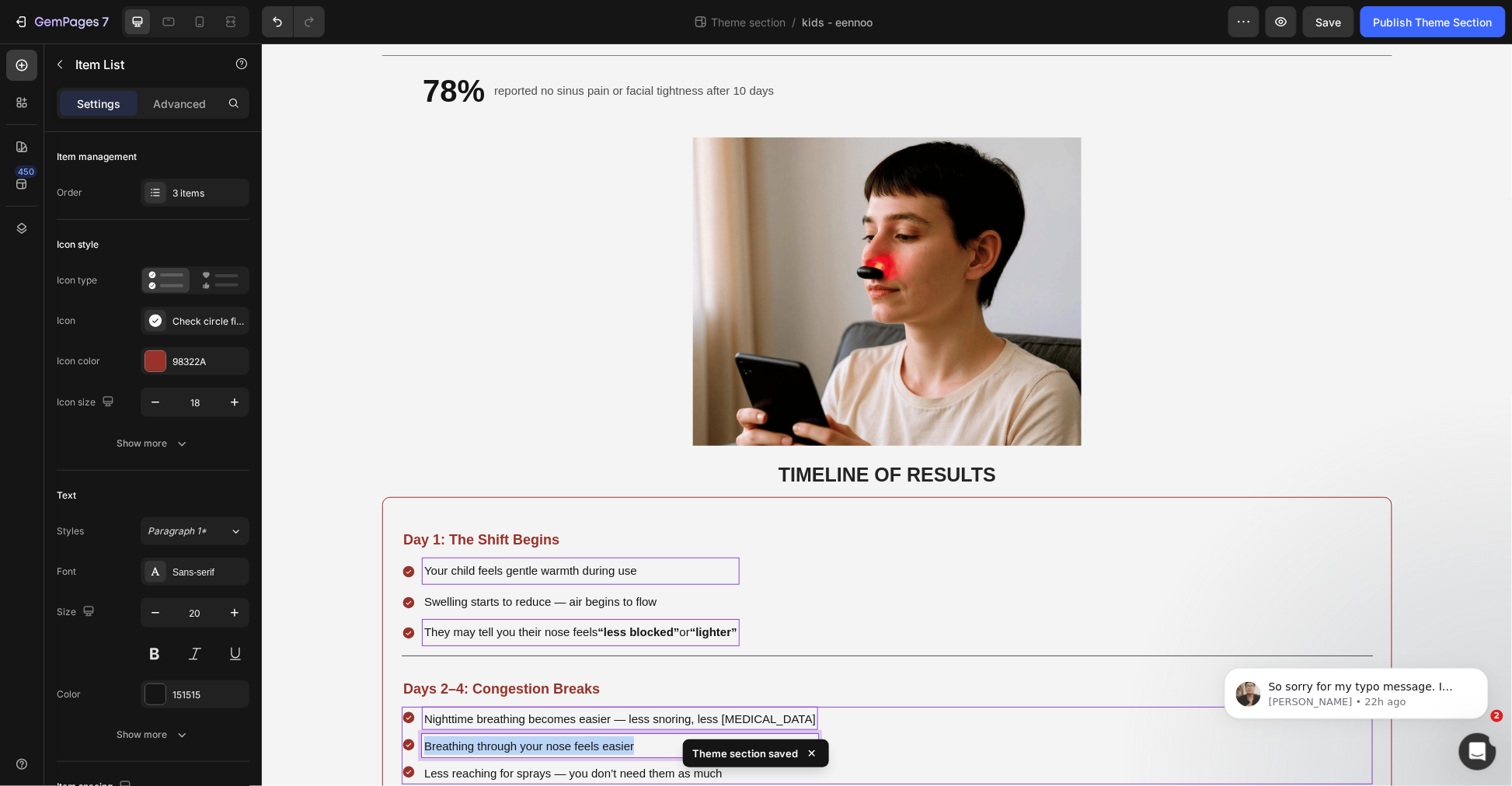
click at [590, 739] on span "Breathing through your nose feels easier" at bounding box center [528, 745] width 210 height 13
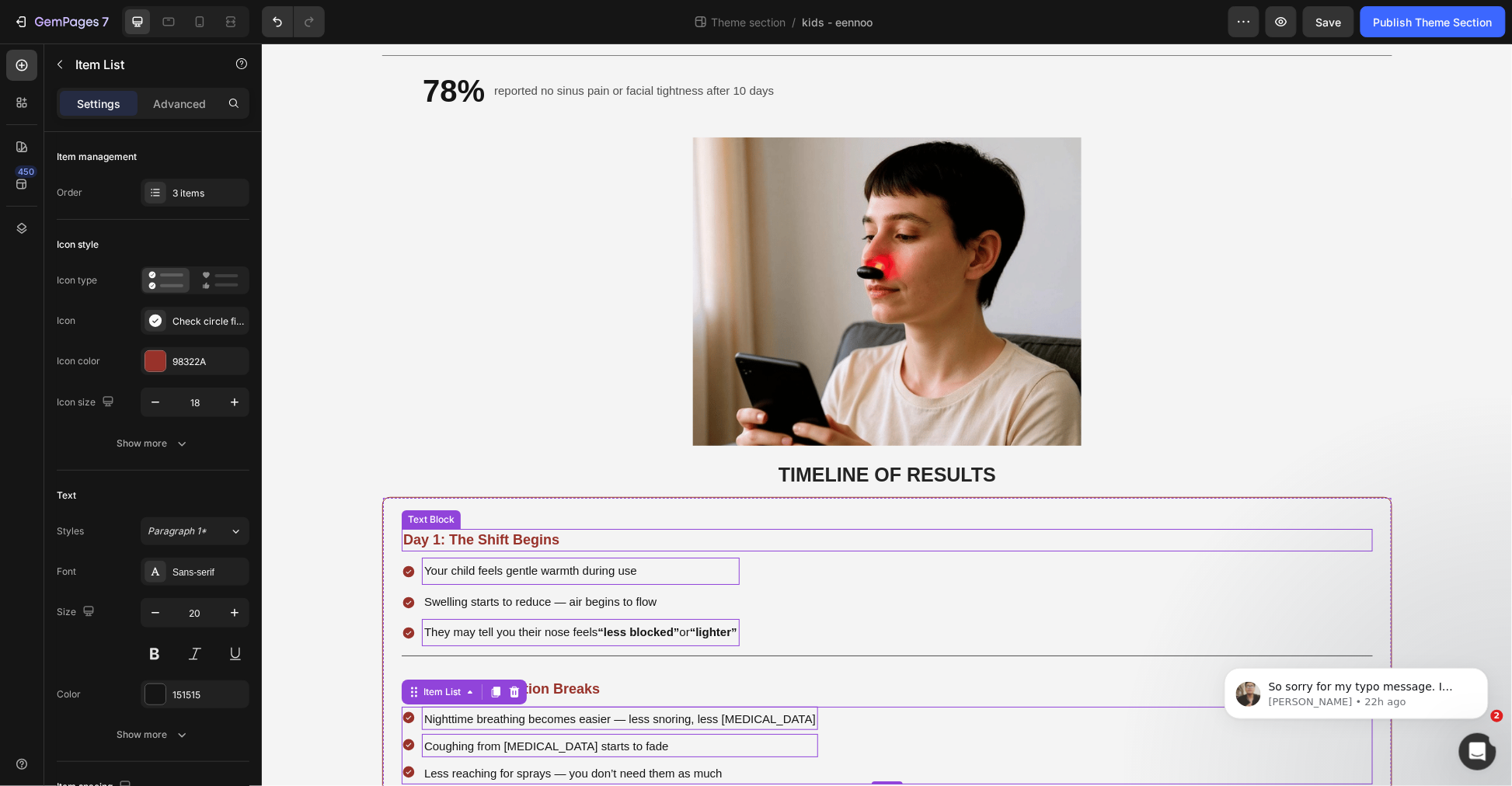
scroll to position [1984, 0]
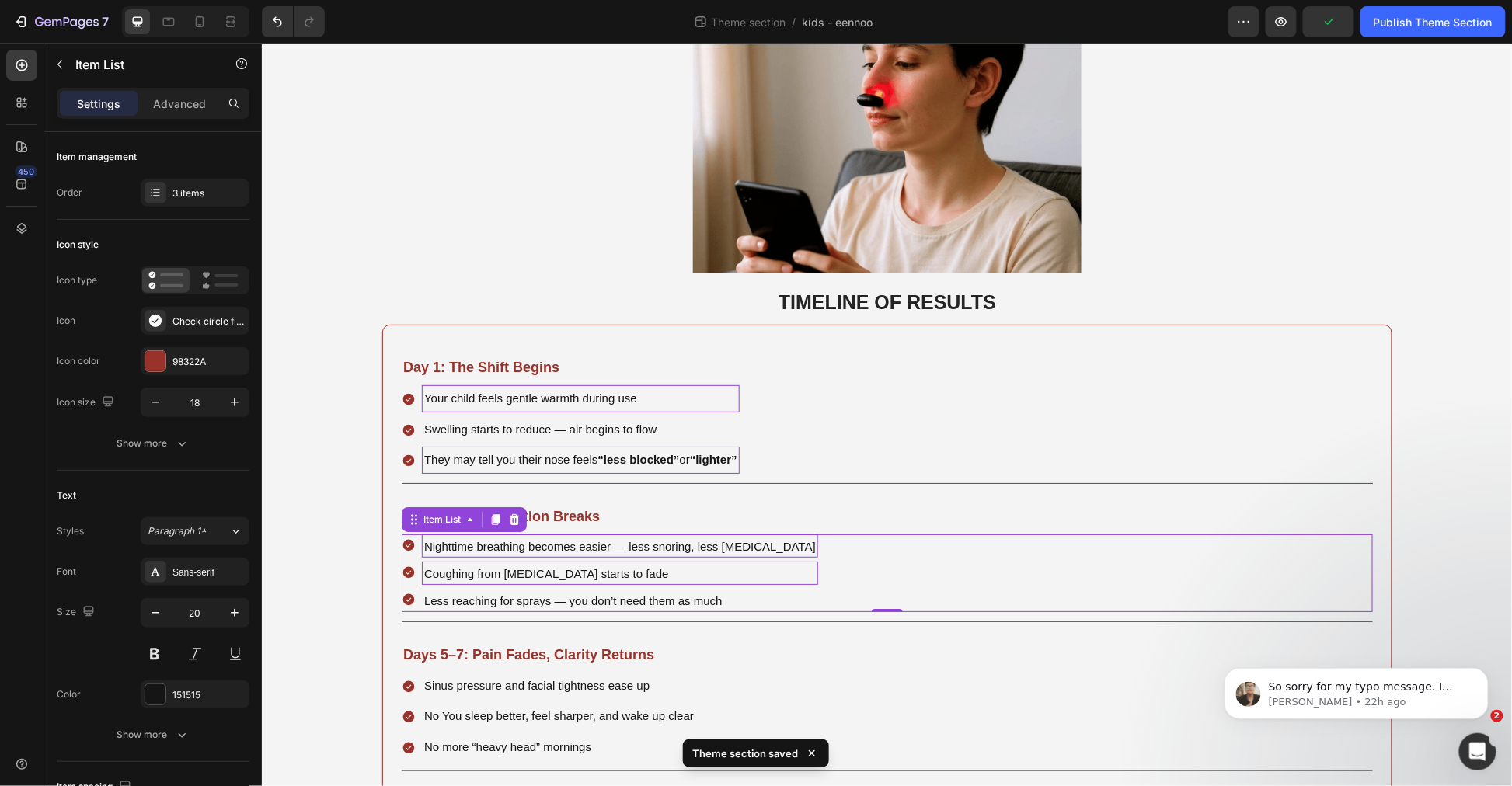
click at [539, 567] on p "Coughing from [MEDICAL_DATA] starts to fade" at bounding box center [619, 572] width 392 height 19
click at [545, 594] on span "Less reaching for sprays — you don’t need them as much" at bounding box center [573, 600] width 298 height 13
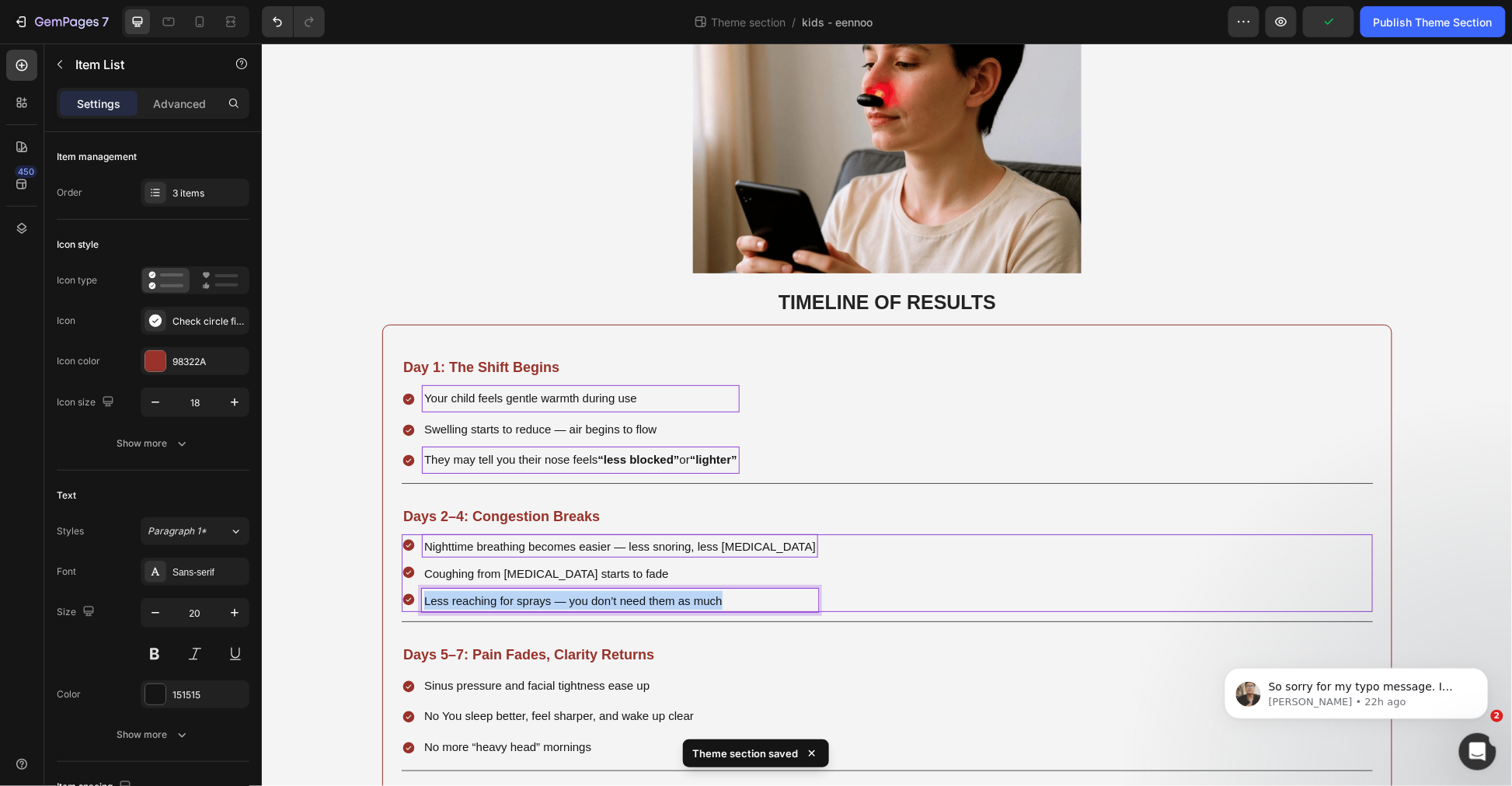
click at [545, 594] on span "Less reaching for sprays — you don’t need them as much" at bounding box center [573, 600] width 298 height 13
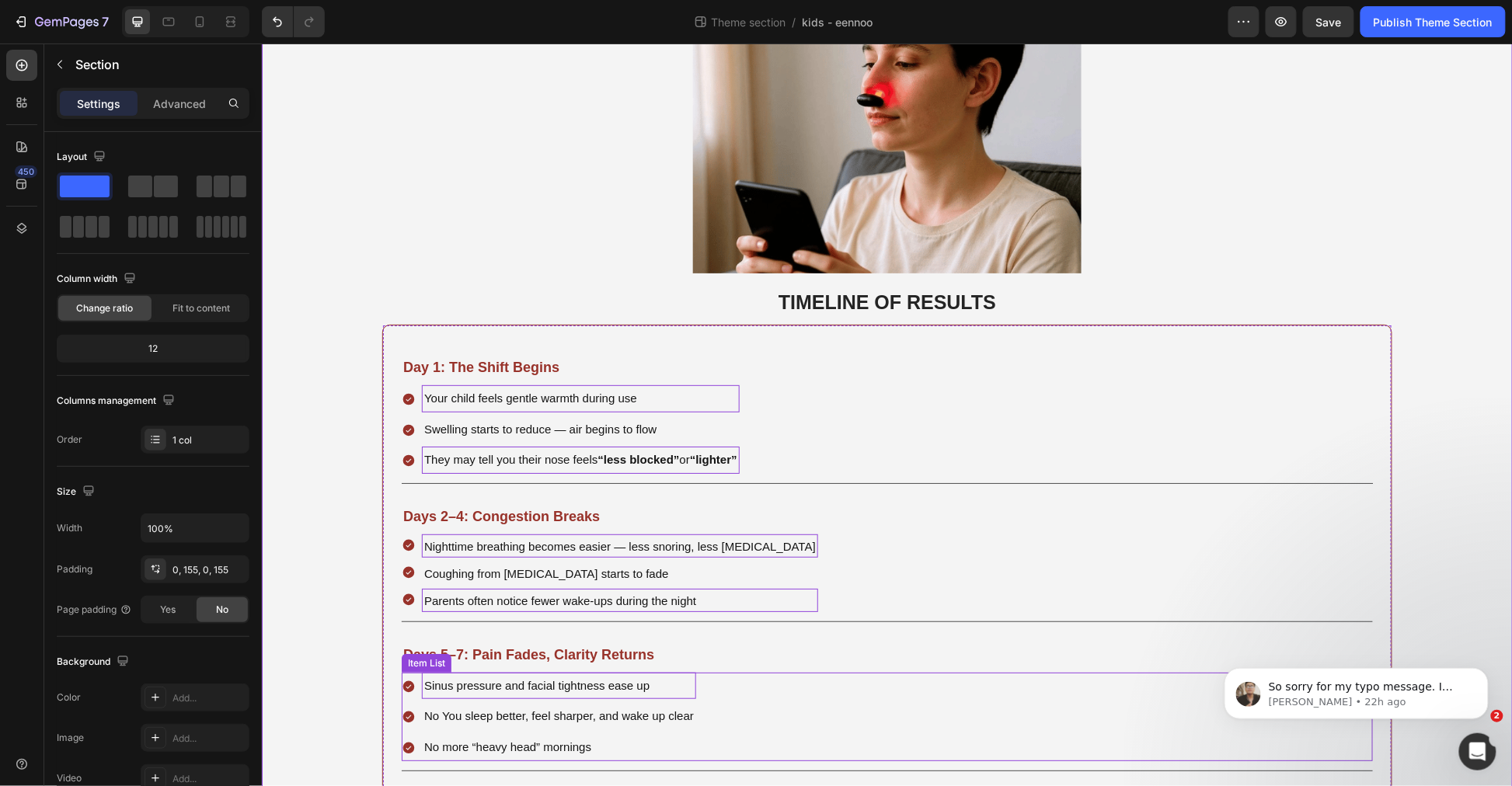
click at [501, 678] on span "Sinus pressure and facial tightness ease up" at bounding box center [536, 684] width 226 height 13
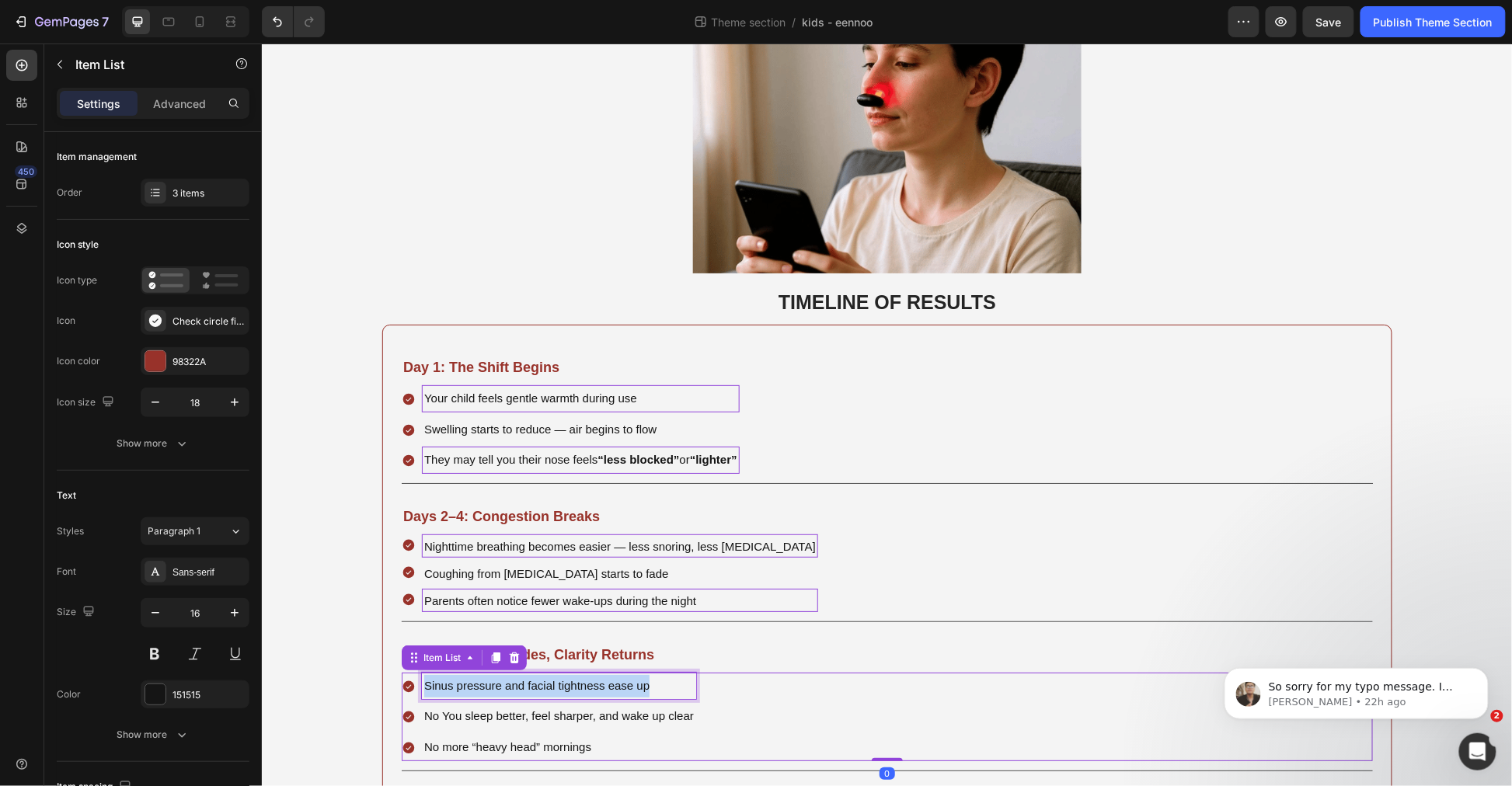
click at [501, 678] on span "Sinus pressure and facial tightness ease up" at bounding box center [536, 684] width 226 height 13
click at [493, 709] on span "No You sleep better, feel sharper, and wake up clear" at bounding box center [558, 715] width 270 height 13
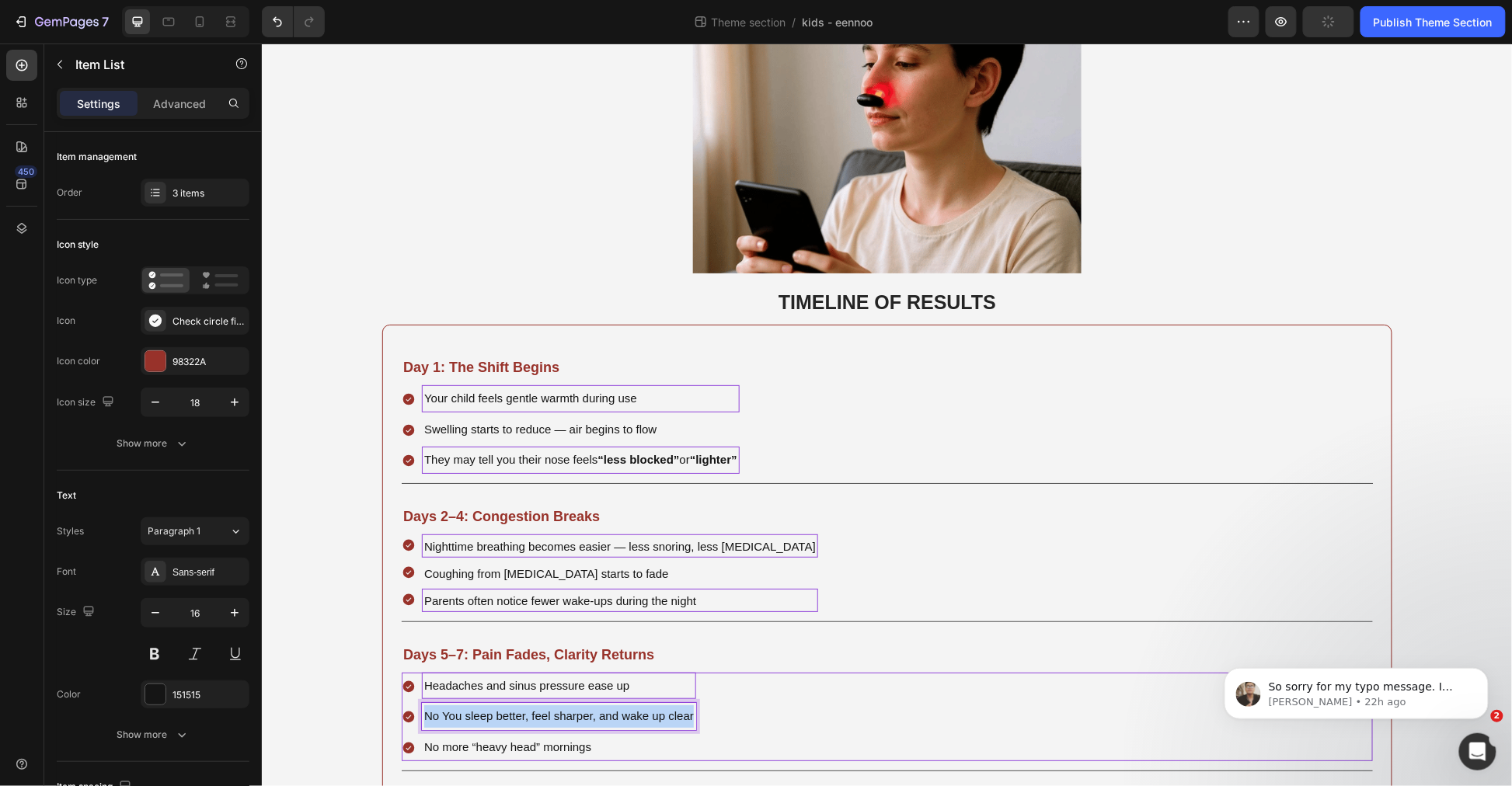
click at [493, 709] on span "No You sleep better, feel sharper, and wake up clear" at bounding box center [558, 715] width 270 height 13
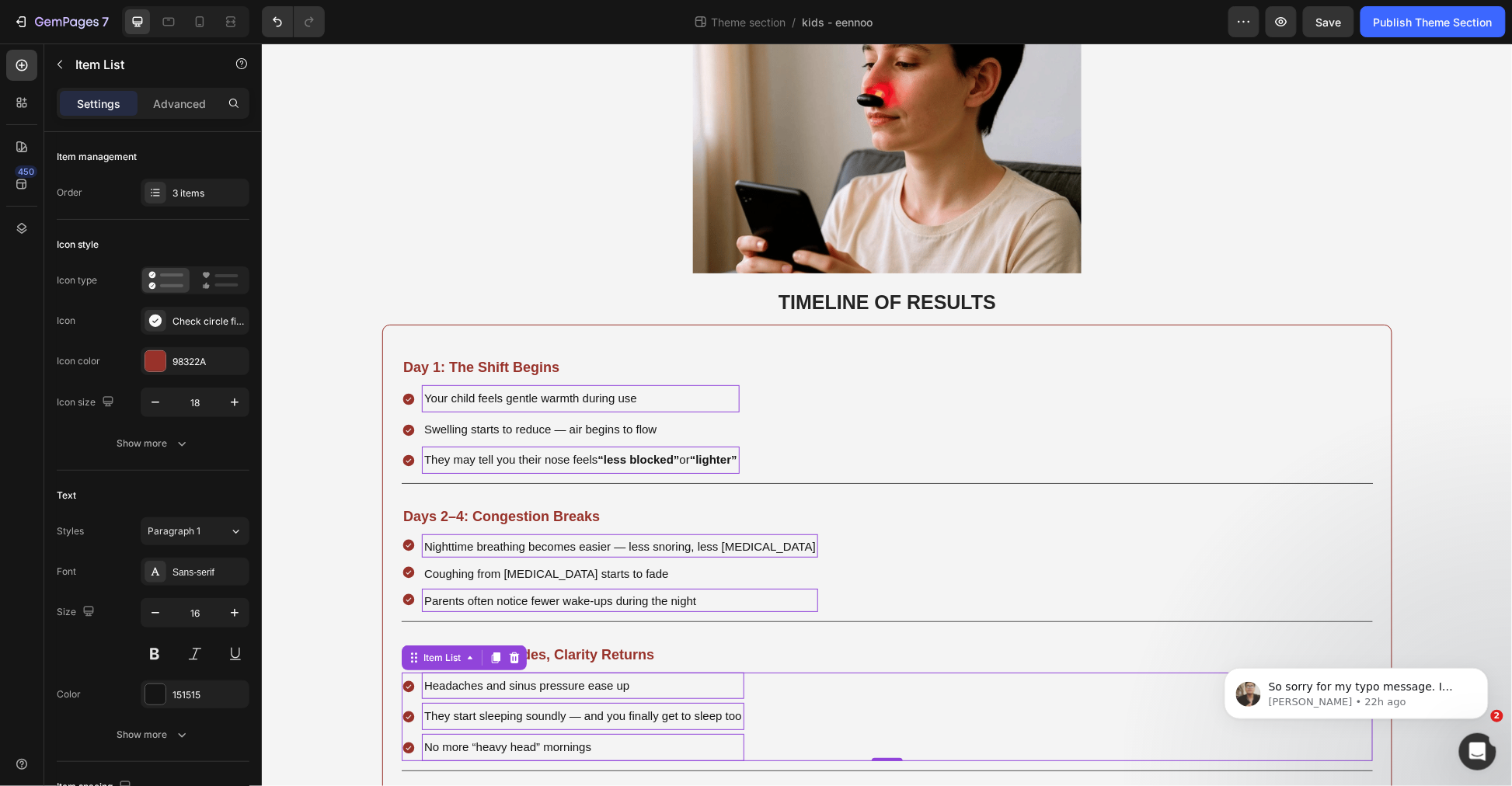
click at [481, 739] on span "No more “heavy head” mornings" at bounding box center [507, 746] width 167 height 13
click at [482, 739] on span "No more “heavy head” mornings" at bounding box center [507, 746] width 167 height 13
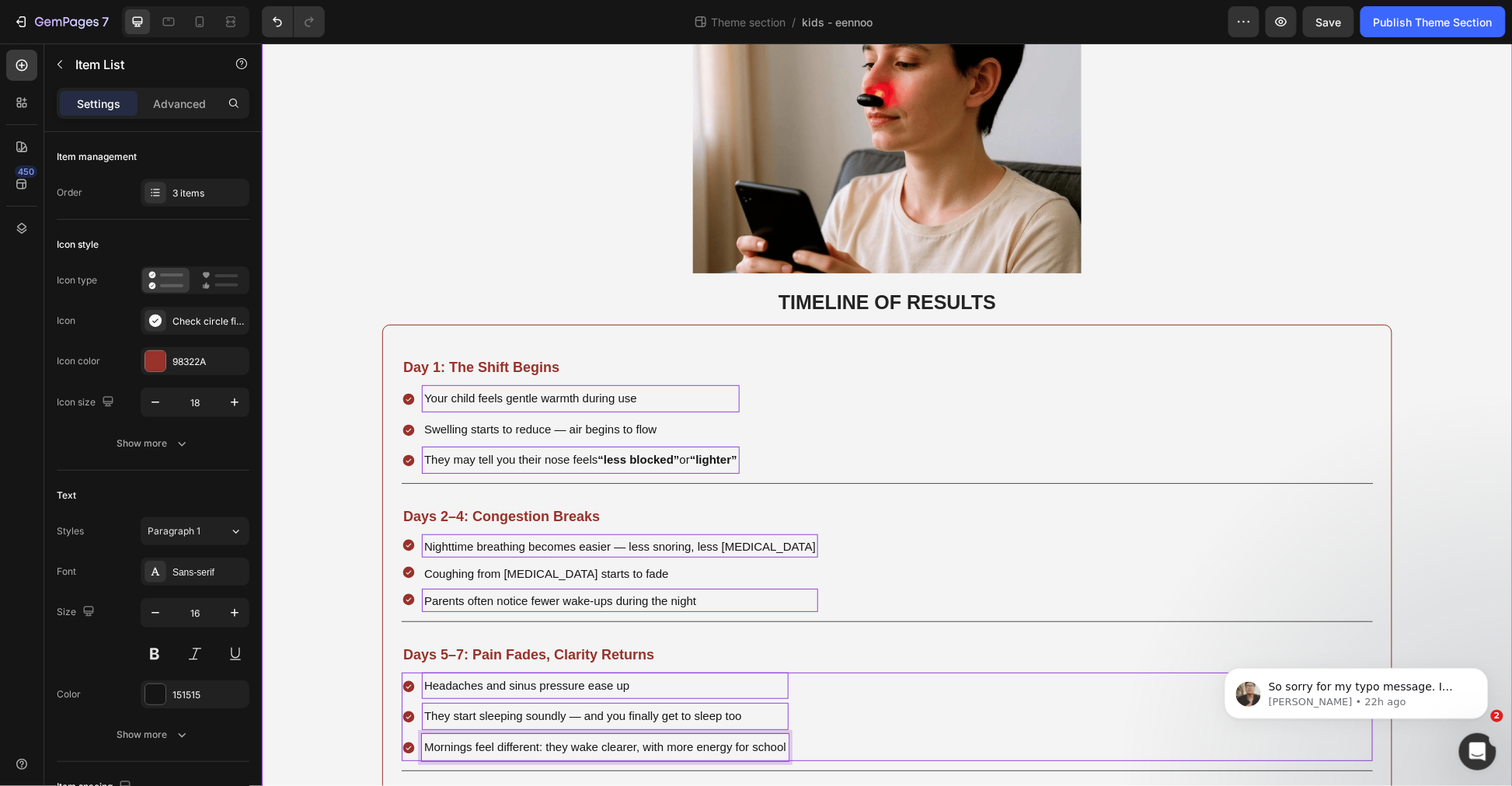
scroll to position [2157, 0]
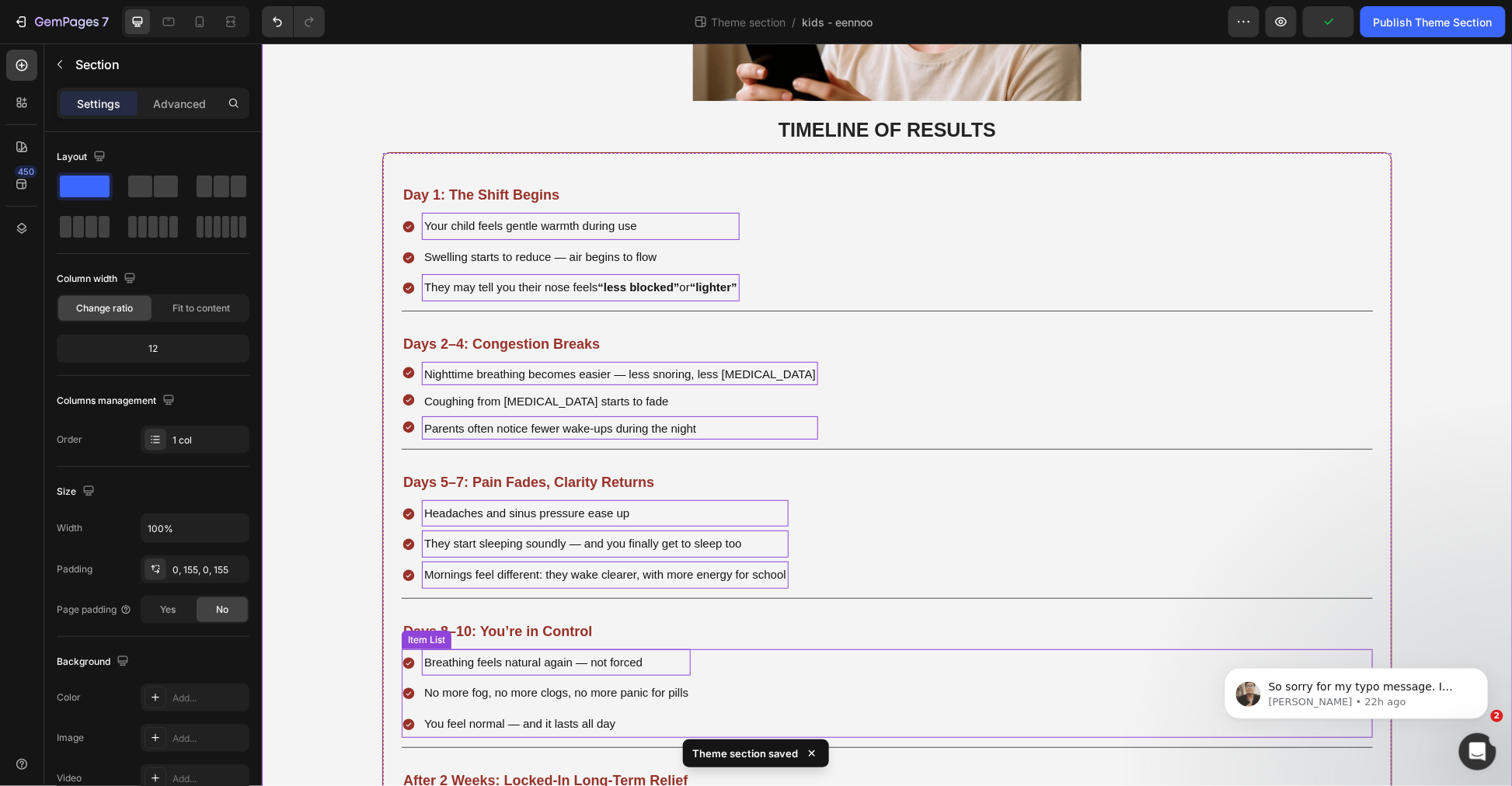
click at [497, 655] on span "Breathing feels natural again — not forced" at bounding box center [532, 661] width 218 height 13
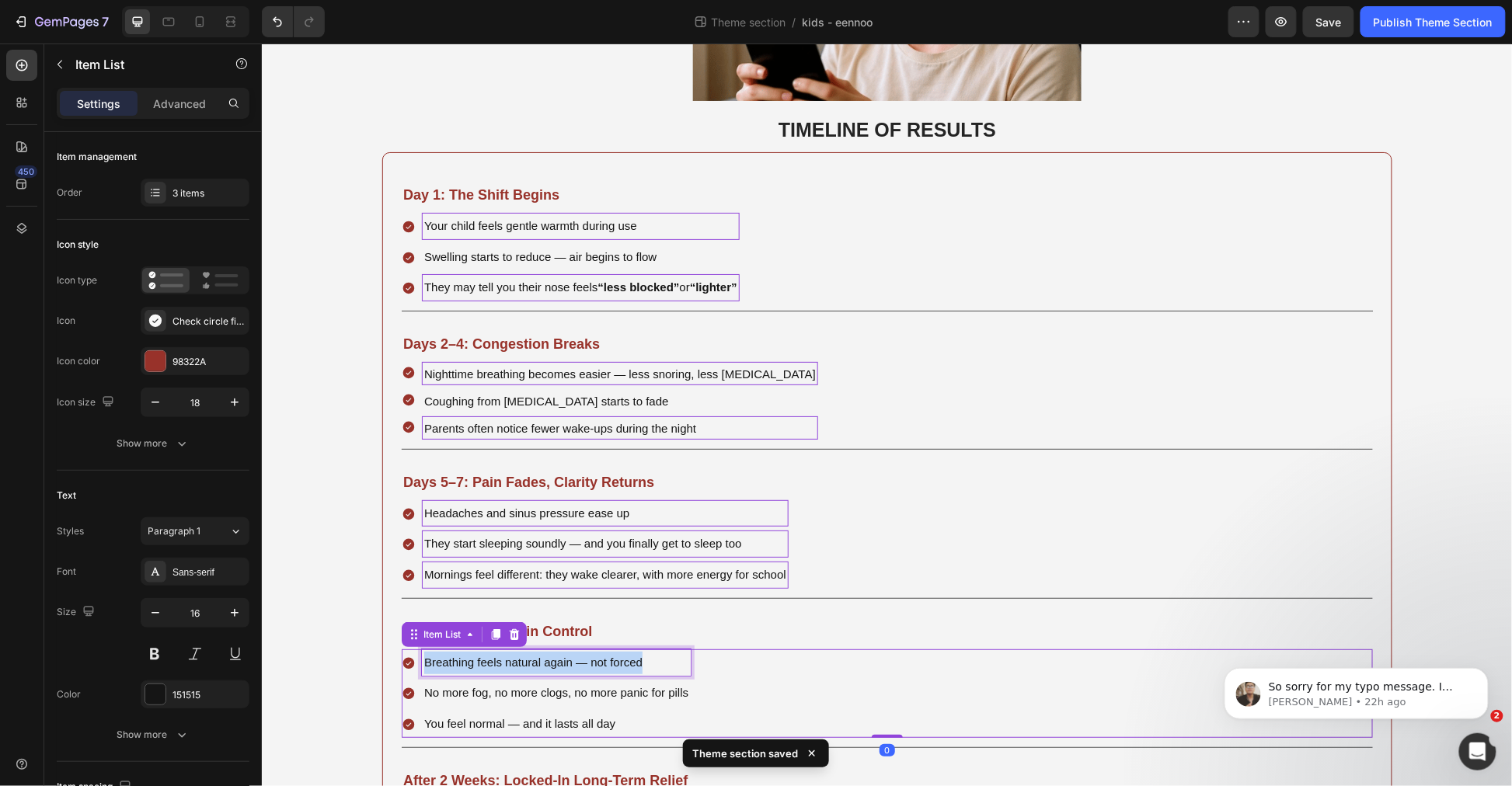
click at [497, 655] on span "Breathing feels natural again — not forced" at bounding box center [532, 661] width 218 height 13
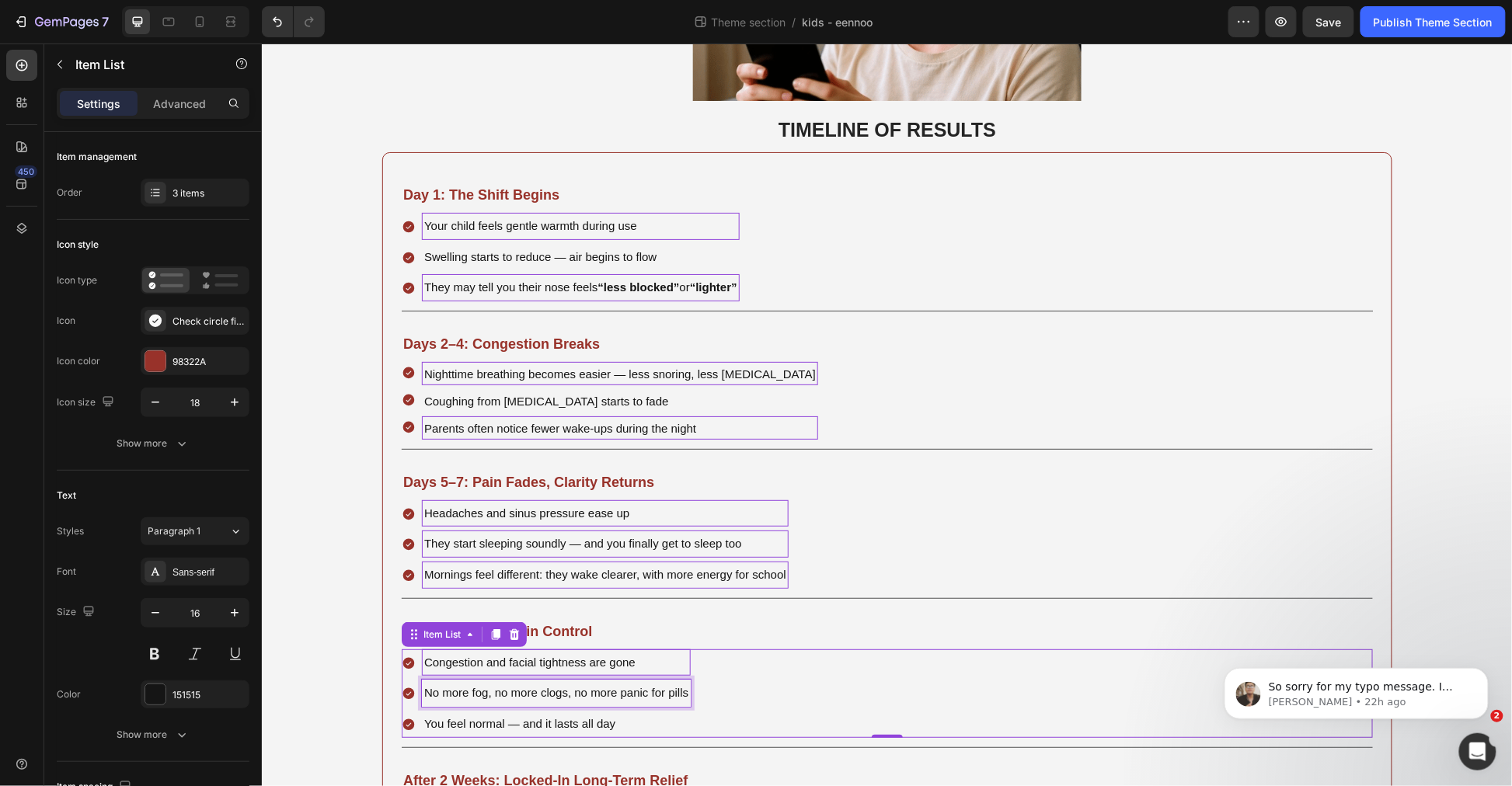
click at [598, 685] on span "No more fog, no more clogs, no more panic for pills" at bounding box center [555, 691] width 264 height 13
click at [438, 716] on span "You feel normal — and it lasts all day" at bounding box center [519, 722] width 191 height 13
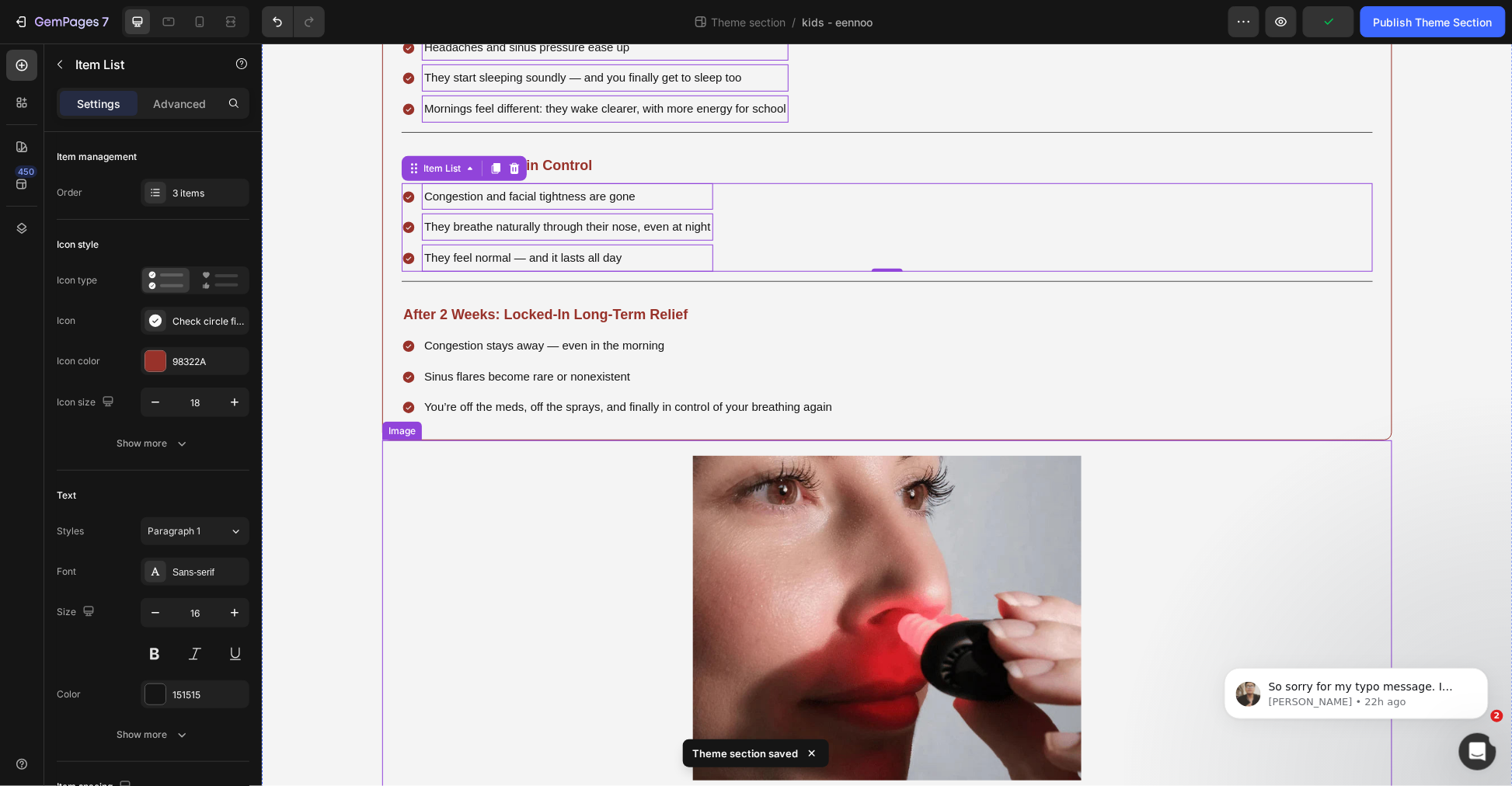
scroll to position [2451, 0]
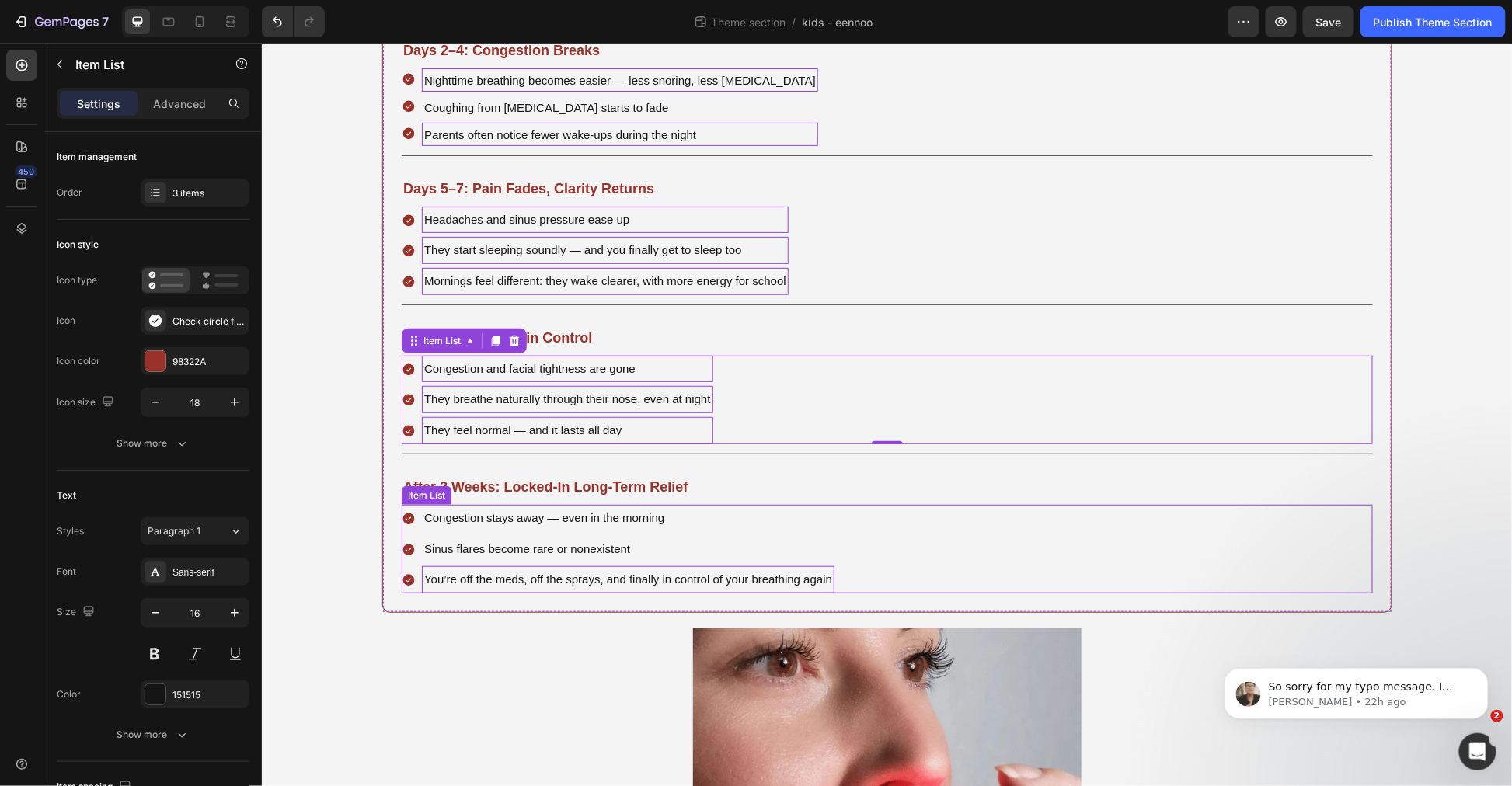
click at [741, 572] on span "You’re off the meds, off the sprays, and finally in control of your breathing a…" at bounding box center [627, 578] width 408 height 13
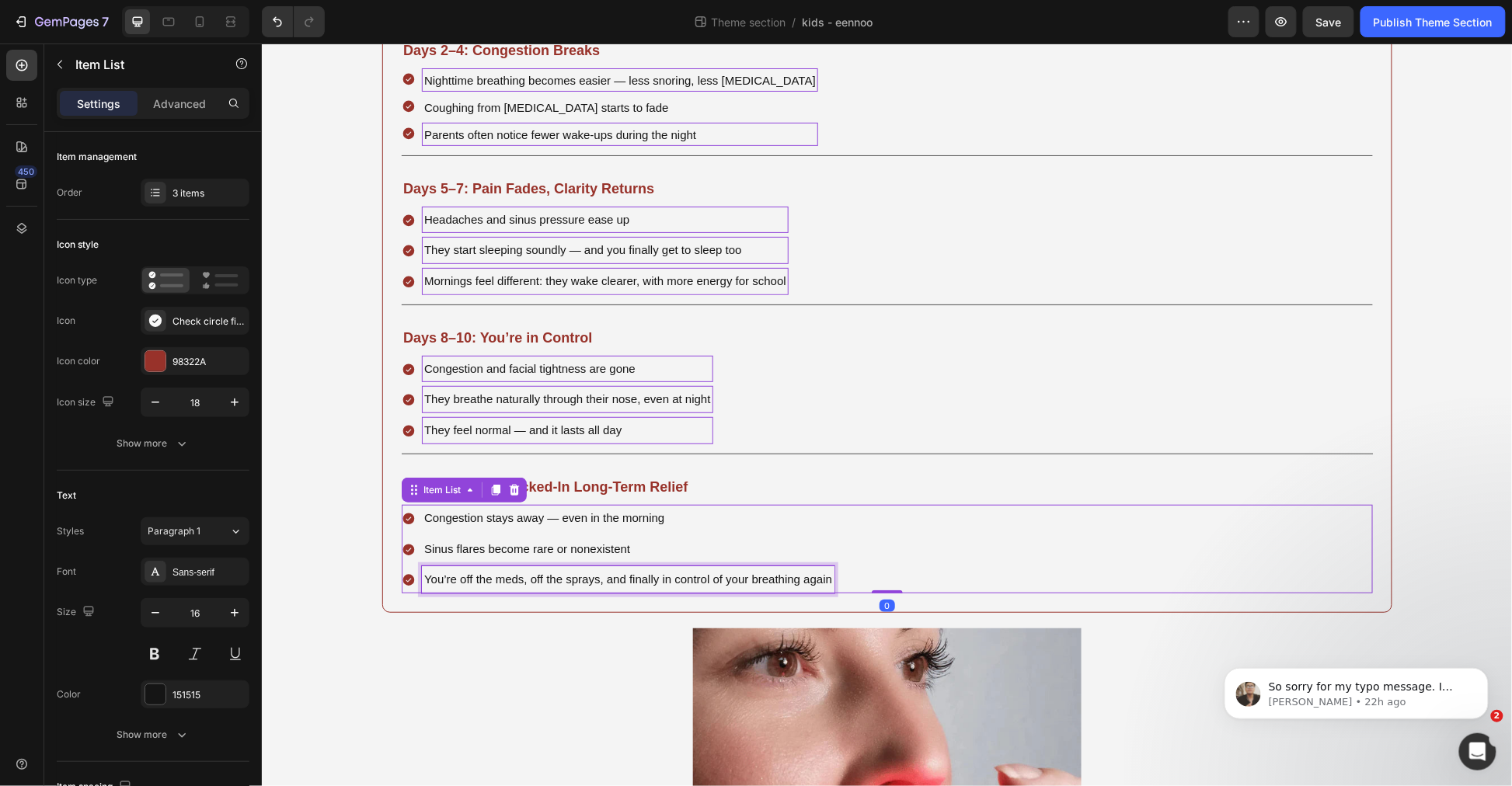
click at [741, 572] on span "You’re off the meds, off the sprays, and finally in control of your breathing a…" at bounding box center [627, 578] width 408 height 13
click at [649, 632] on div at bounding box center [887, 790] width 1010 height 325
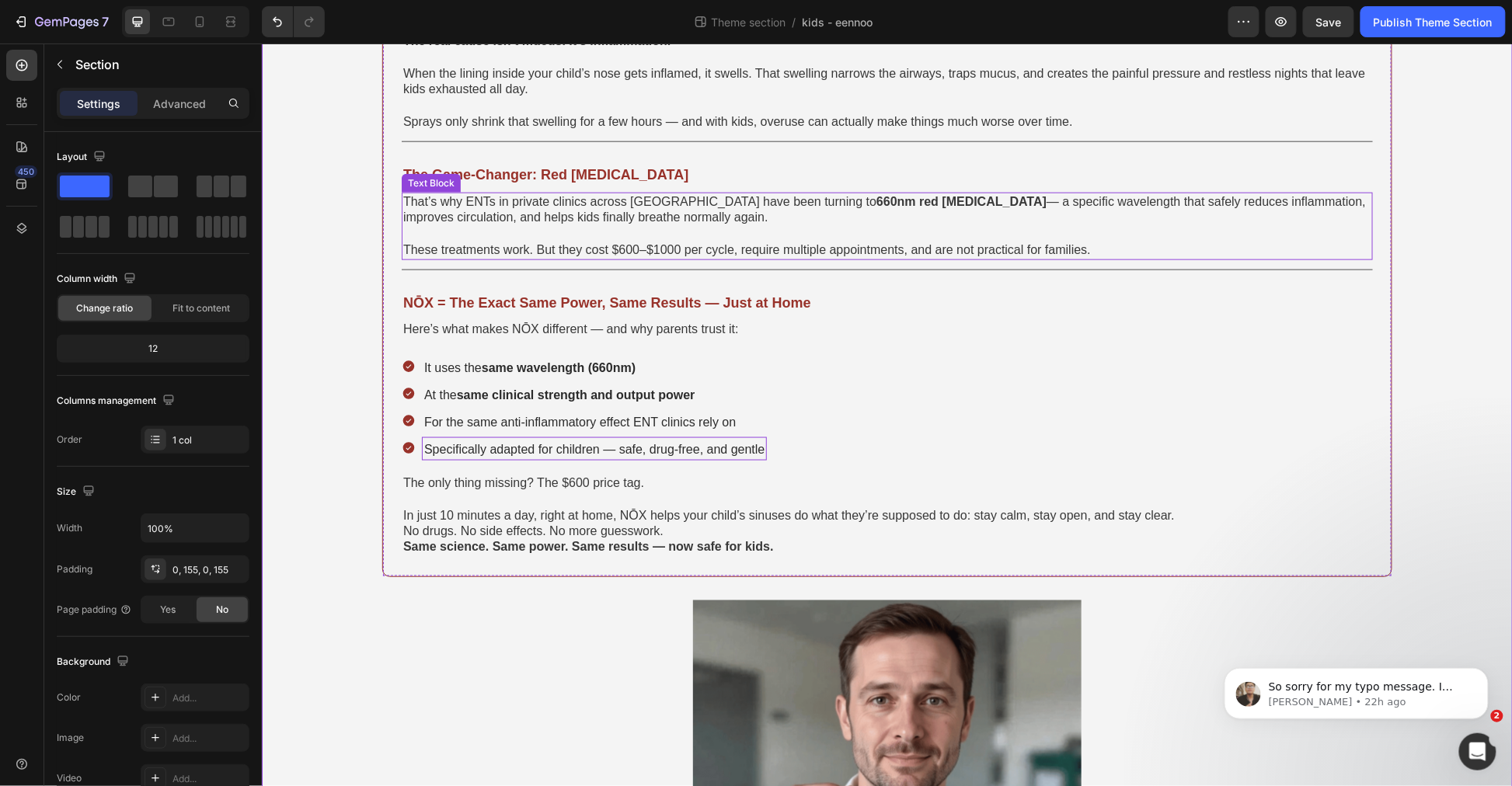
scroll to position [0, 0]
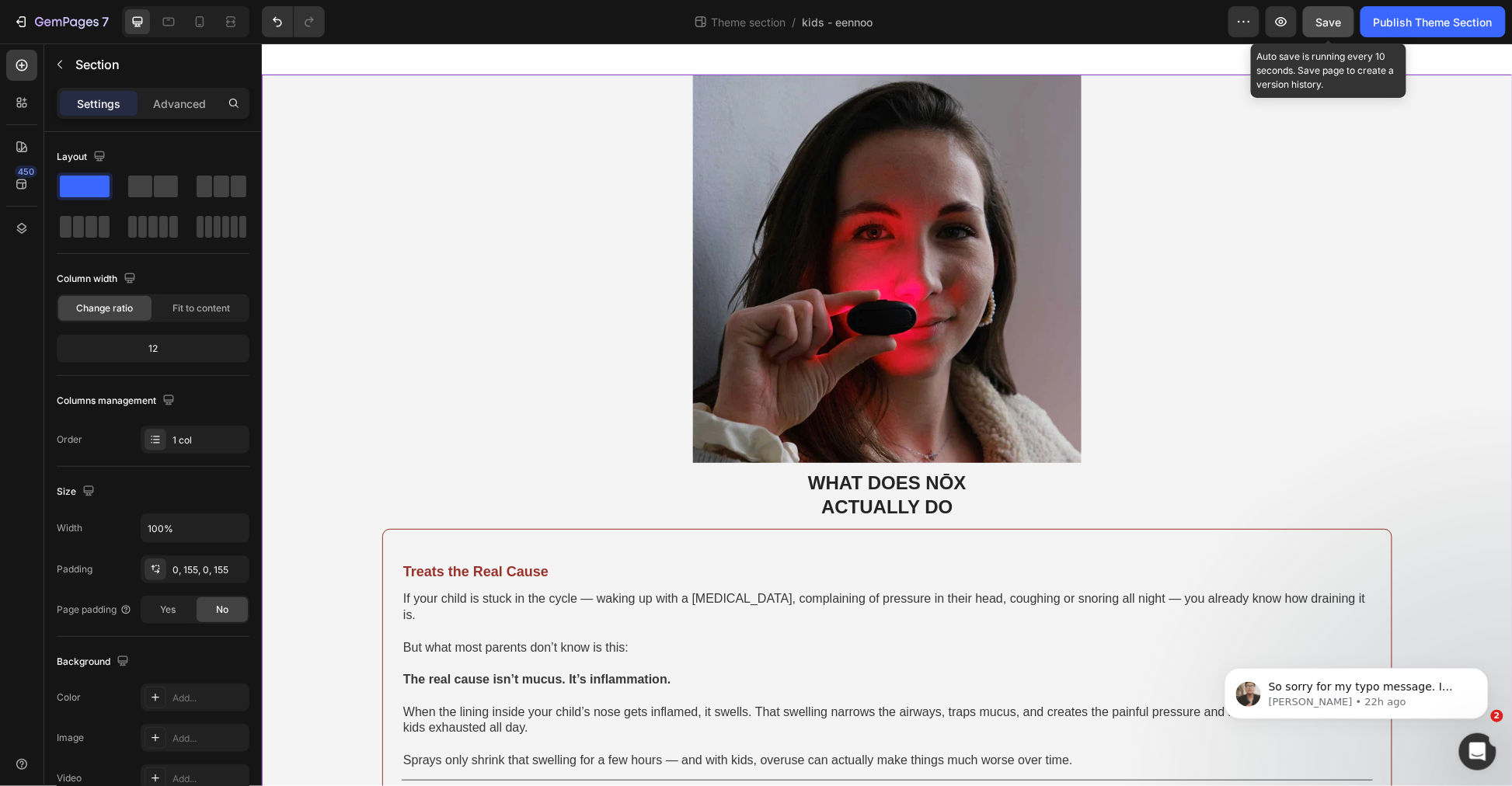
click at [1317, 24] on span "Save" at bounding box center [1329, 22] width 26 height 13
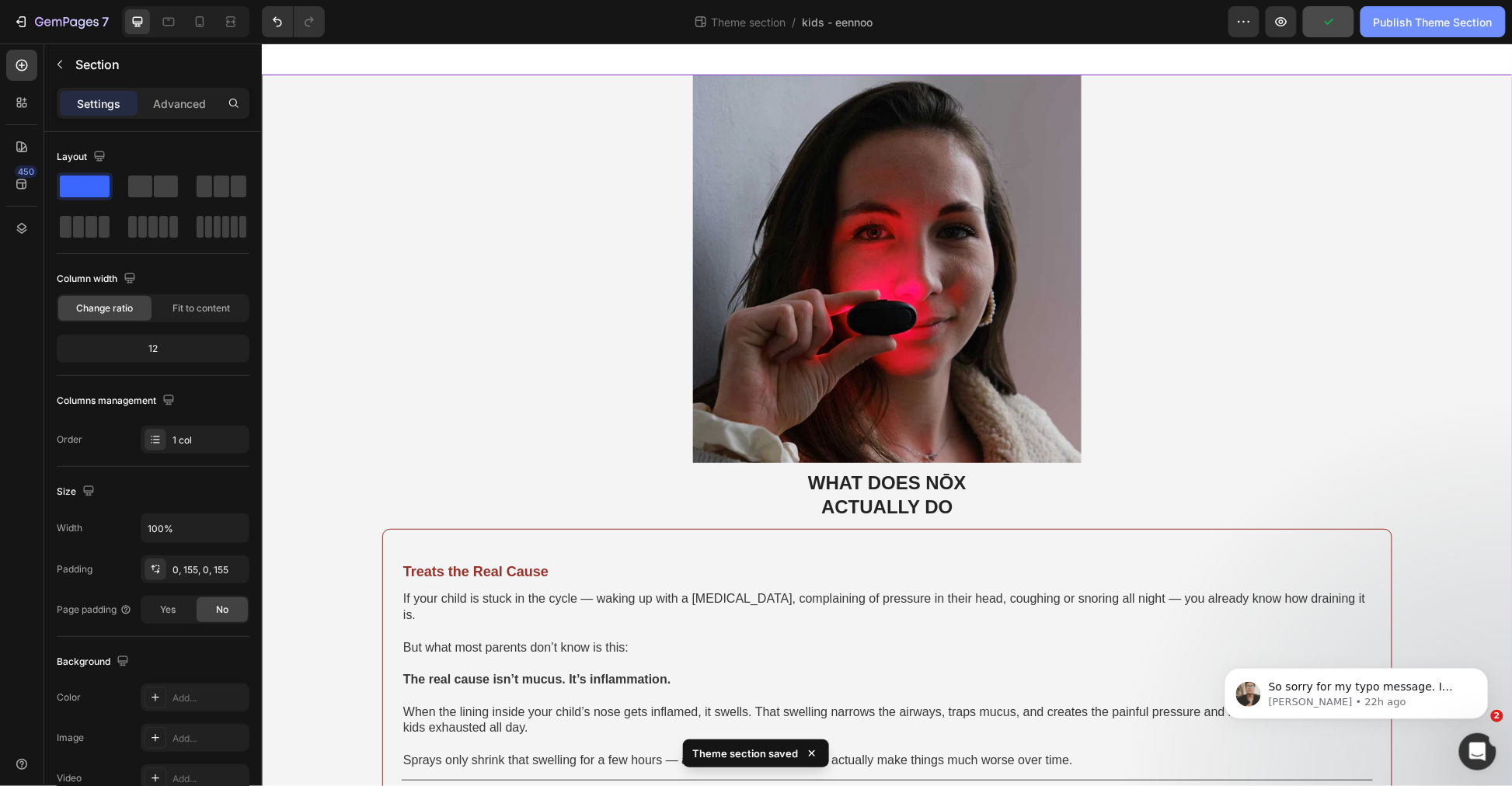
click at [1486, 17] on div "Publish Theme Section" at bounding box center [1433, 22] width 119 height 17
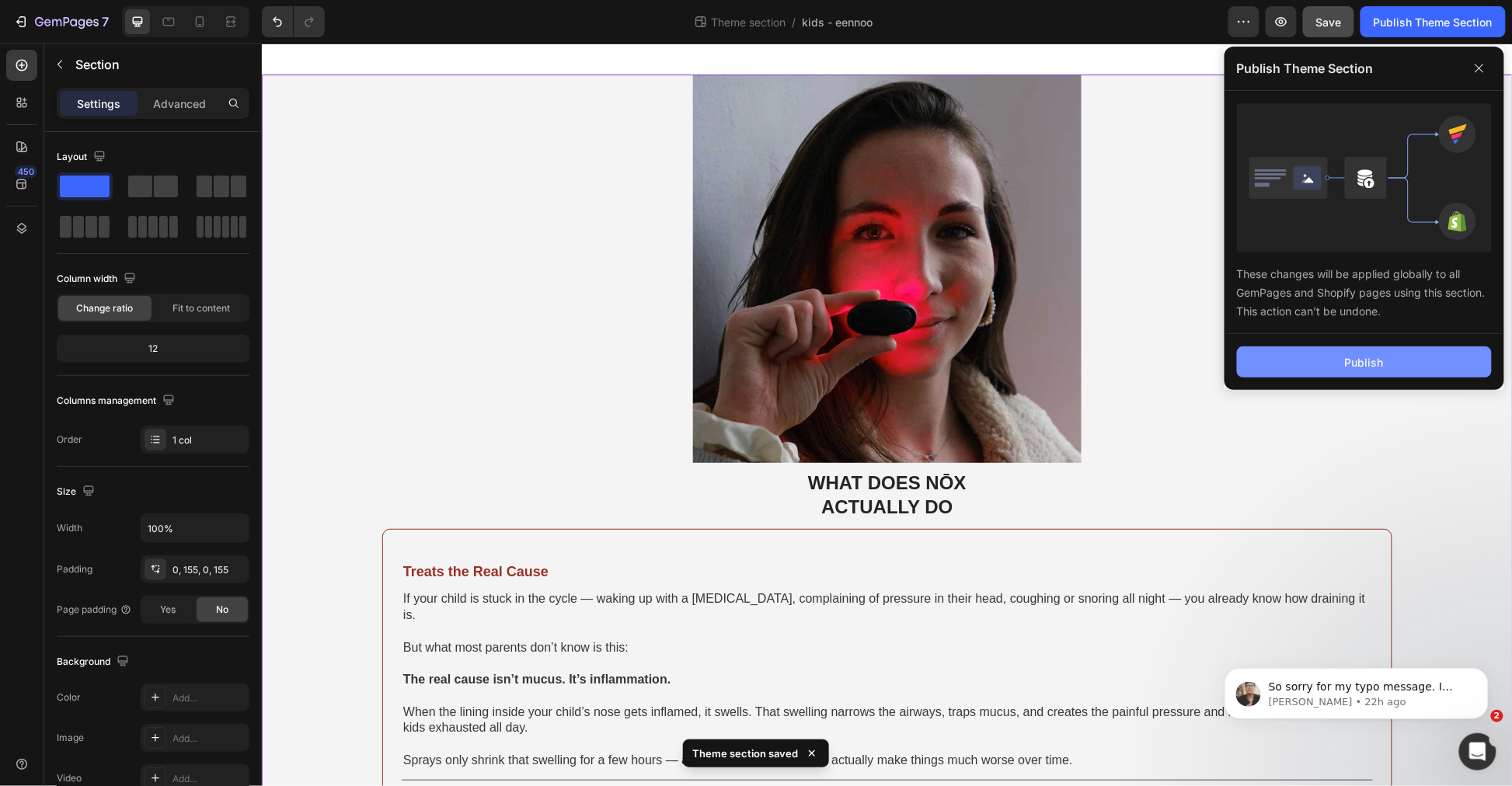
drag, startPoint x: 1416, startPoint y: 345, endPoint x: 1411, endPoint y: 355, distance: 11.2
click at [1414, 349] on div "Publish" at bounding box center [1365, 362] width 280 height 56
click at [1411, 355] on button "Publish" at bounding box center [1365, 361] width 255 height 31
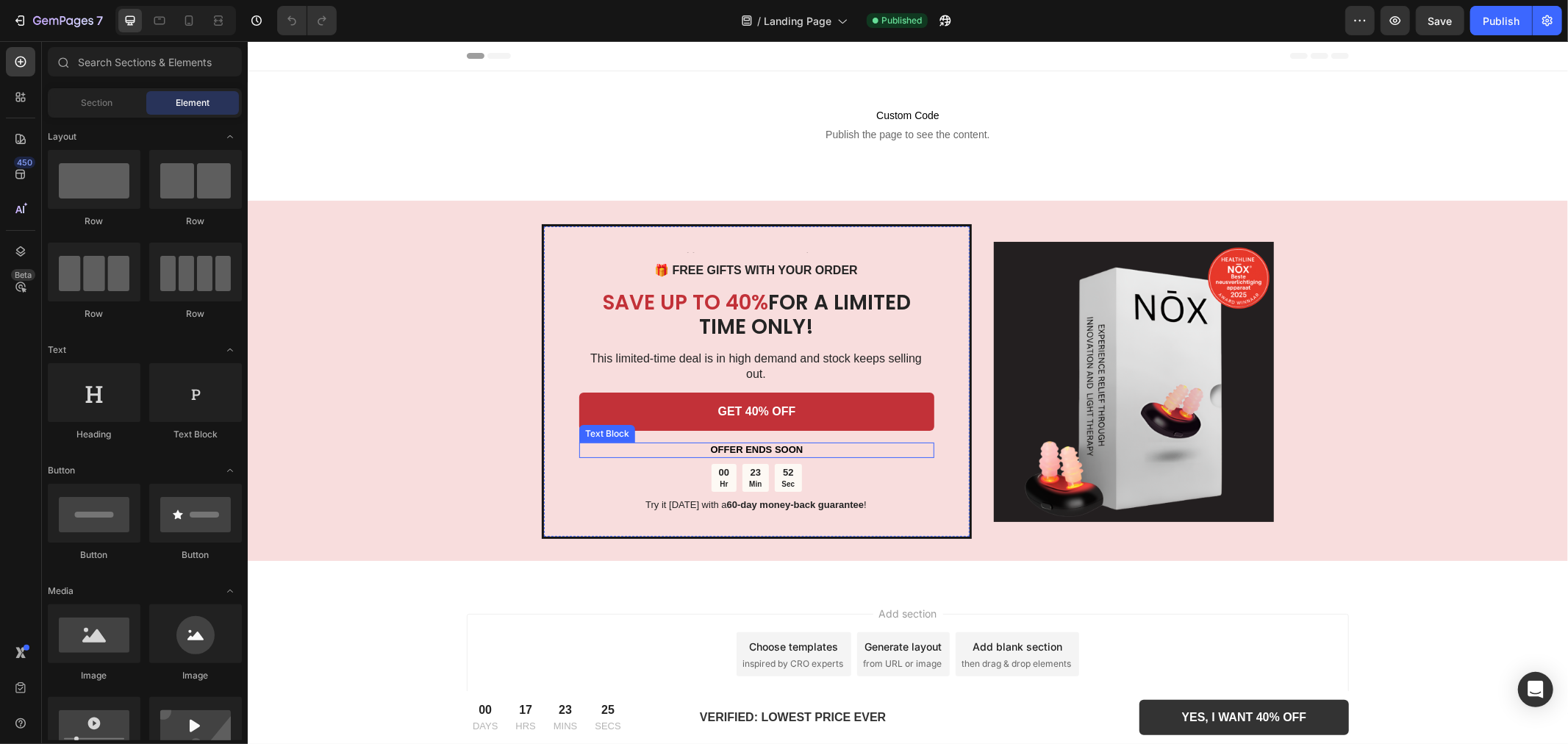
click at [774, 466] on div "52 Sec" at bounding box center [788, 477] width 27 height 28
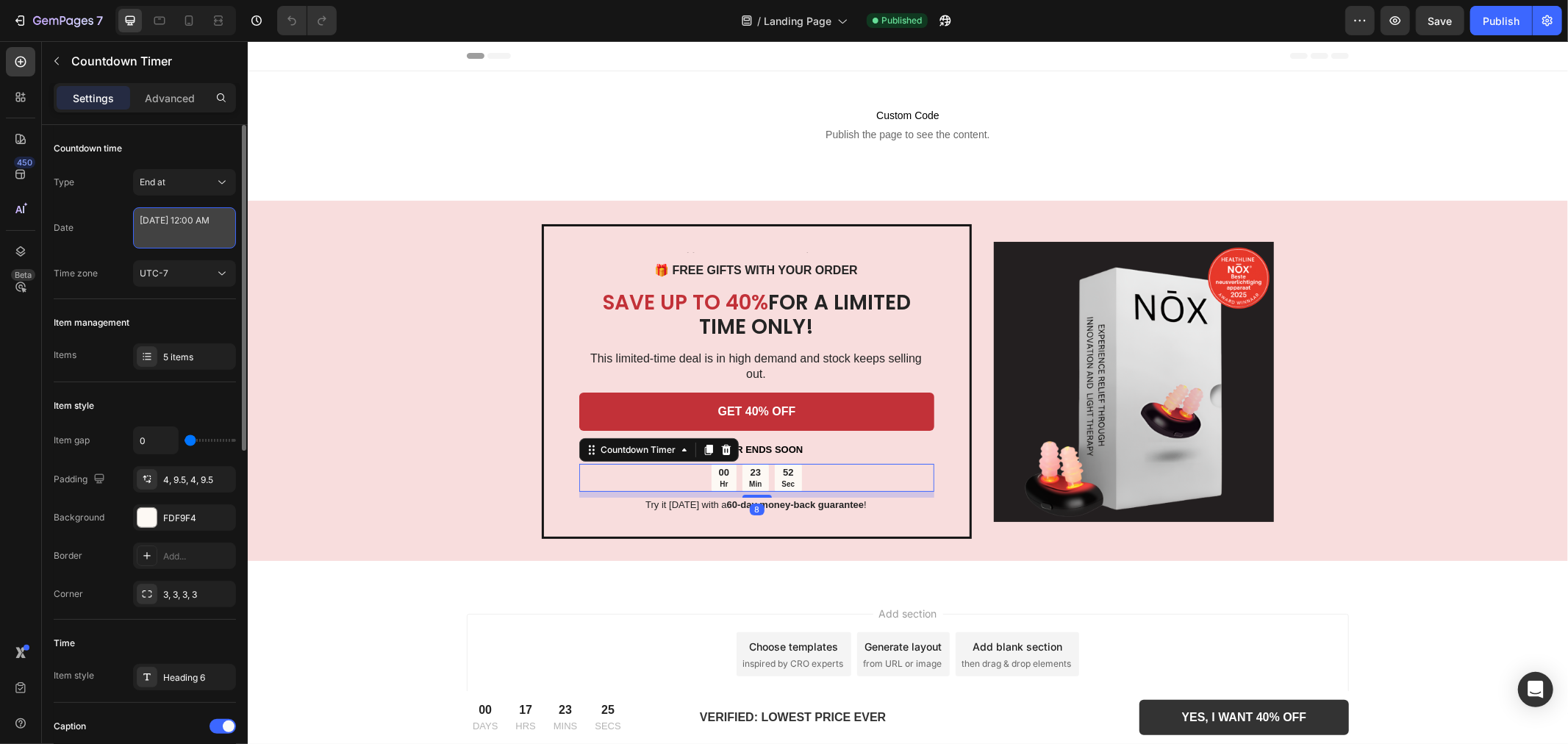
click at [181, 226] on textarea "August 28 2025 12:00 AM" at bounding box center [184, 228] width 103 height 41
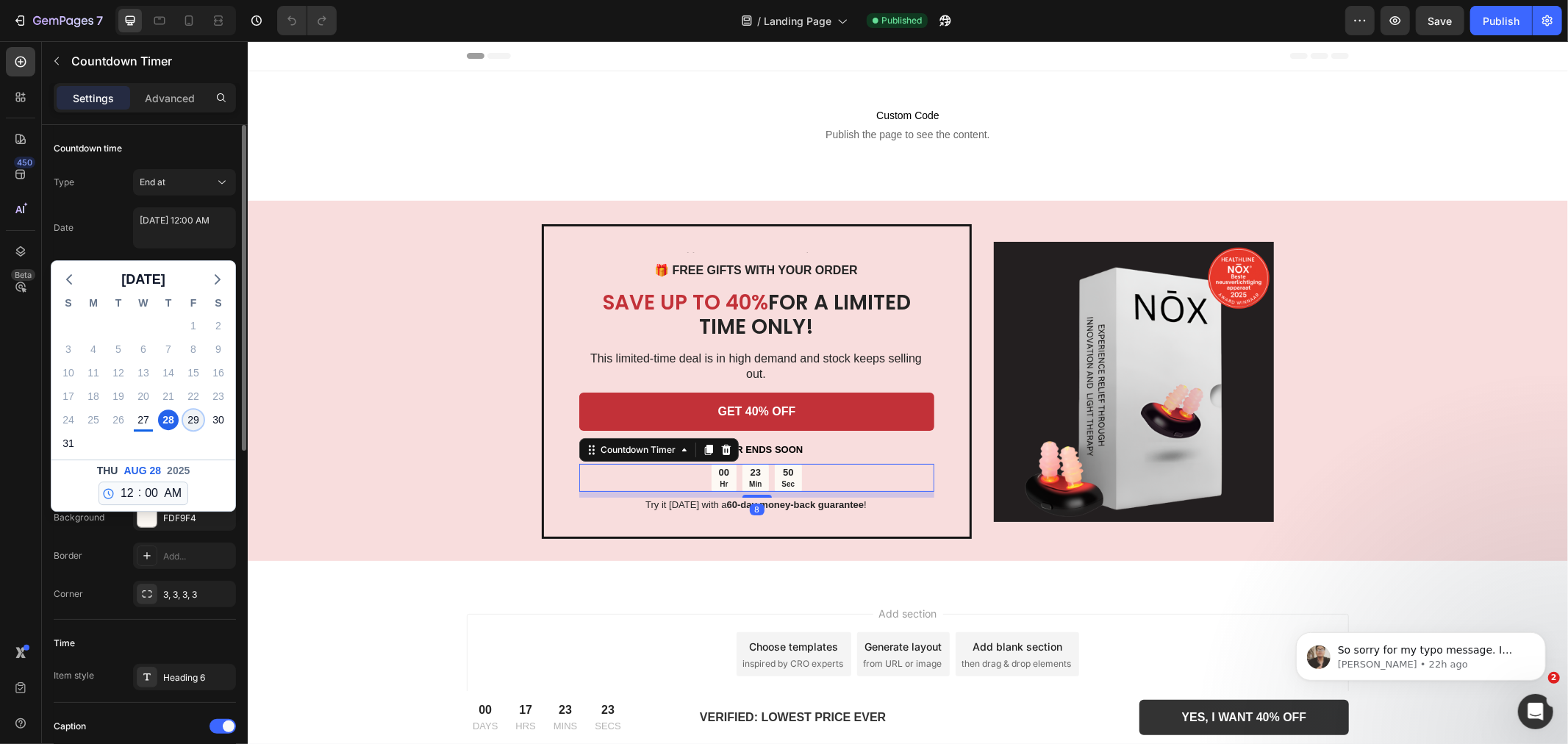
click at [192, 418] on div "29" at bounding box center [193, 420] width 21 height 21
type textarea "August 29 2025 12:00 AM"
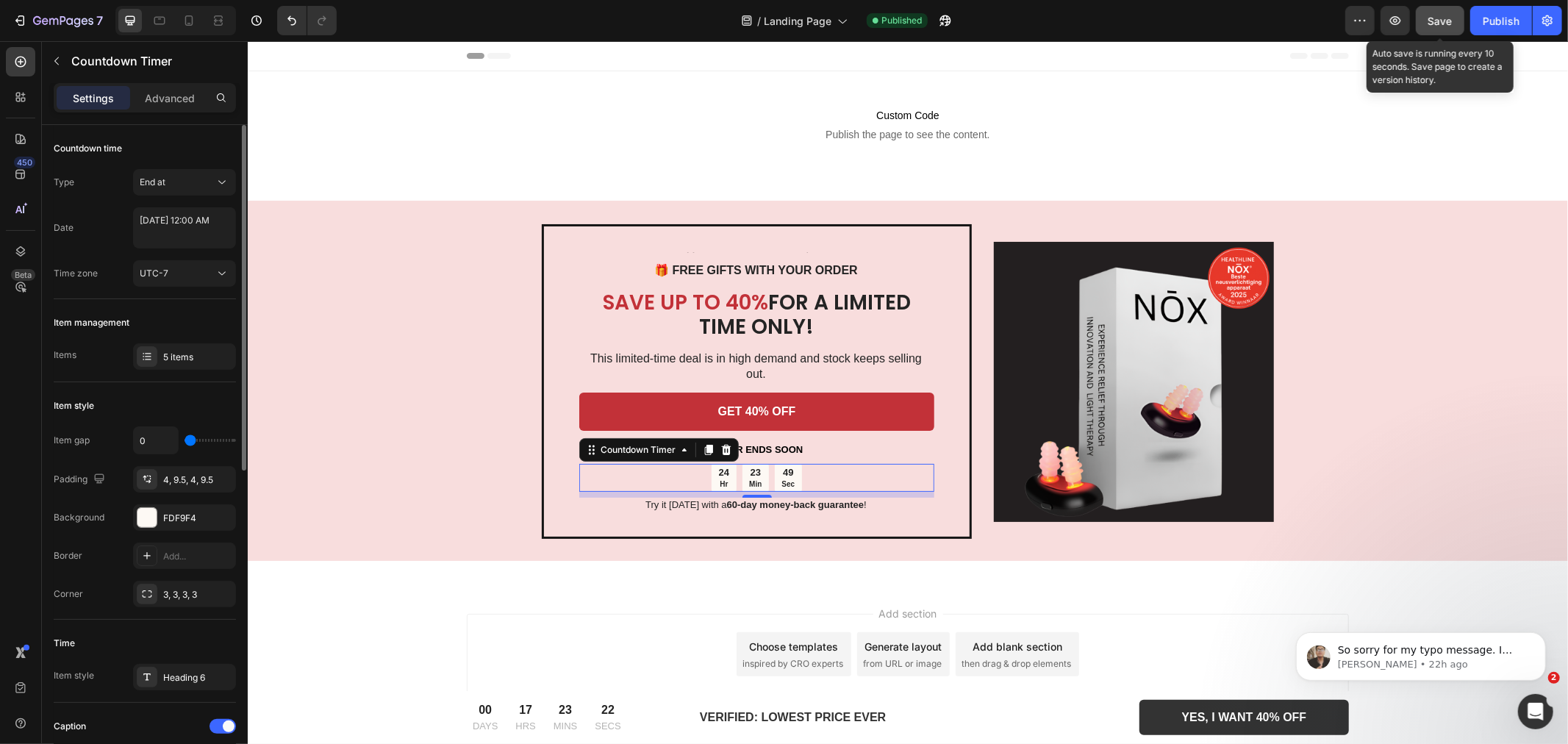
click at [1434, 26] on div "Save" at bounding box center [1440, 21] width 25 height 16
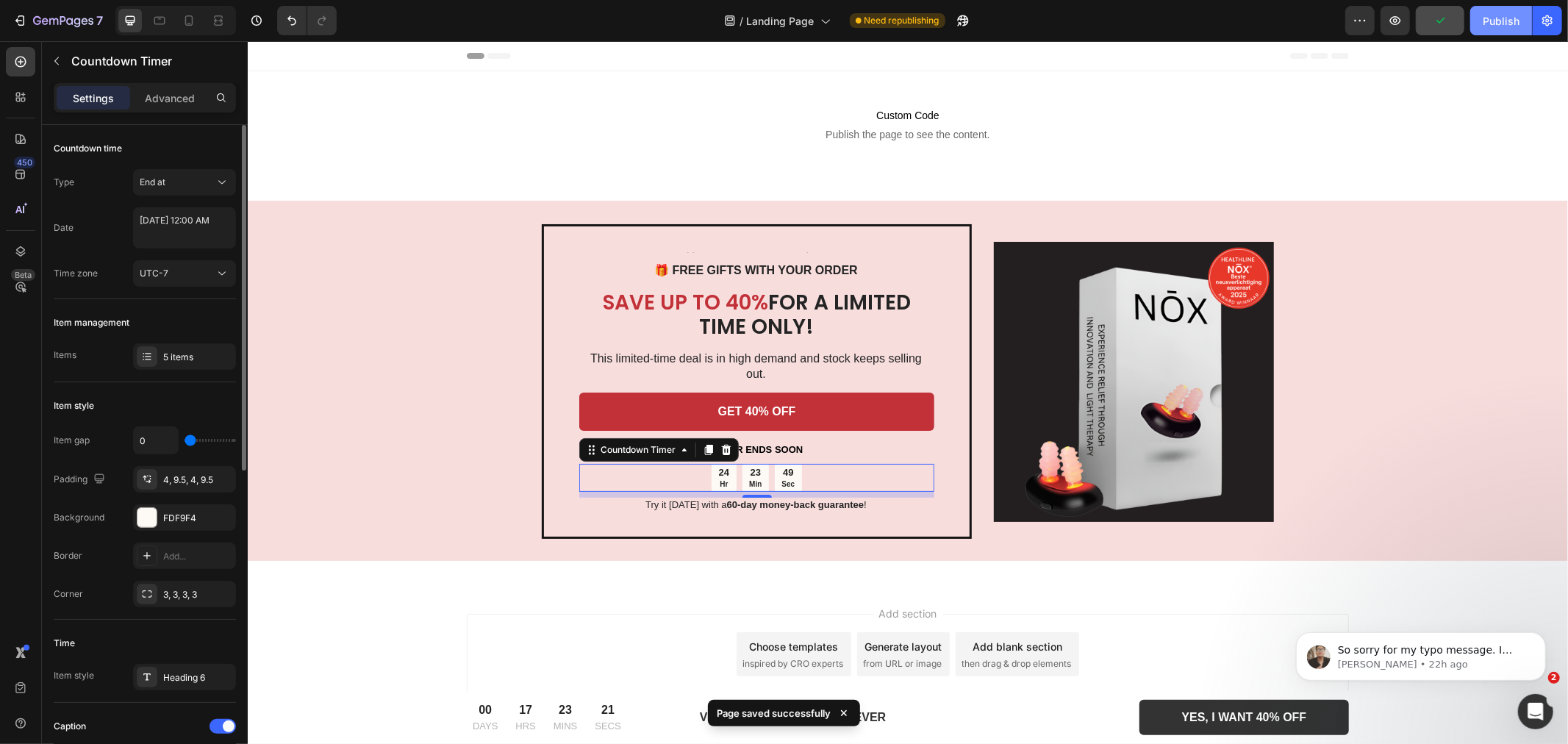
click at [1492, 27] on div "Publish" at bounding box center [1500, 21] width 37 height 16
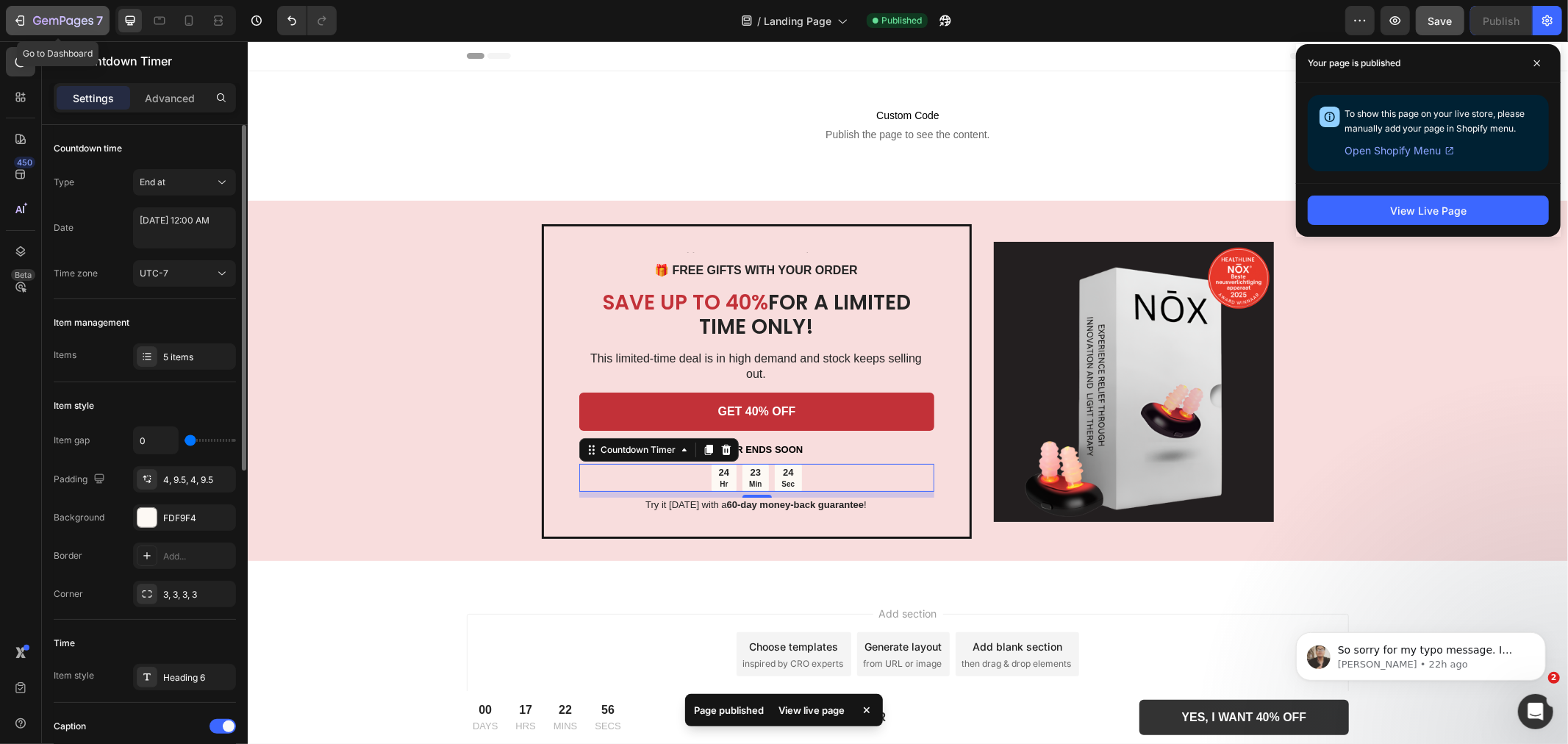
click at [16, 19] on icon "button" at bounding box center [20, 21] width 15 height 15
